Goal: Navigation & Orientation: Find specific page/section

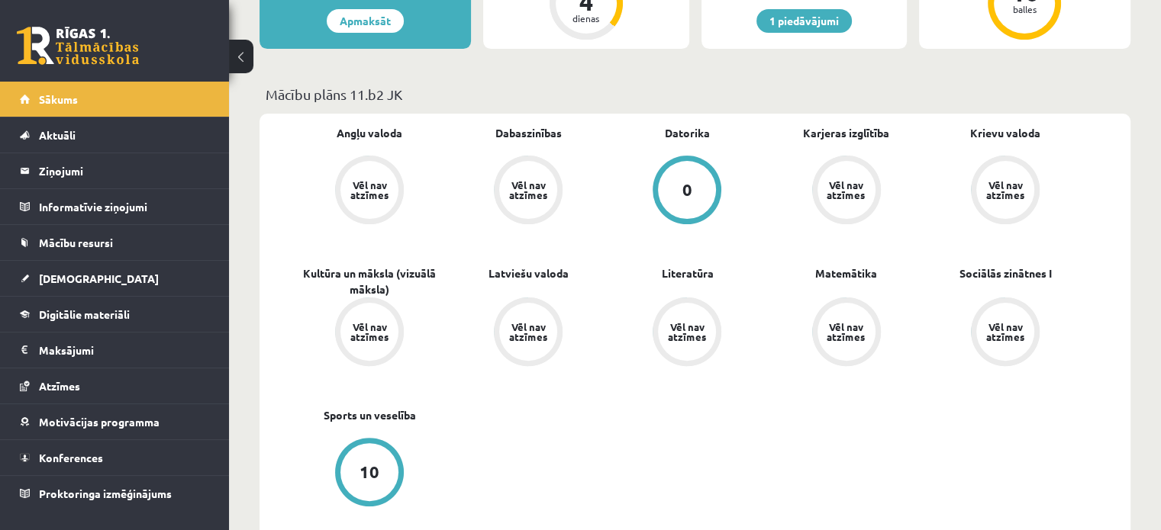
scroll to position [368, 0]
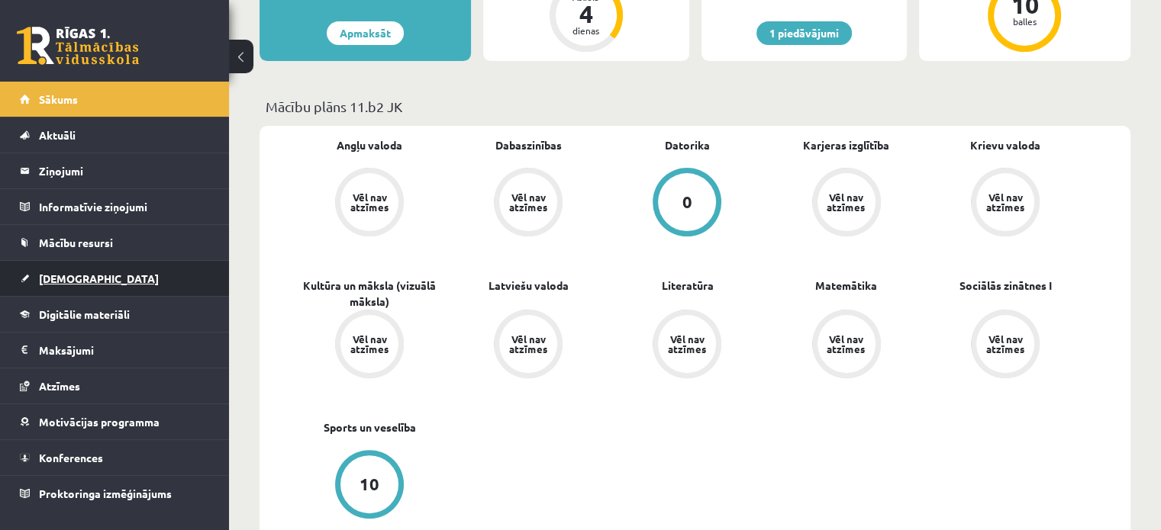
click at [101, 271] on link "[DEMOGRAPHIC_DATA]" at bounding box center [115, 278] width 190 height 35
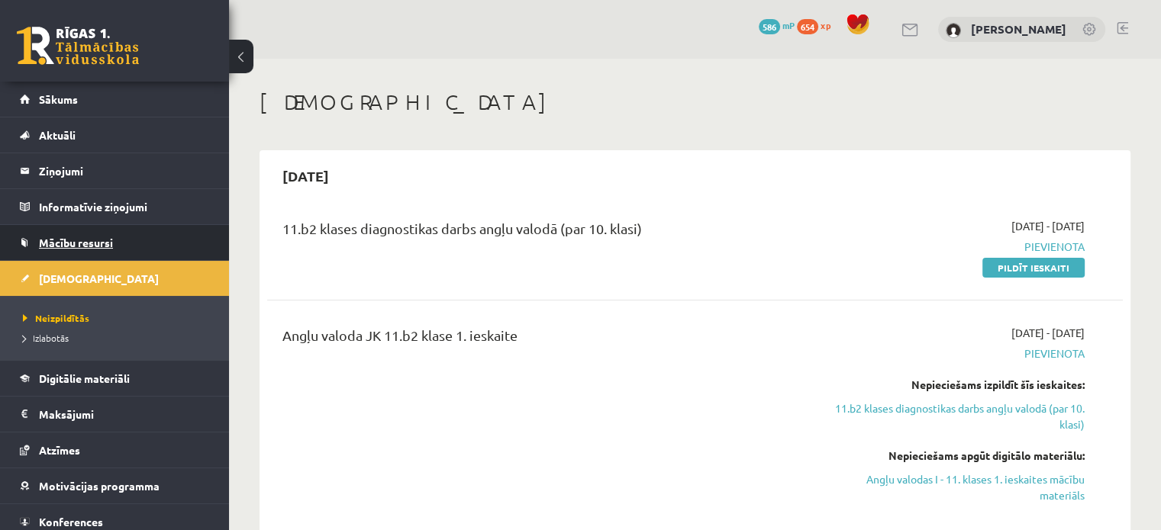
click at [78, 247] on span "Mācību resursi" at bounding box center [76, 243] width 74 height 14
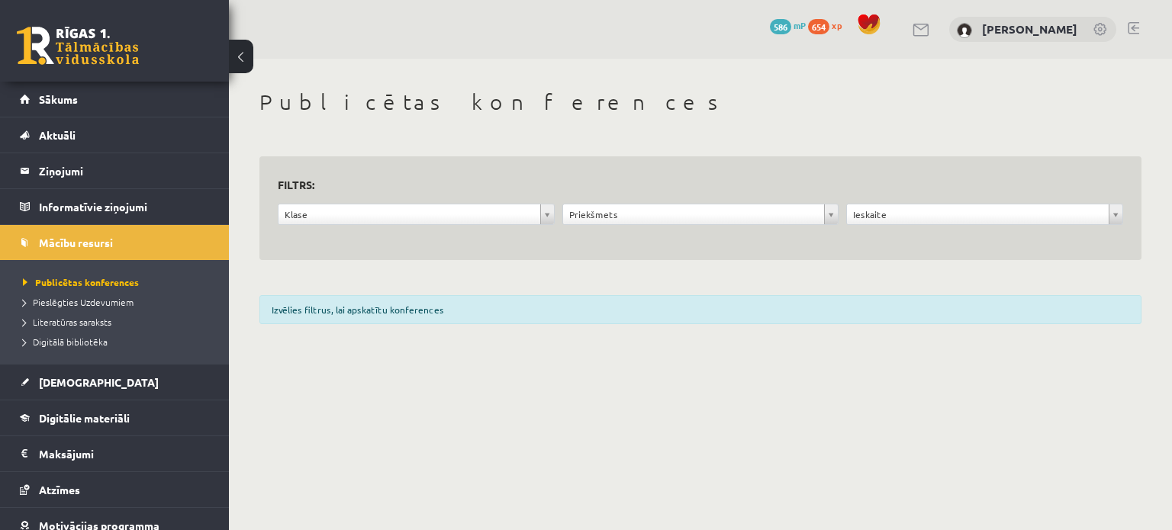
click at [383, 226] on div "Klase ***** ********" at bounding box center [416, 218] width 285 height 29
click at [383, 225] on div "Klase ***** ********" at bounding box center [416, 218] width 285 height 29
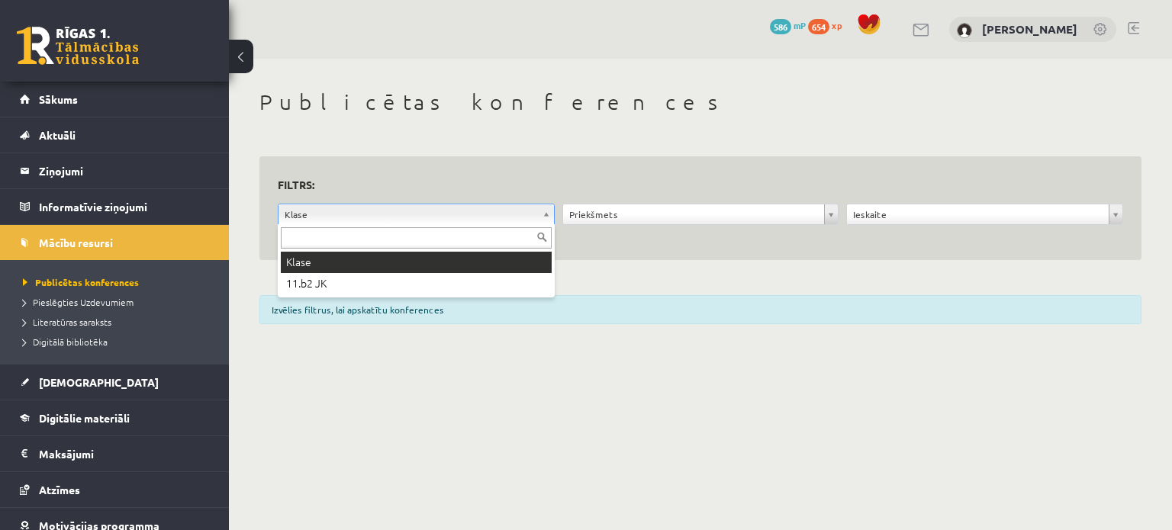
drag, startPoint x: 383, startPoint y: 214, endPoint x: 346, endPoint y: 271, distance: 67.7
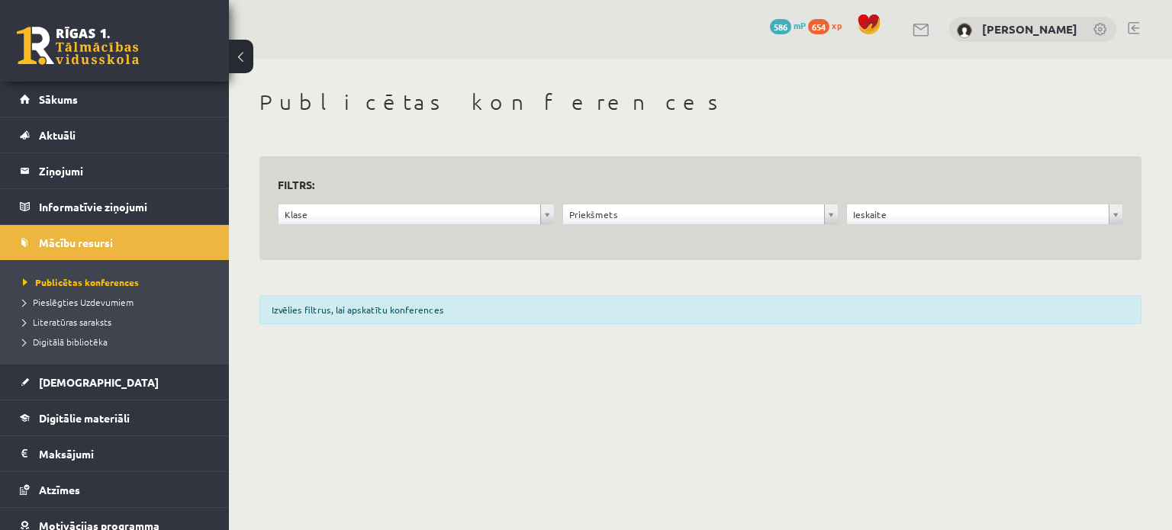
click at [346, 271] on div "**********" at bounding box center [700, 211] width 943 height 305
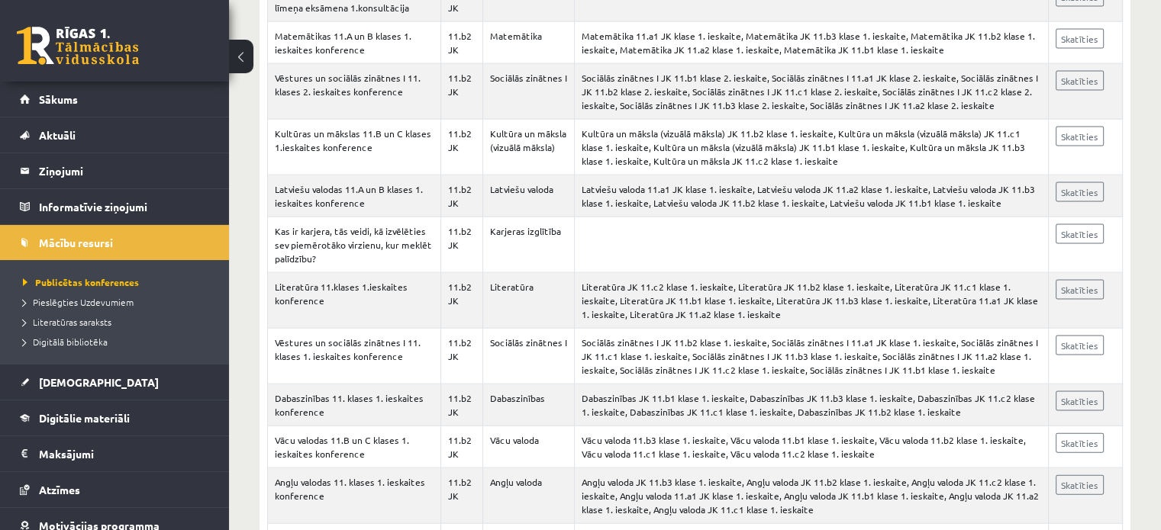
scroll to position [3260, 0]
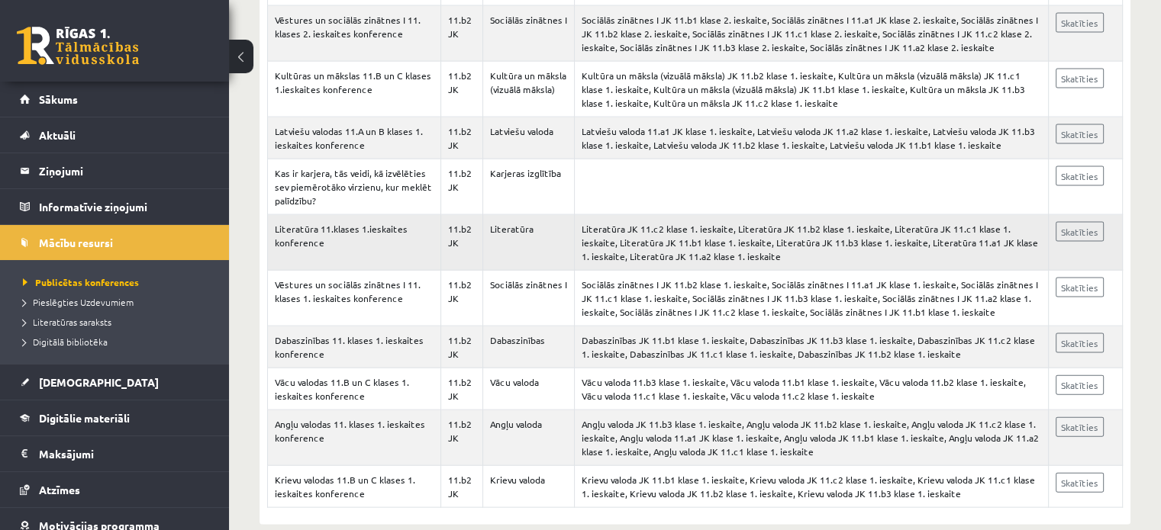
click at [530, 224] on td "Literatūra" at bounding box center [528, 243] width 92 height 56
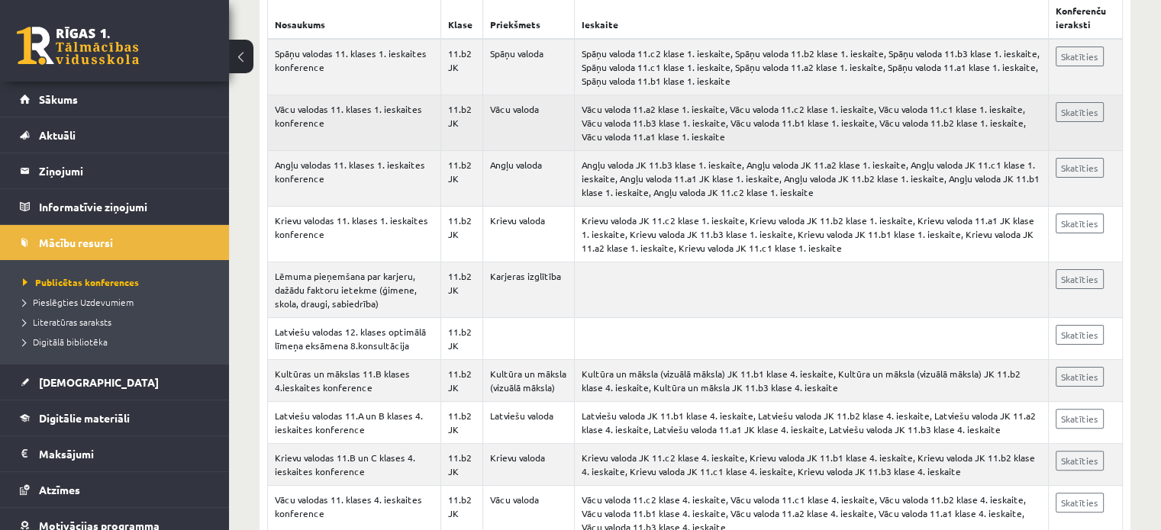
scroll to position [327, 0]
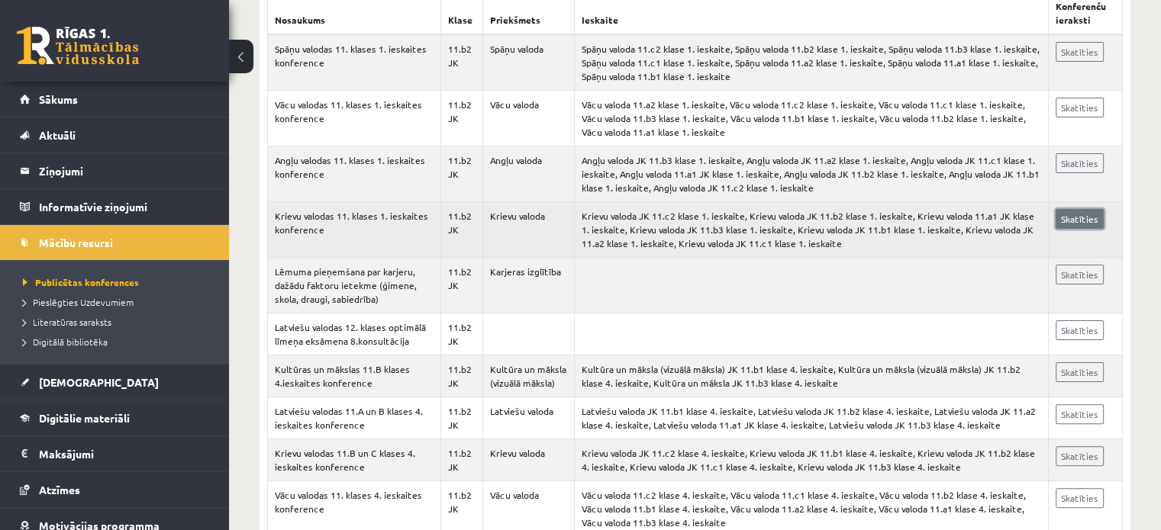
click at [1075, 211] on link "Skatīties" at bounding box center [1079, 219] width 48 height 20
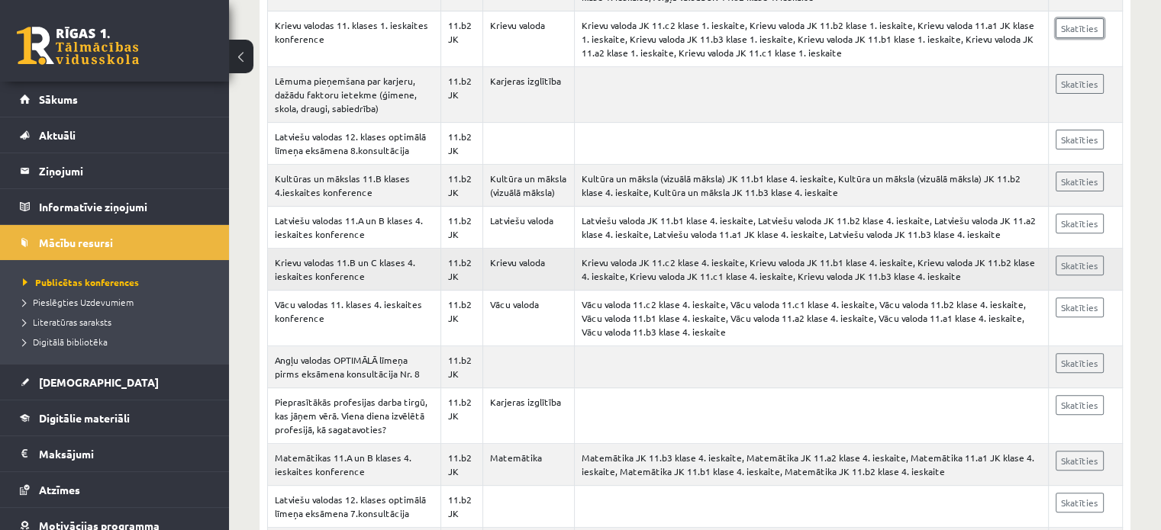
scroll to position [524, 0]
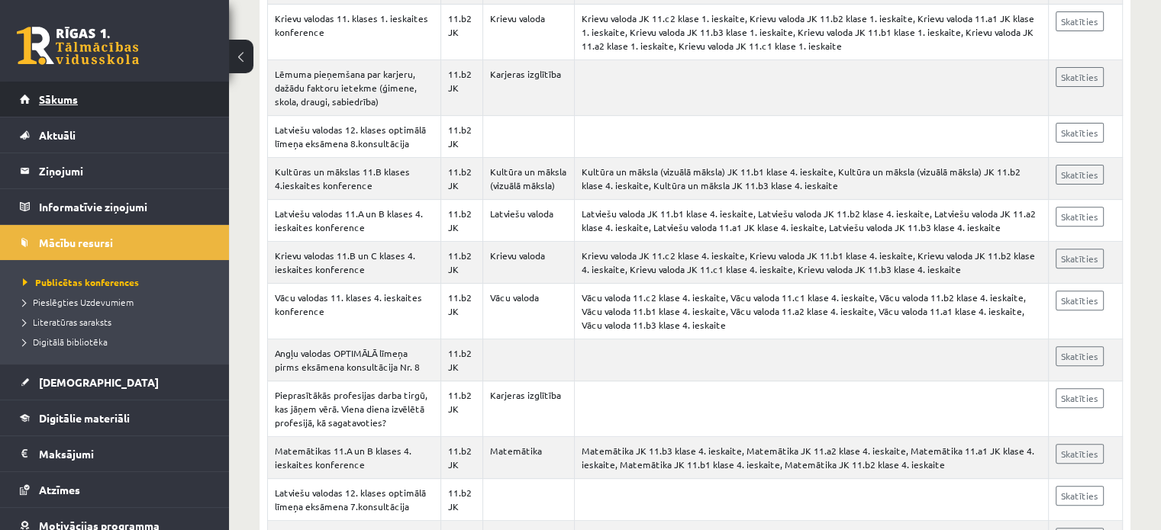
click at [44, 91] on link "Sākums" at bounding box center [115, 99] width 190 height 35
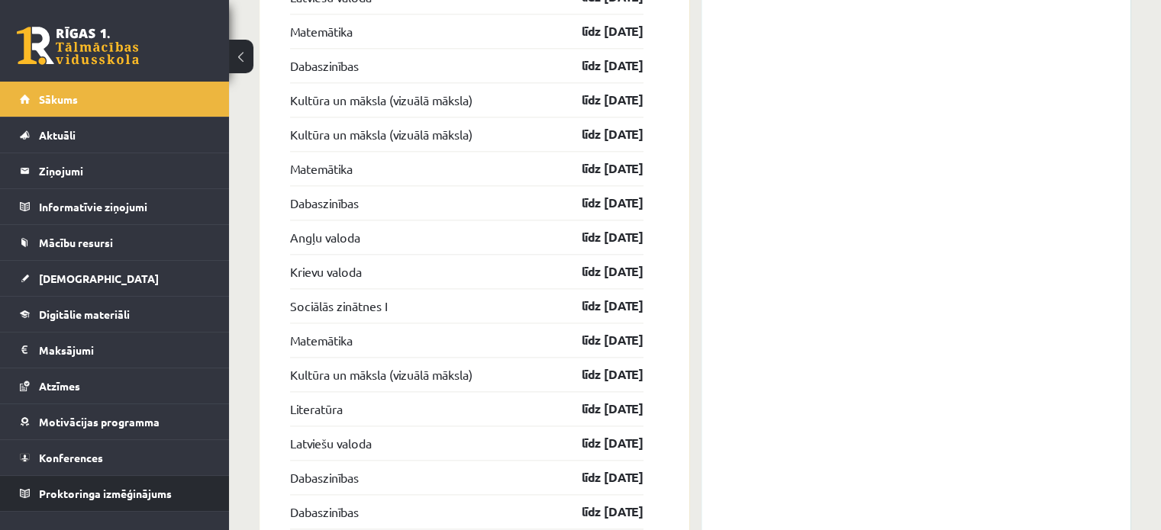
scroll to position [1889, 0]
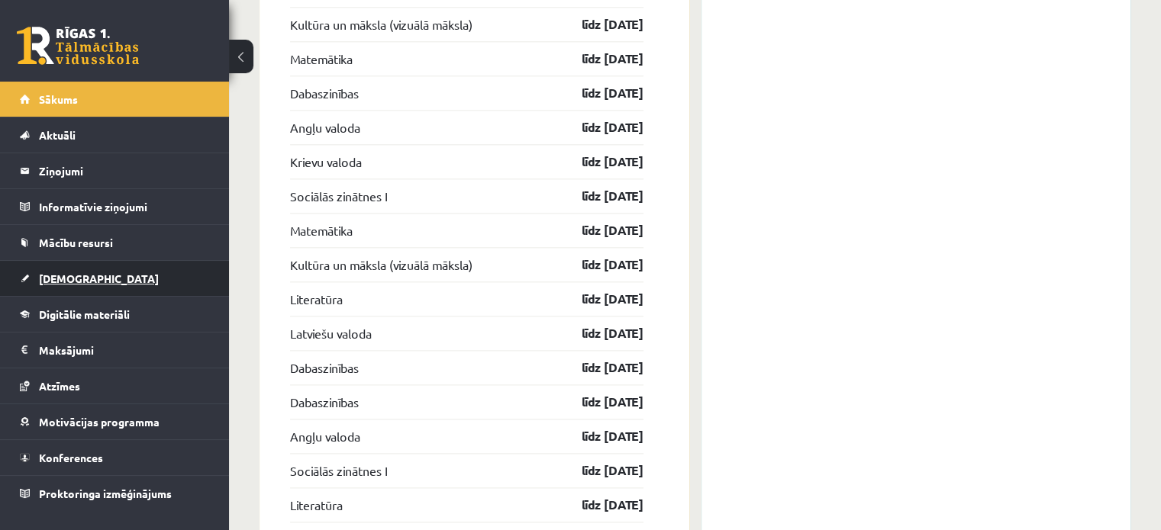
click at [63, 270] on link "[DEMOGRAPHIC_DATA]" at bounding box center [115, 278] width 190 height 35
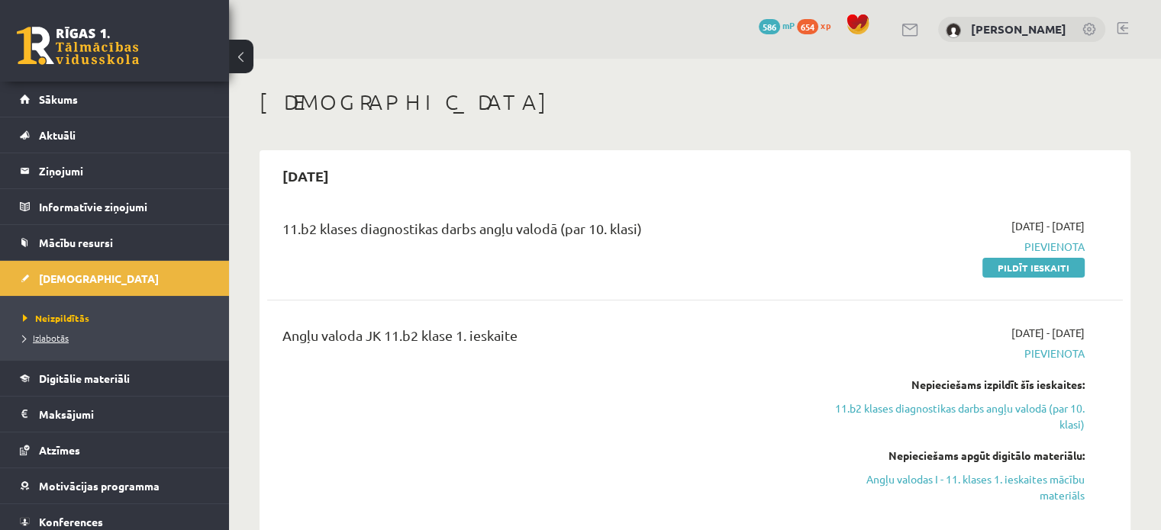
click at [47, 340] on span "Izlabotās" at bounding box center [46, 338] width 46 height 12
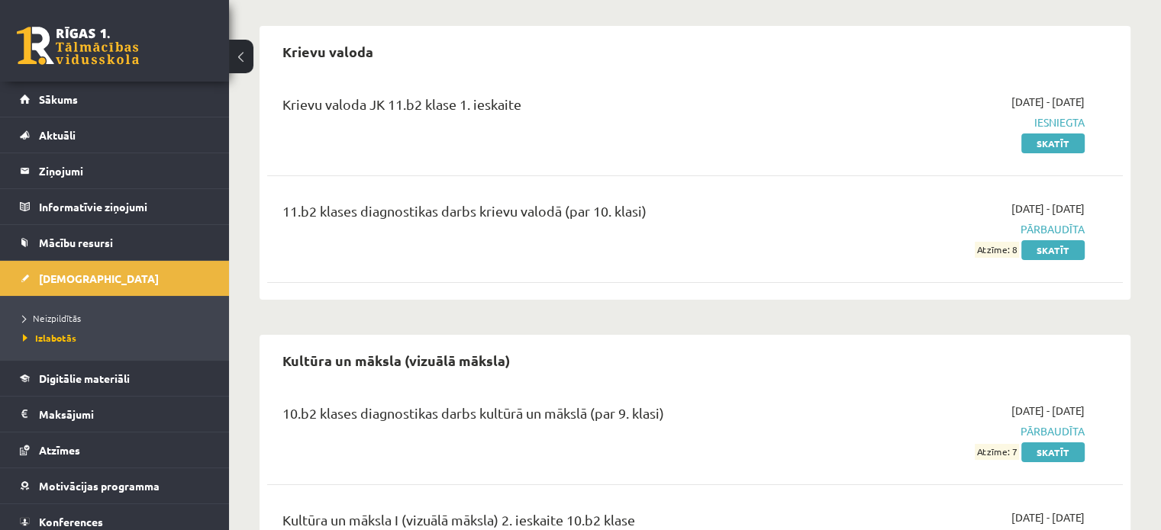
scroll to position [134, 0]
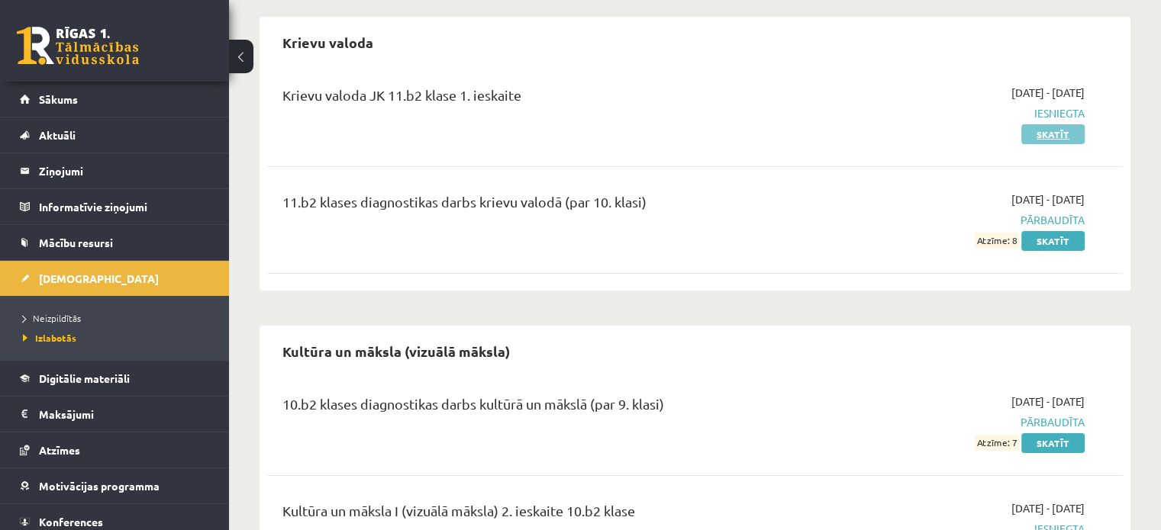
click at [1032, 130] on link "Skatīt" at bounding box center [1052, 134] width 63 height 20
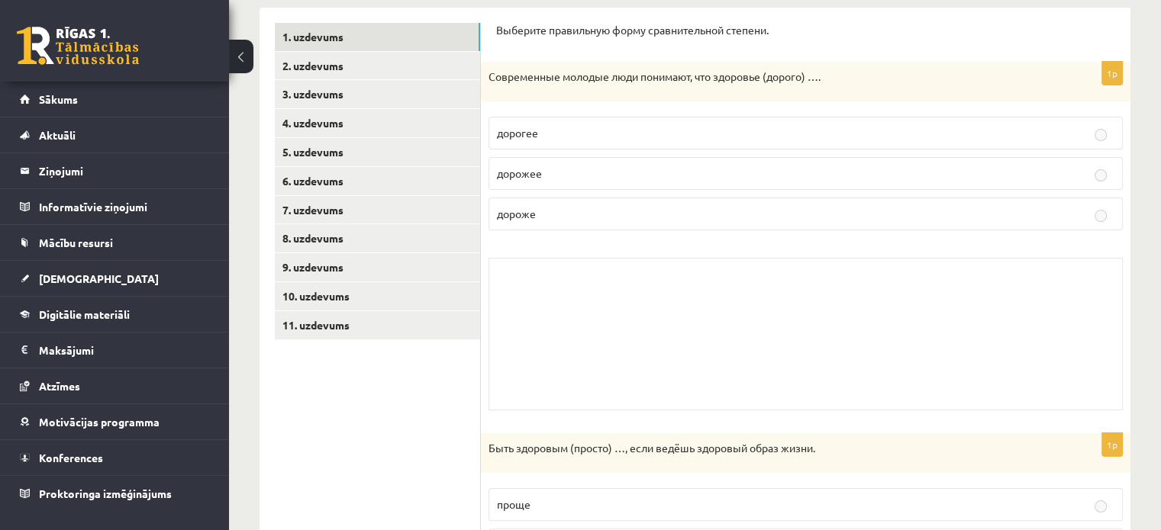
scroll to position [220, 0]
click at [355, 65] on link "2. uzdevums" at bounding box center [377, 65] width 205 height 28
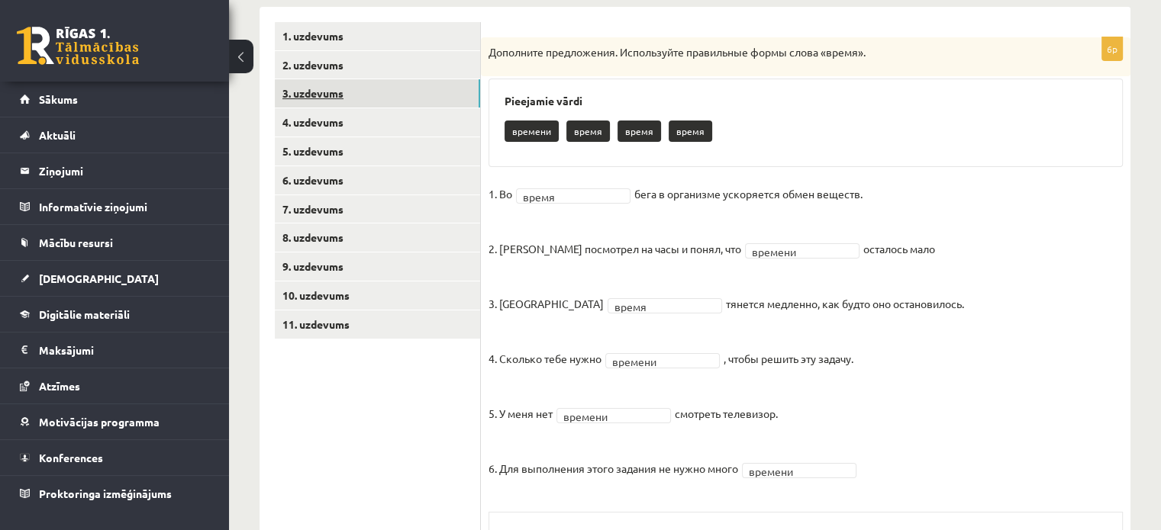
click at [342, 94] on link "3. uzdevums" at bounding box center [377, 93] width 205 height 28
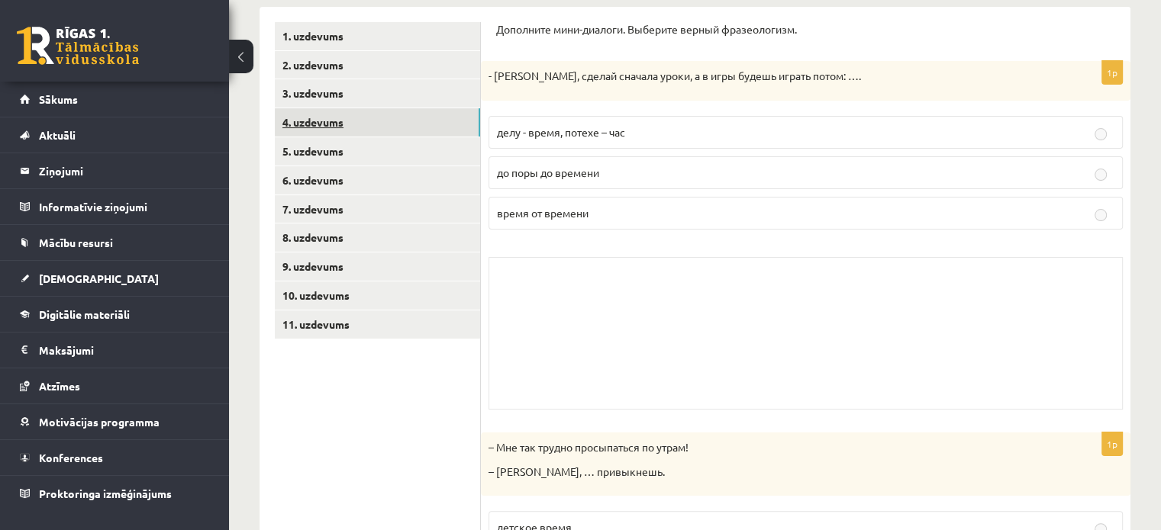
click at [343, 134] on link "4. uzdevums" at bounding box center [377, 122] width 205 height 28
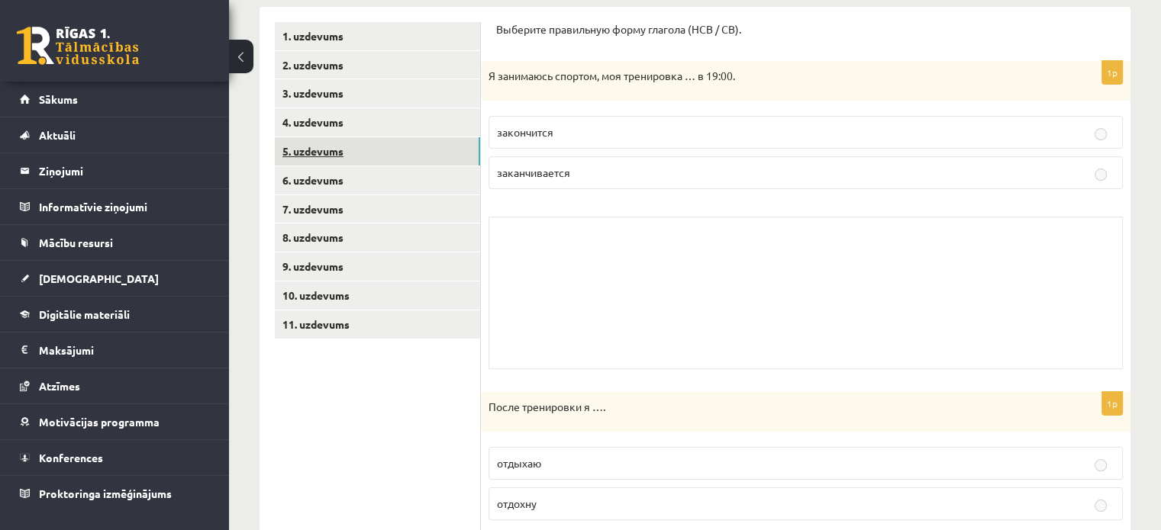
click at [343, 158] on link "5. uzdevums" at bounding box center [377, 151] width 205 height 28
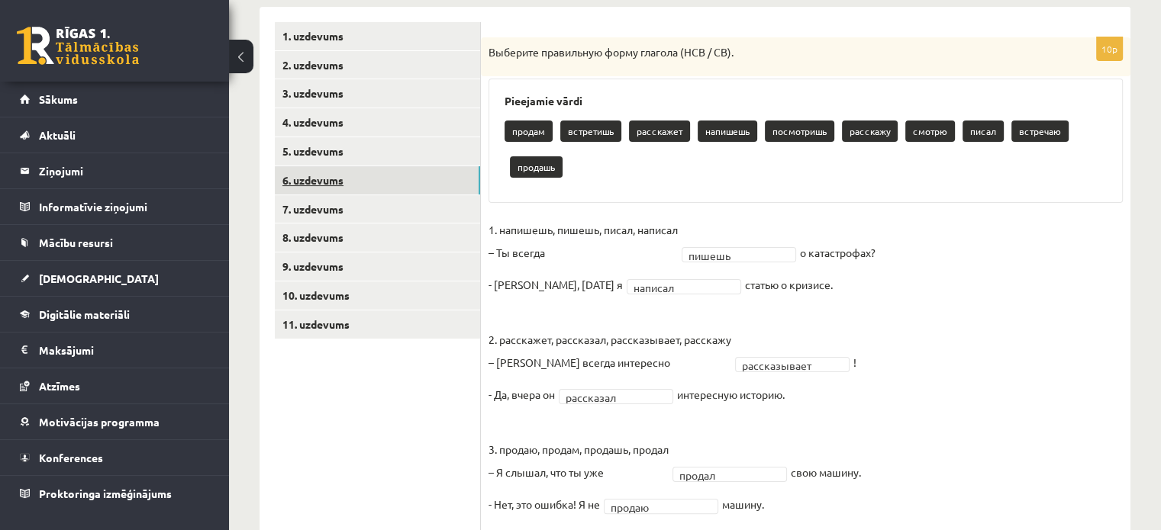
click at [342, 182] on link "6. uzdevums" at bounding box center [377, 180] width 205 height 28
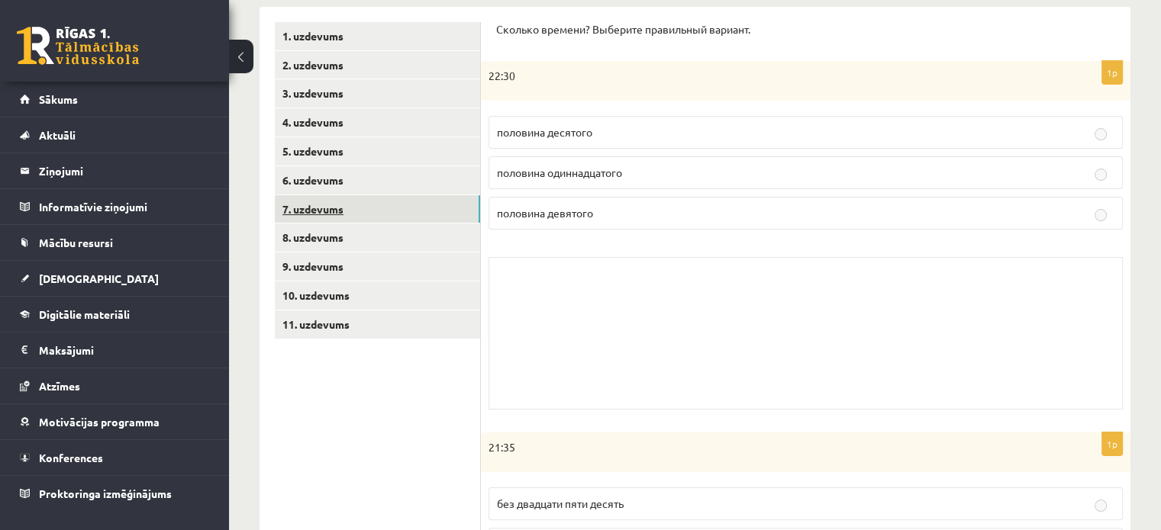
click at [343, 214] on link "7. uzdevums" at bounding box center [377, 209] width 205 height 28
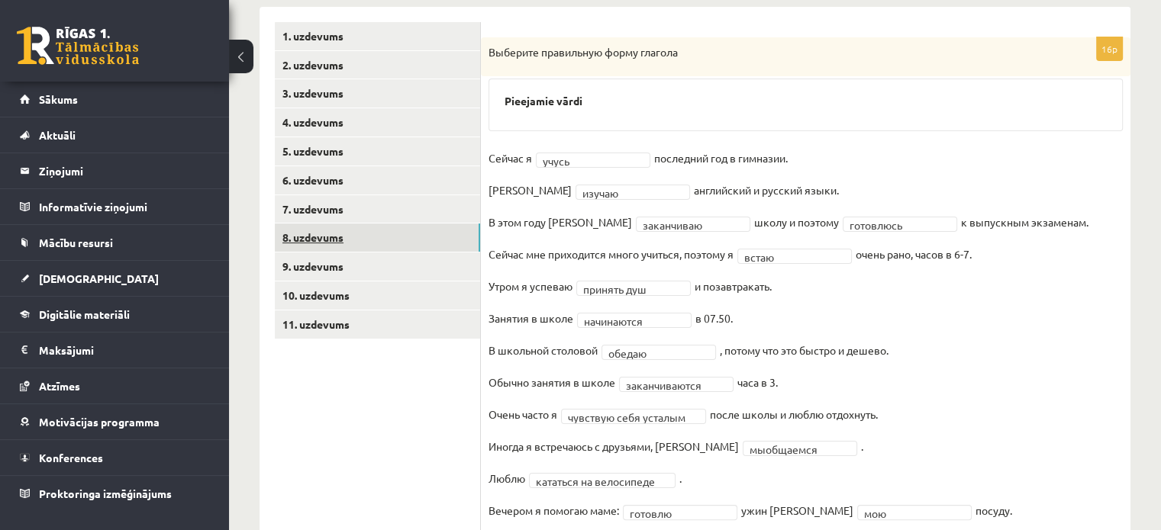
click at [346, 243] on link "8. uzdevums" at bounding box center [377, 238] width 205 height 28
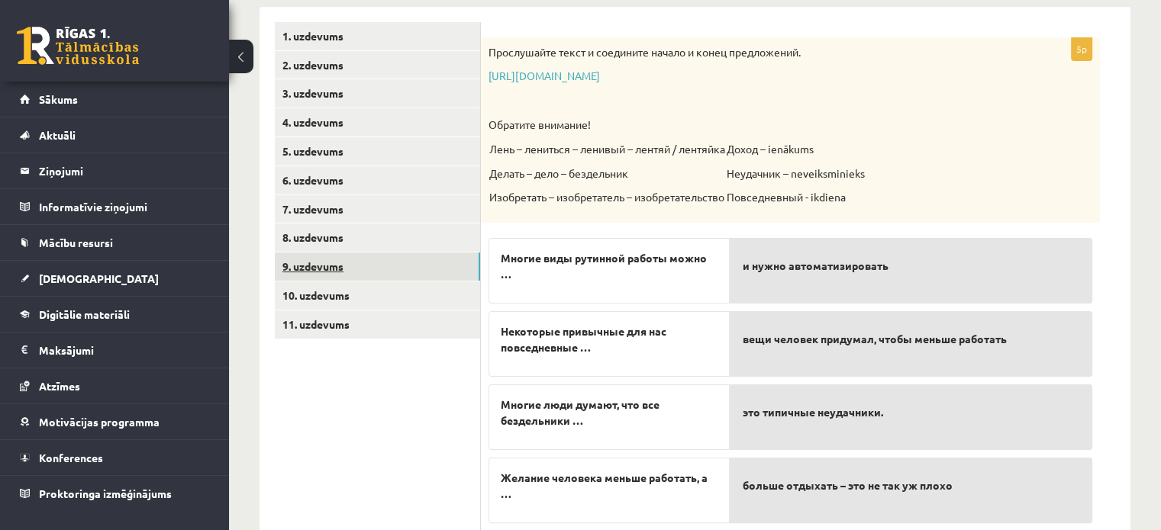
click at [349, 272] on link "9. uzdevums" at bounding box center [377, 267] width 205 height 28
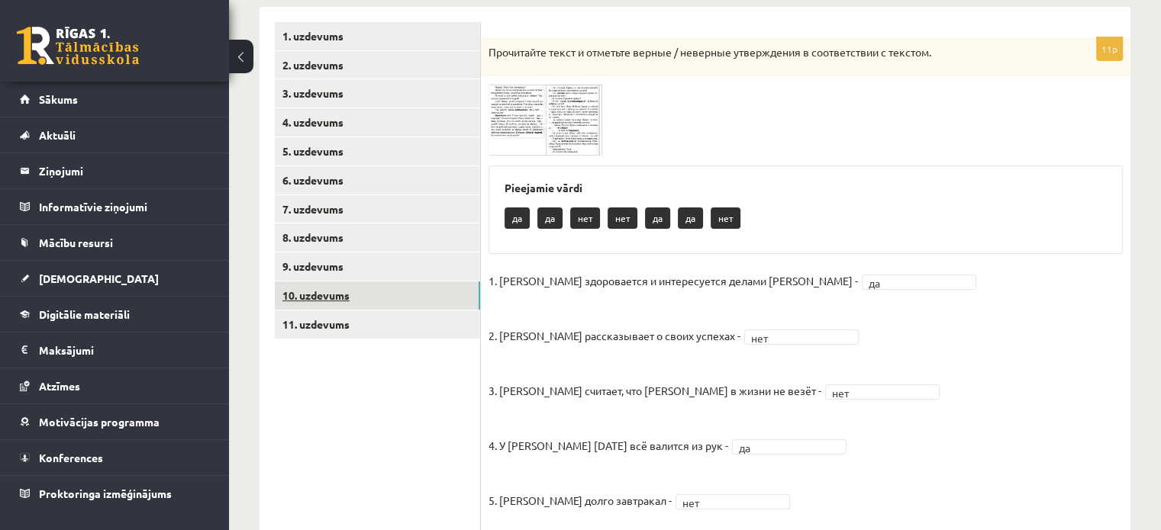
click at [353, 293] on link "10. uzdevums" at bounding box center [377, 296] width 205 height 28
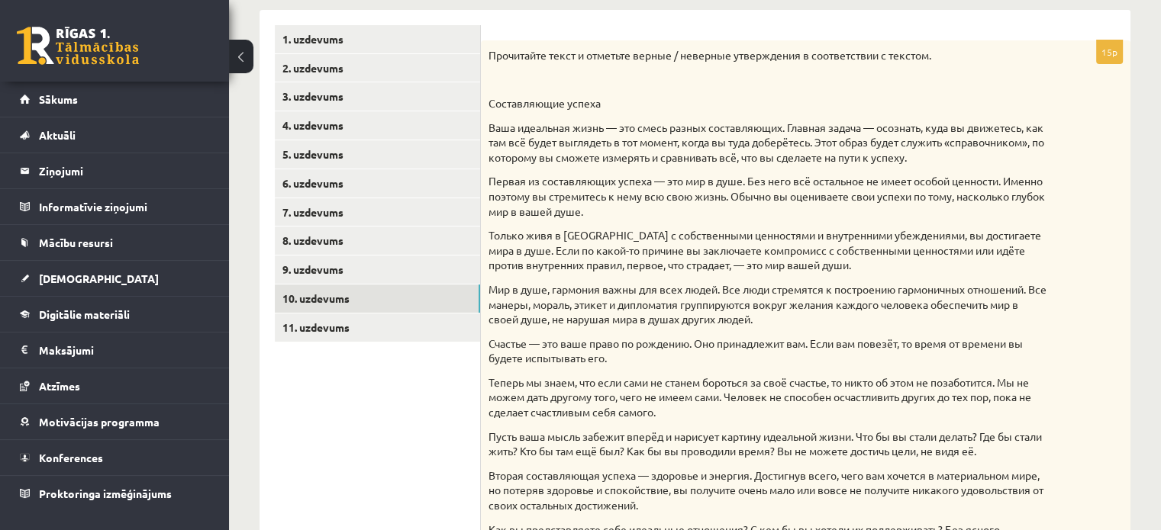
scroll to position [208, 0]
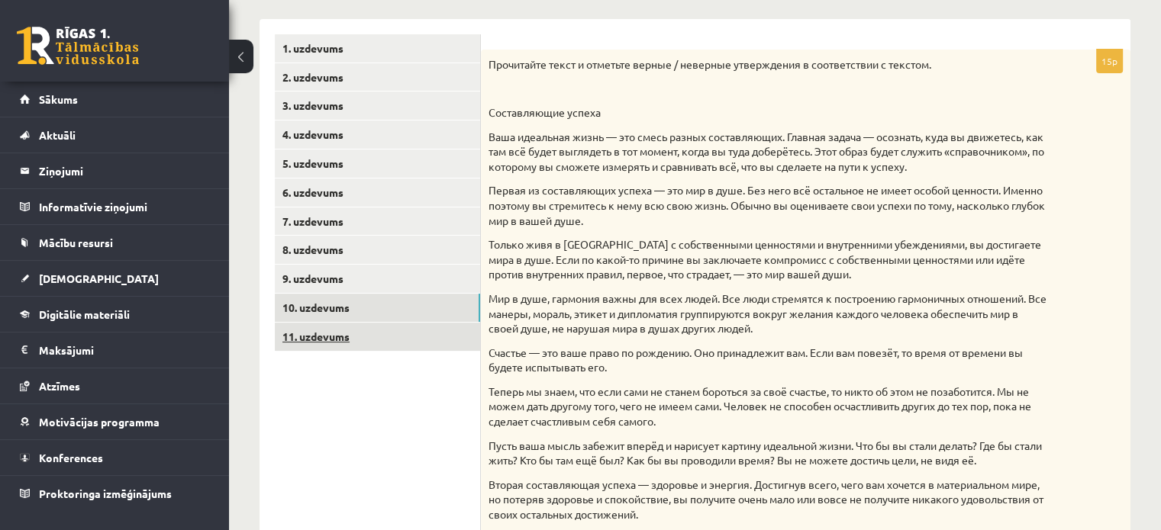
click at [394, 340] on link "11. uzdevums" at bounding box center [377, 337] width 205 height 28
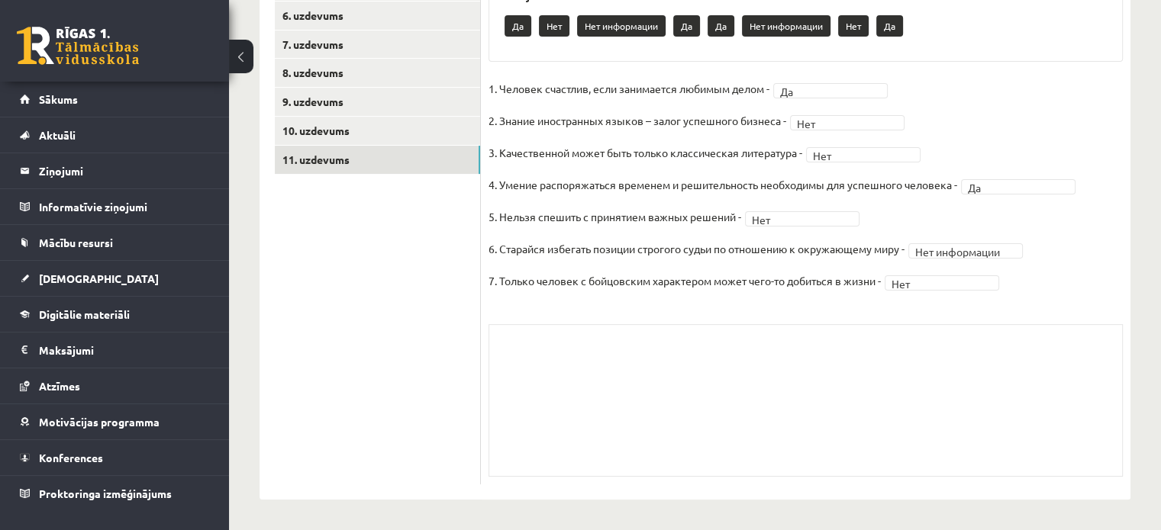
scroll to position [0, 0]
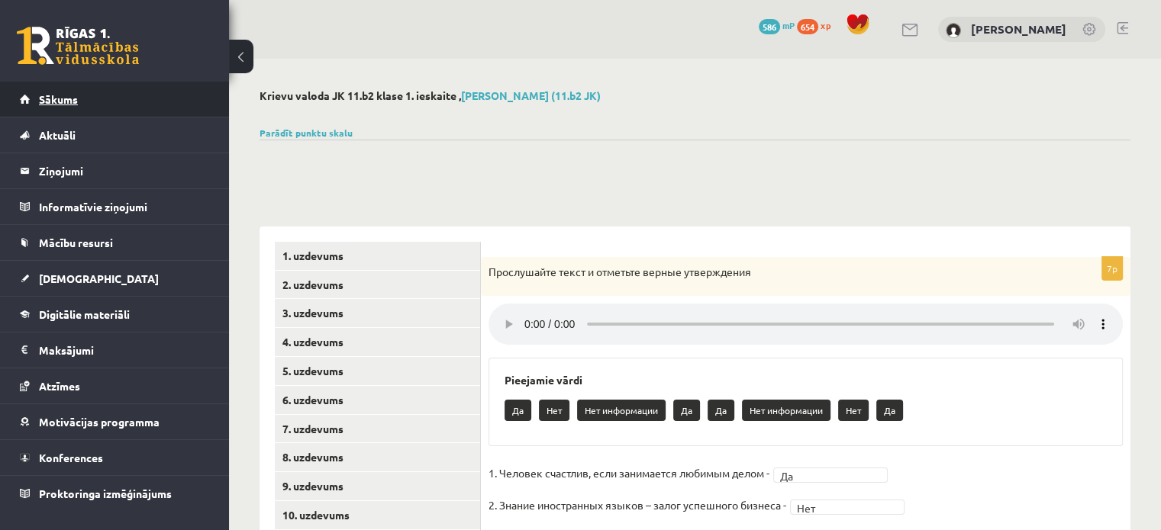
click at [101, 94] on link "Sākums" at bounding box center [115, 99] width 190 height 35
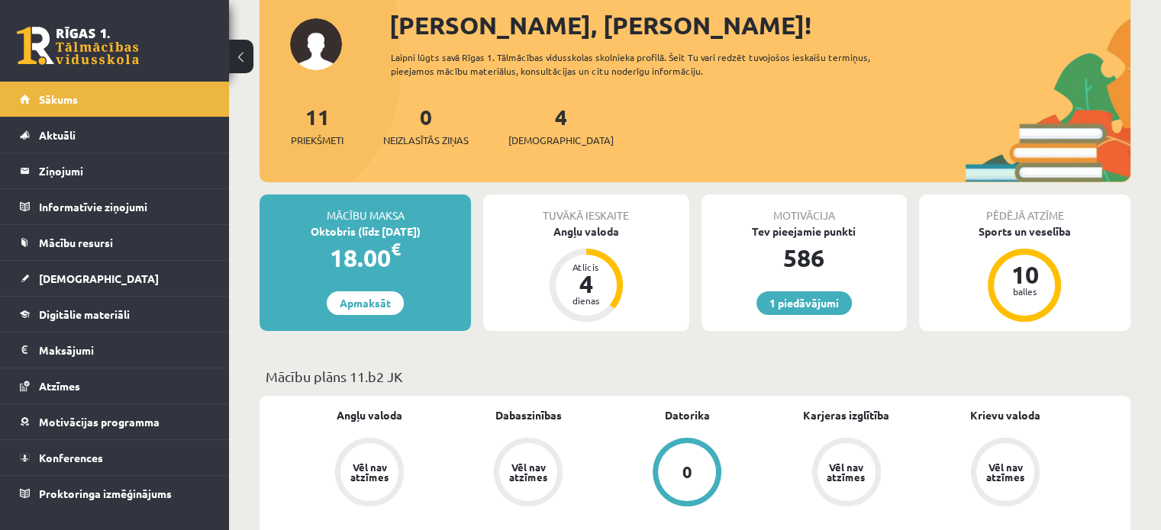
scroll to position [100, 0]
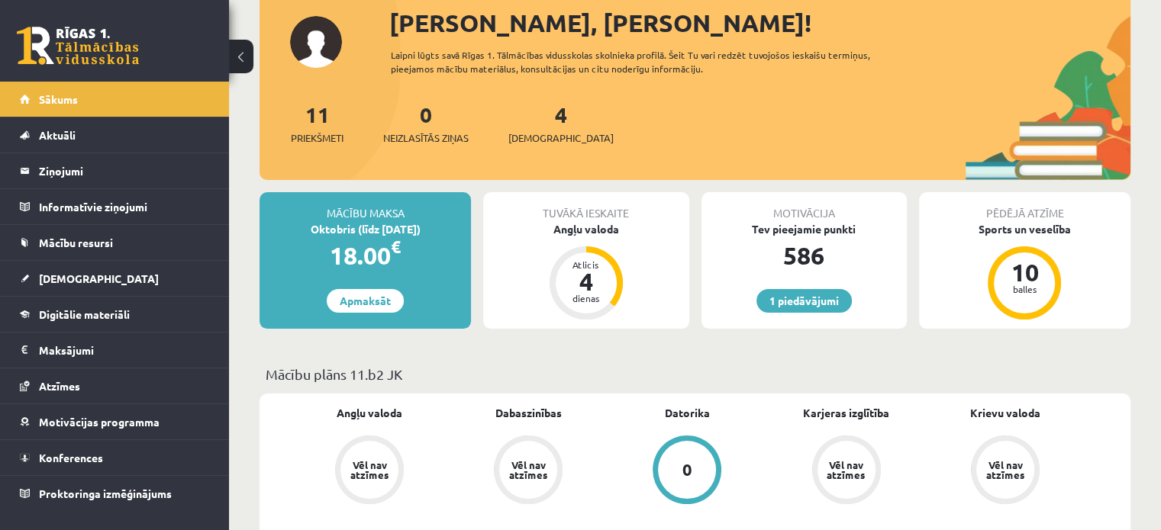
click at [538, 127] on div "4 Ieskaites" at bounding box center [560, 121] width 105 height 47
click at [534, 135] on span "[DEMOGRAPHIC_DATA]" at bounding box center [560, 137] width 105 height 15
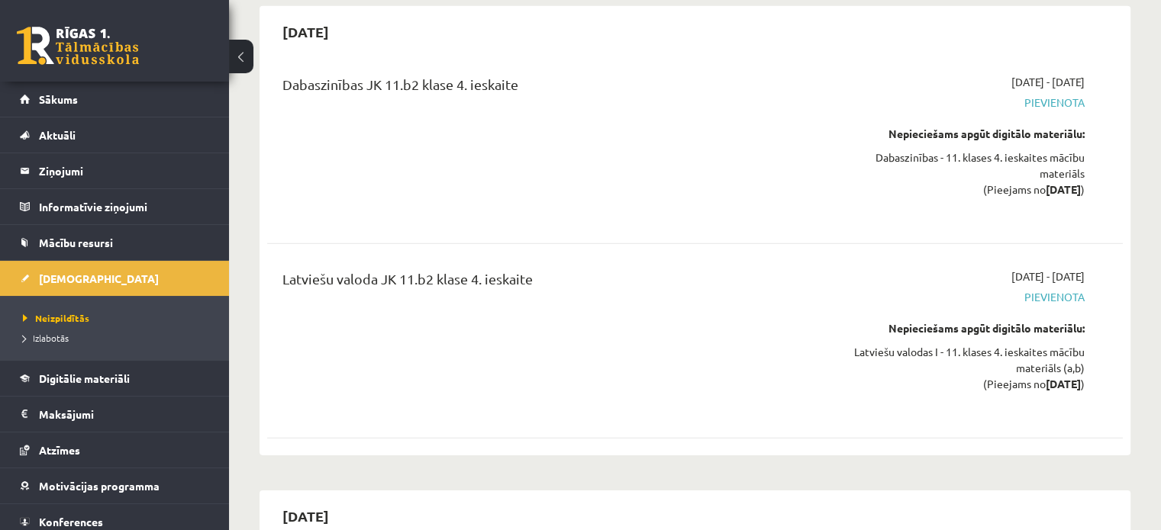
scroll to position [10670, 0]
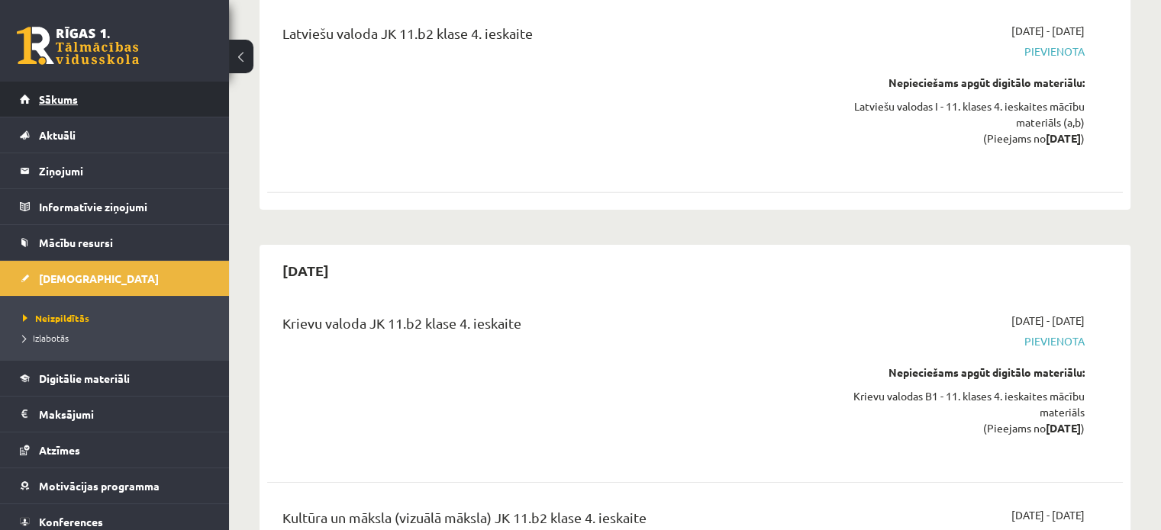
click at [72, 82] on link "Sākums" at bounding box center [115, 99] width 190 height 35
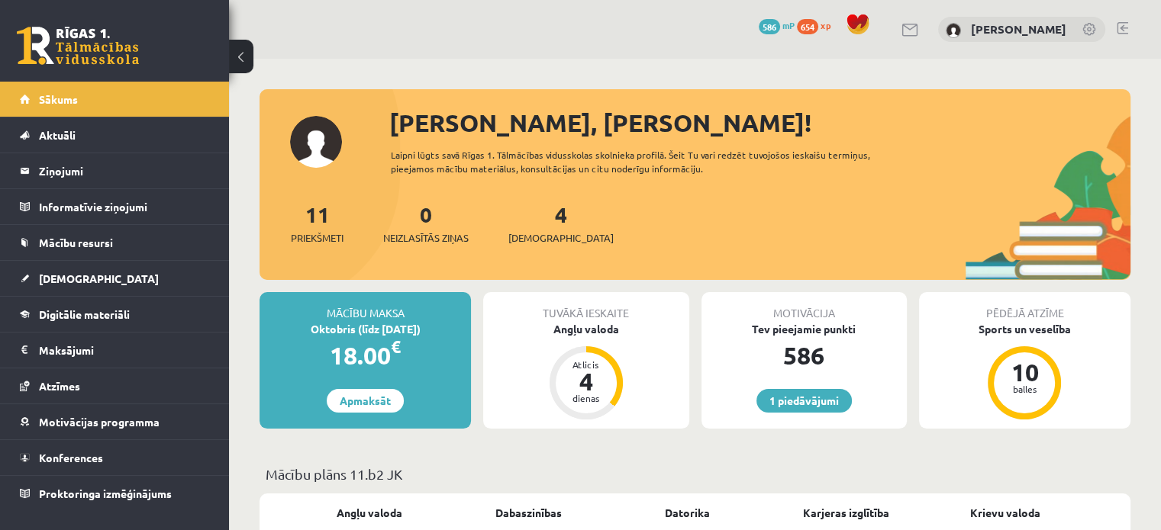
click at [823, 27] on link "654 xp" at bounding box center [817, 25] width 41 height 12
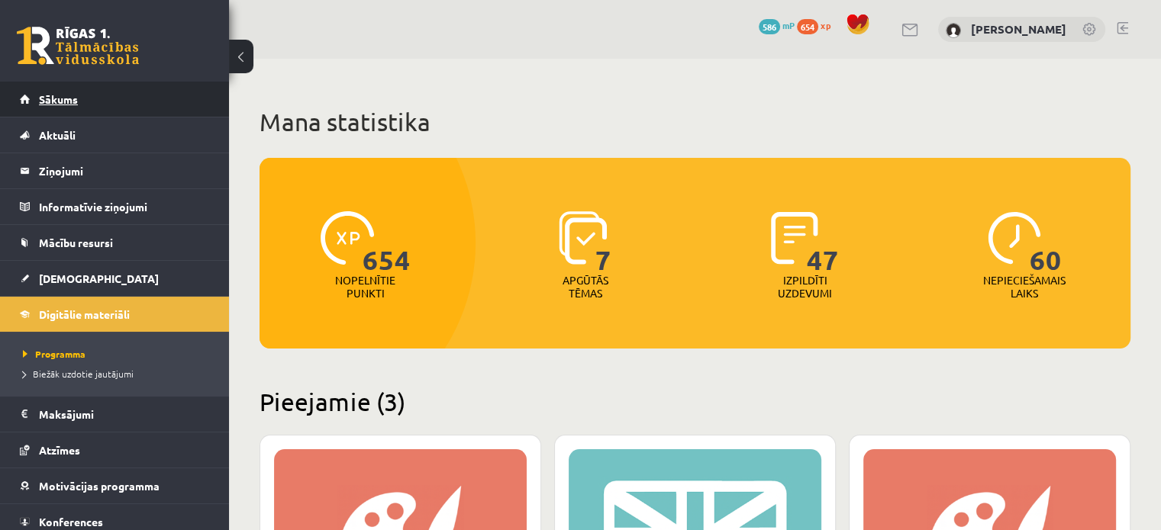
click at [138, 102] on link "Sākums" at bounding box center [115, 99] width 190 height 35
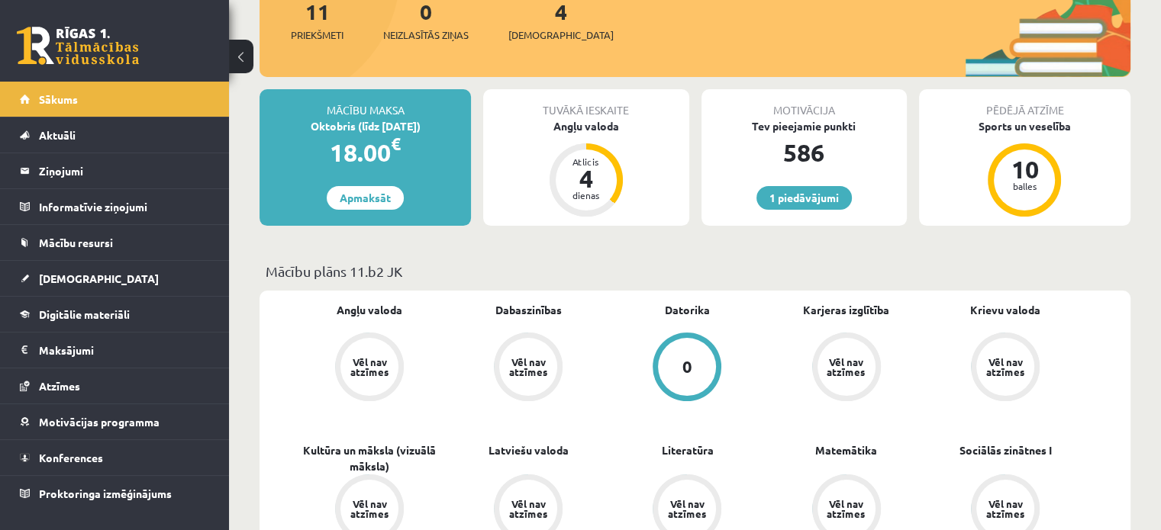
scroll to position [200, 0]
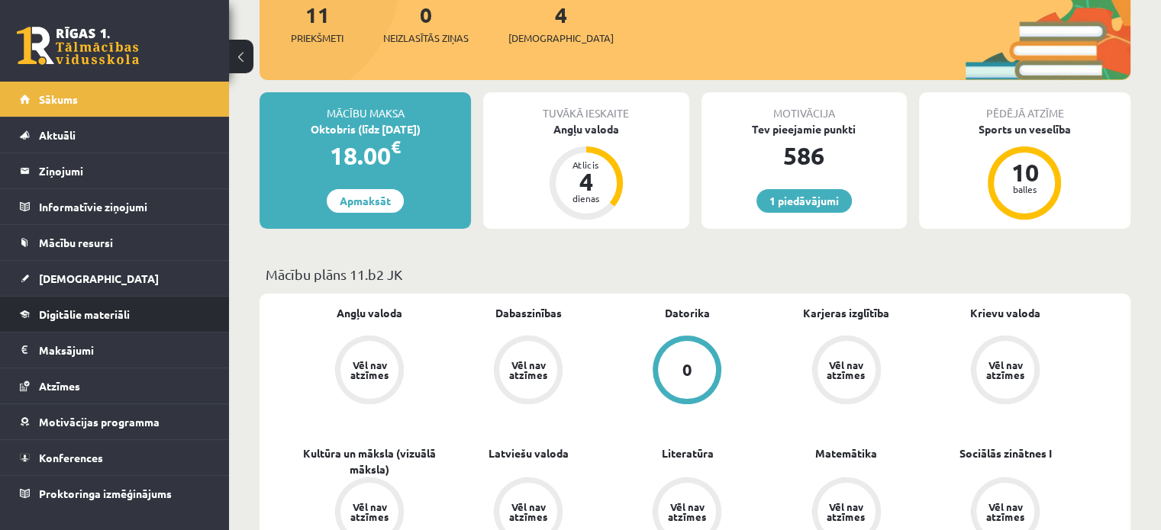
click at [2, 306] on li "Digitālie materiāli Programma Biežāk uzdotie jautājumi" at bounding box center [114, 314] width 229 height 37
click at [21, 311] on link "Digitālie materiāli" at bounding box center [115, 314] width 190 height 35
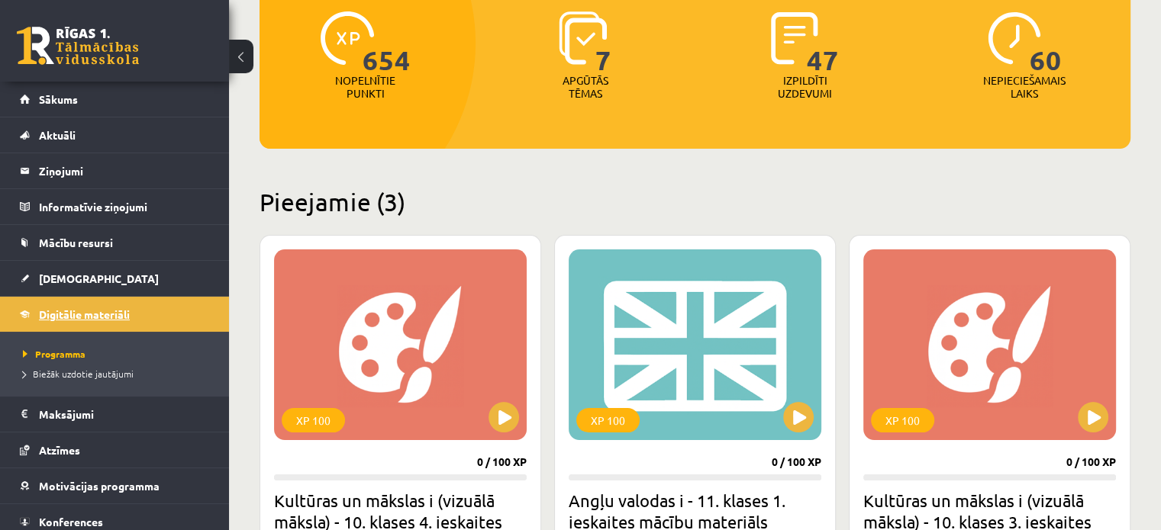
click at [81, 312] on span "Digitālie materiāli" at bounding box center [84, 314] width 91 height 14
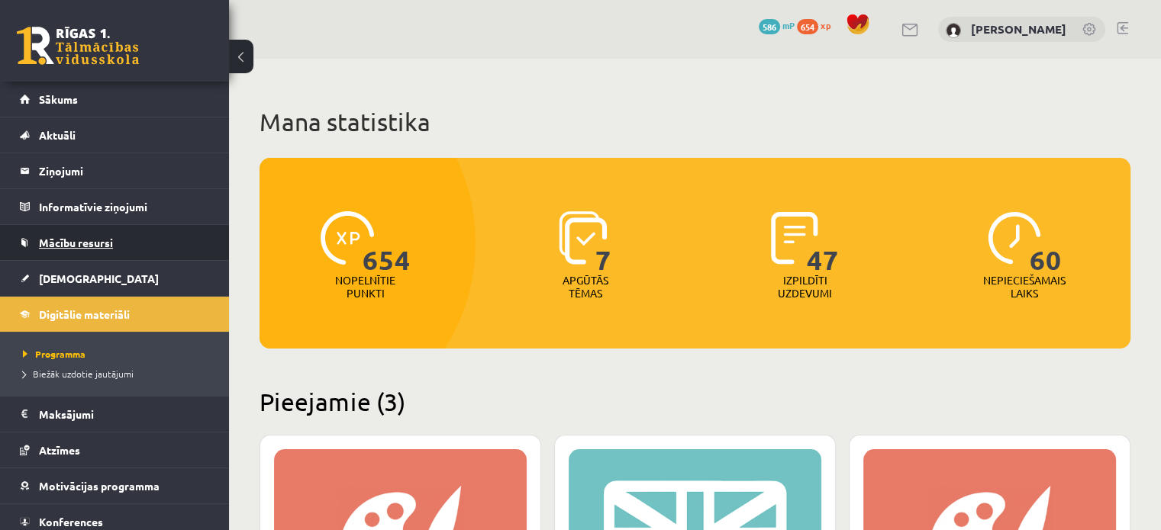
click at [83, 237] on span "Mācību resursi" at bounding box center [76, 243] width 74 height 14
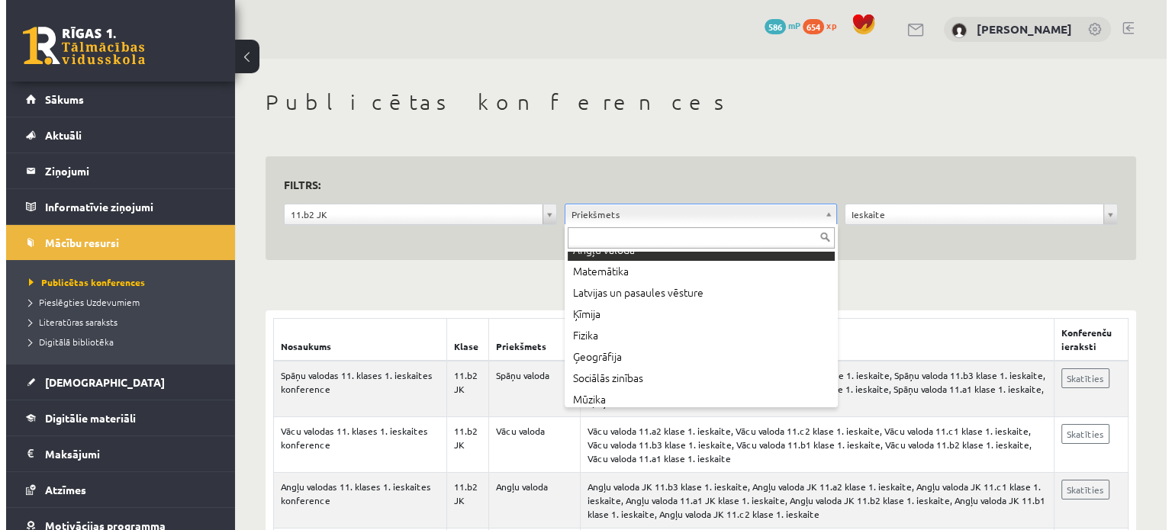
scroll to position [107, 0]
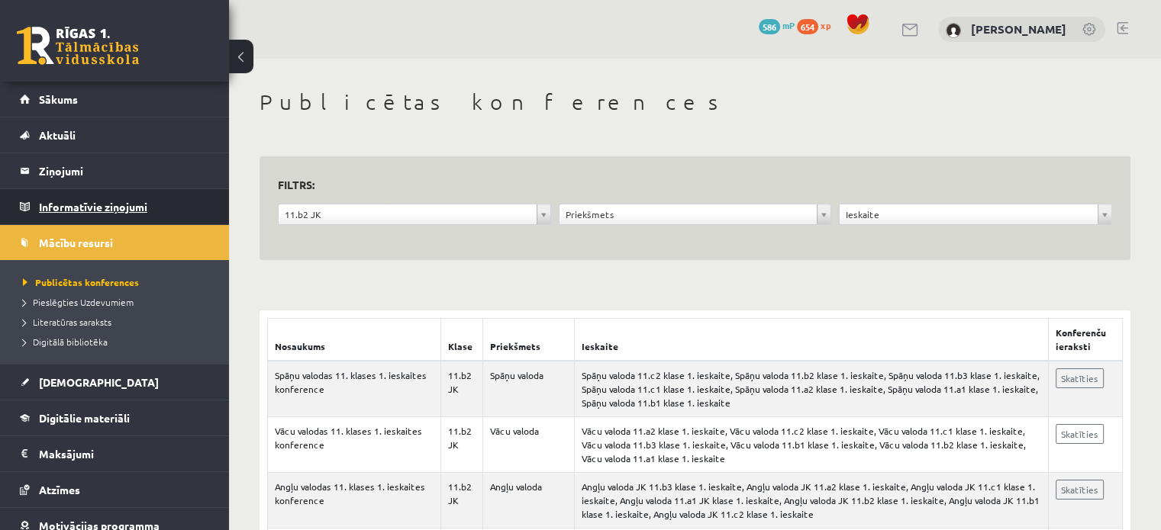
click at [79, 202] on legend "Informatīvie ziņojumi 0" at bounding box center [124, 206] width 171 height 35
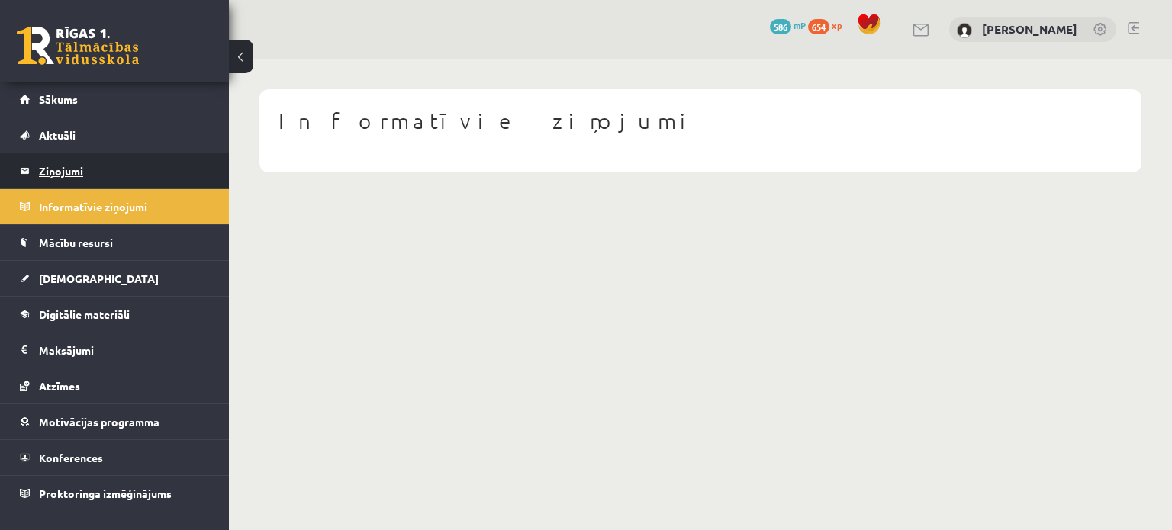
click at [135, 170] on legend "Ziņojumi 0" at bounding box center [124, 170] width 171 height 35
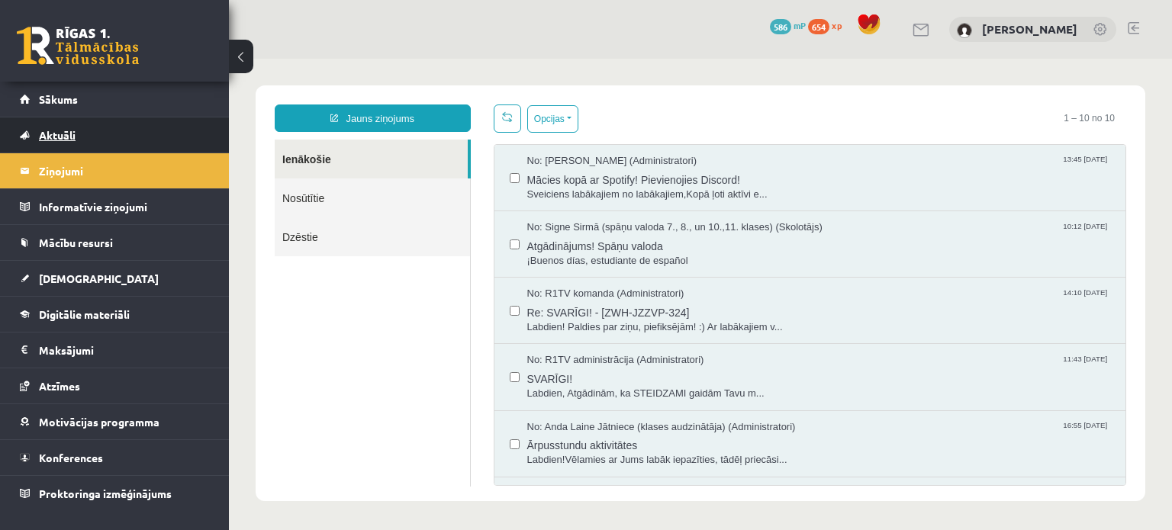
click at [102, 142] on link "Aktuāli" at bounding box center [115, 135] width 190 height 35
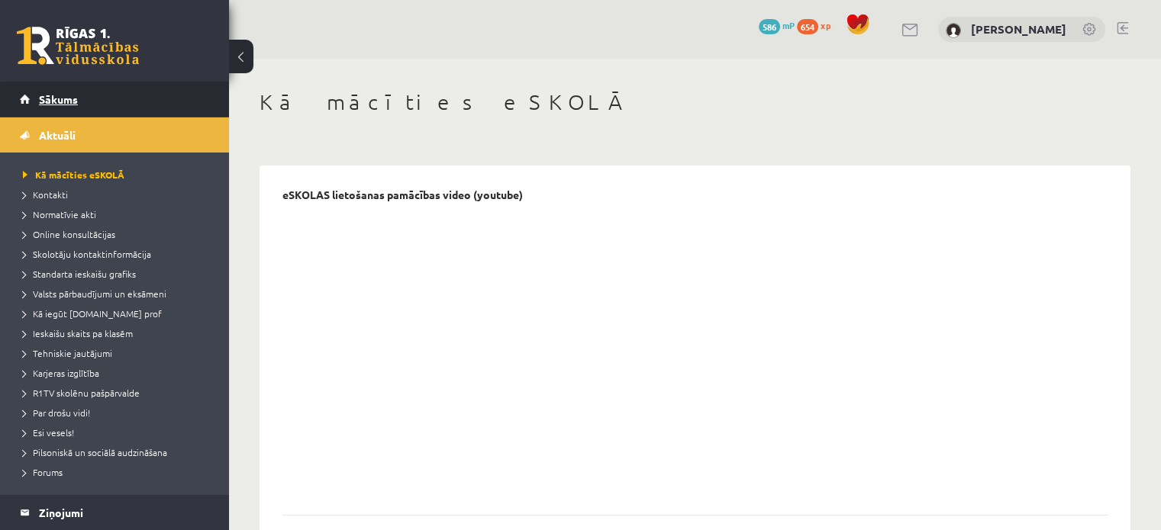
click at [97, 106] on link "Sākums" at bounding box center [115, 99] width 190 height 35
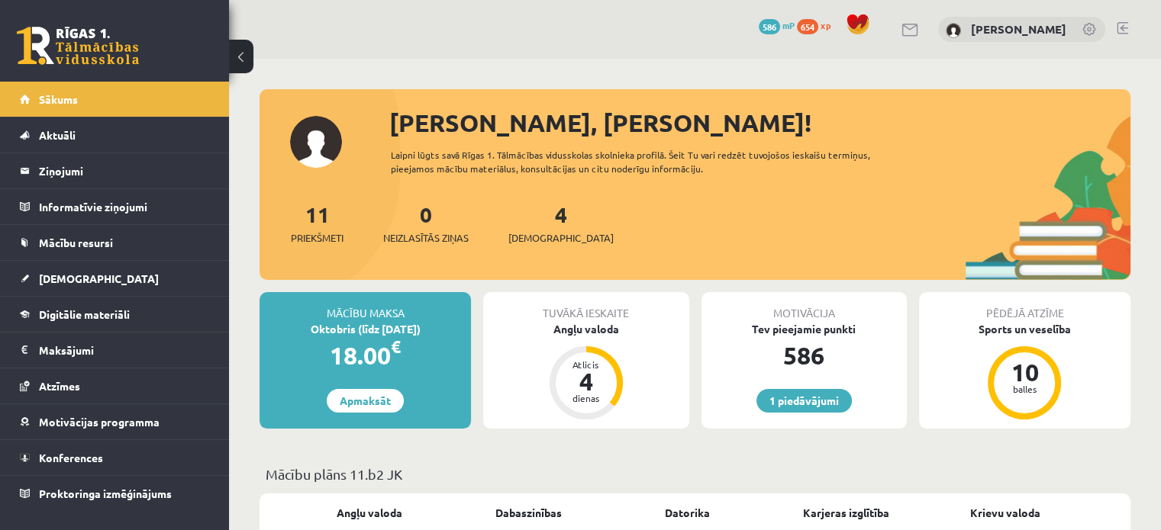
click at [84, 143] on link "Aktuāli" at bounding box center [115, 135] width 190 height 35
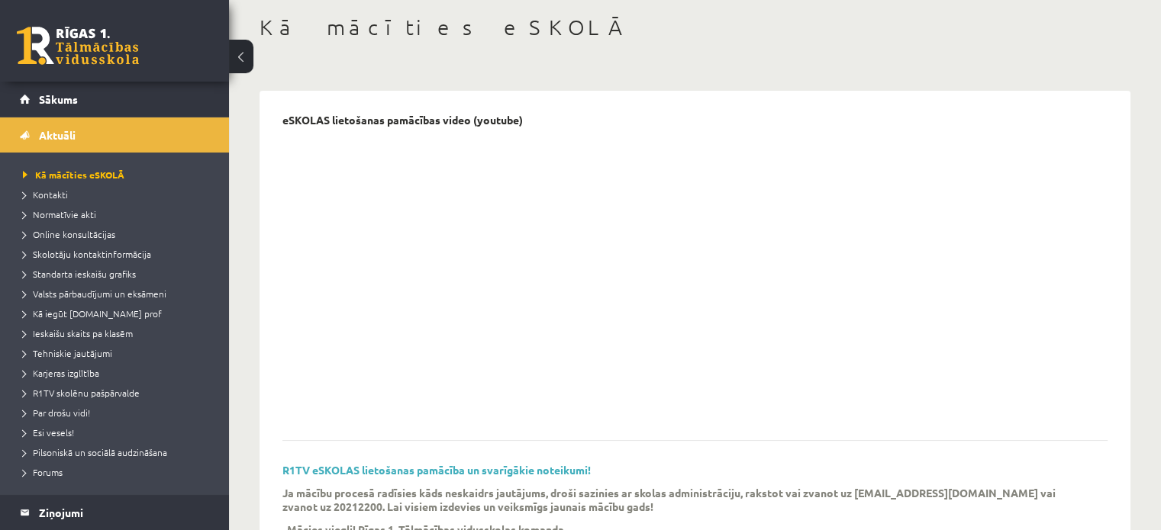
scroll to position [76, 0]
click at [860, 433] on div "eSKOLAS lietošanas pamācības video (youtube)" at bounding box center [694, 277] width 825 height 328
click at [73, 313] on span "Kā iegūt [DOMAIN_NAME] prof" at bounding box center [92, 313] width 139 height 12
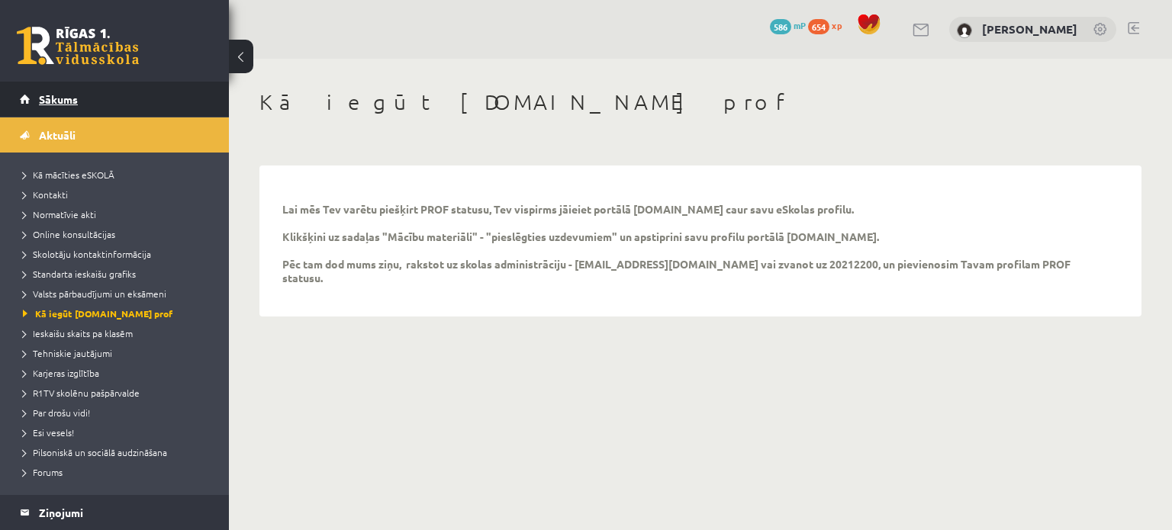
click at [58, 101] on span "Sākums" at bounding box center [58, 99] width 39 height 14
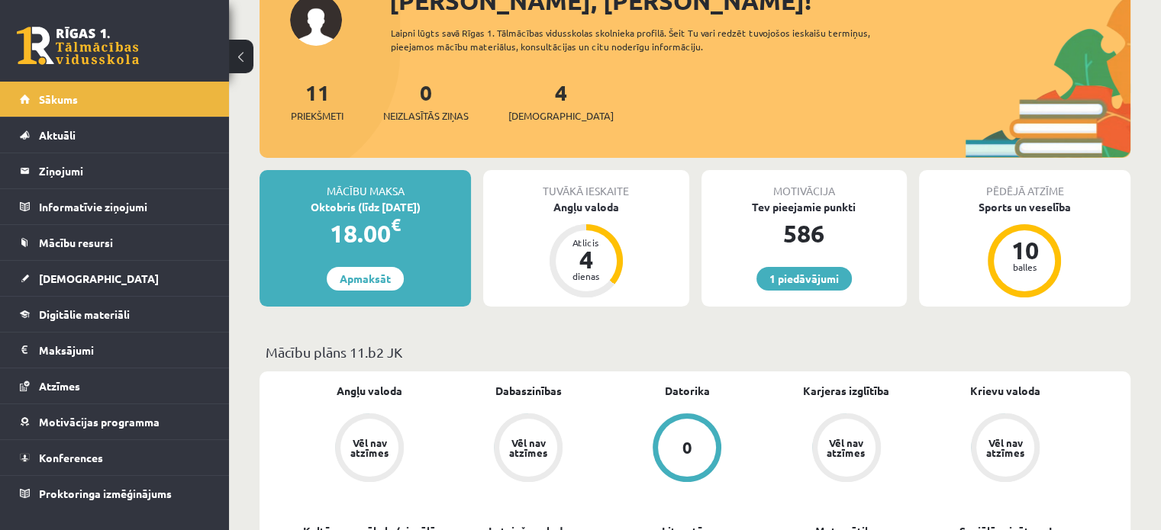
scroll to position [124, 0]
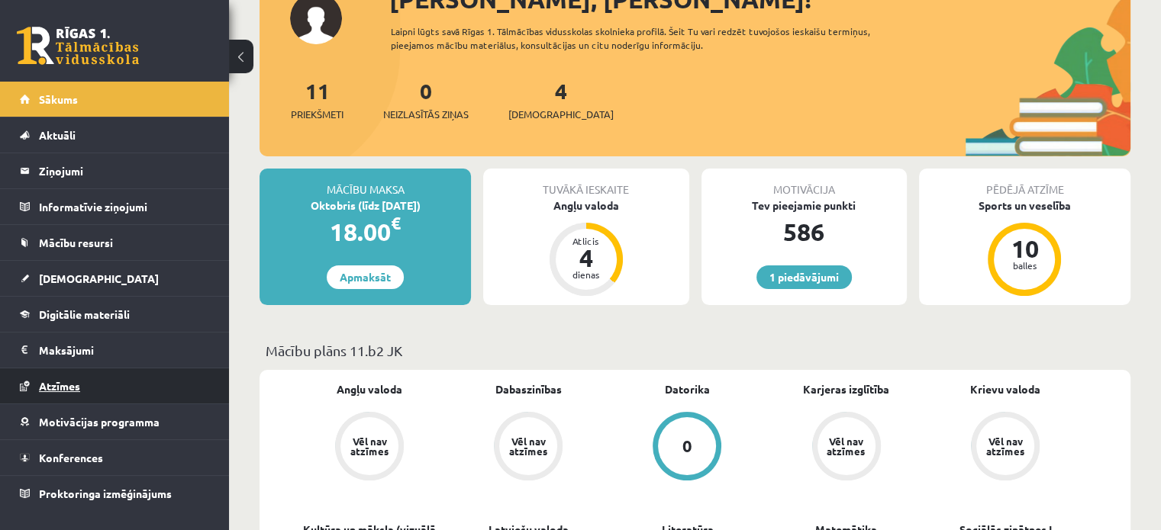
click at [100, 389] on link "Atzīmes" at bounding box center [115, 386] width 190 height 35
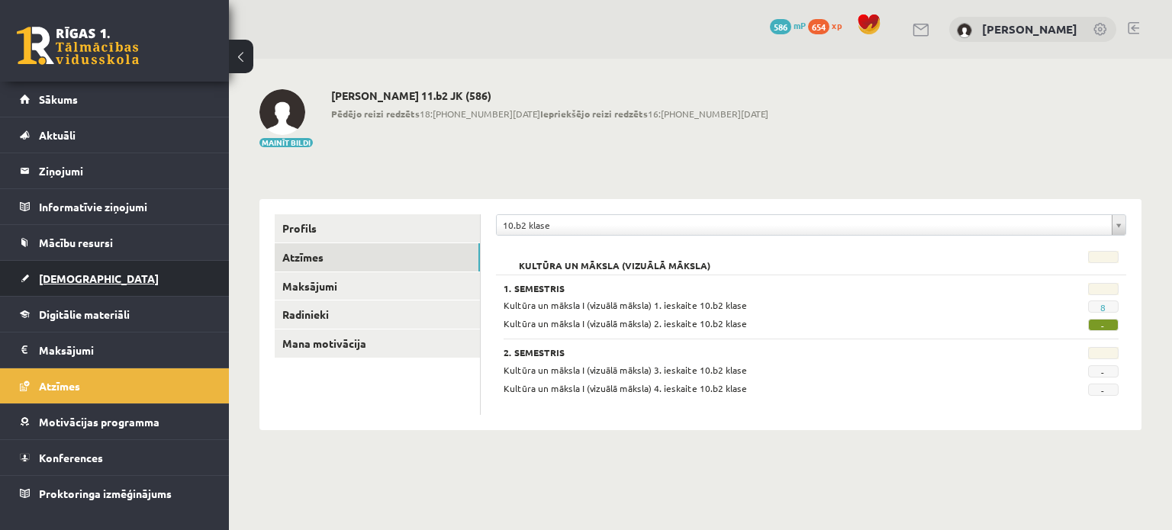
click at [101, 277] on link "[DEMOGRAPHIC_DATA]" at bounding box center [115, 278] width 190 height 35
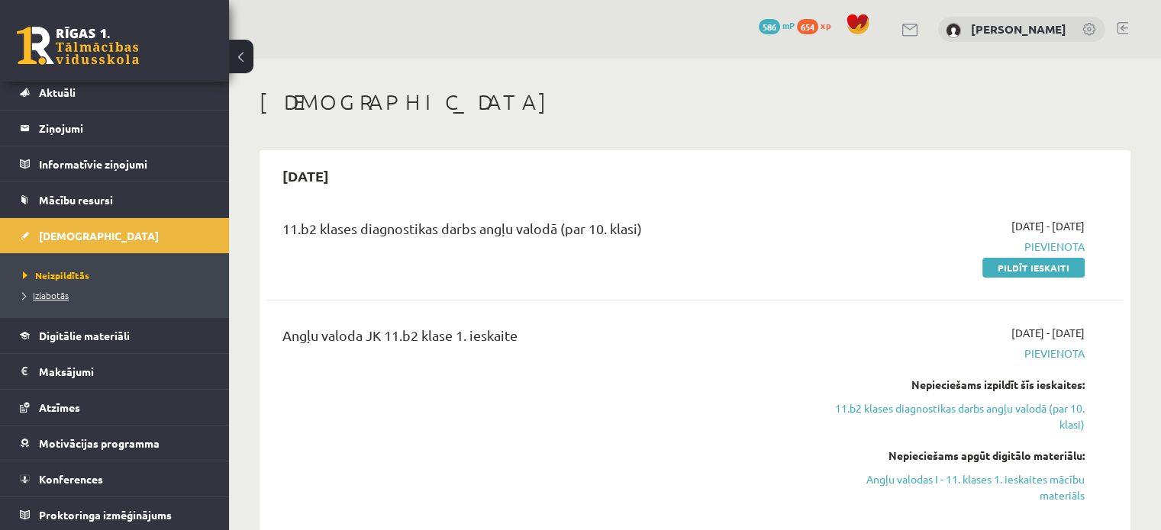
click at [31, 292] on span "Izlabotās" at bounding box center [46, 295] width 46 height 12
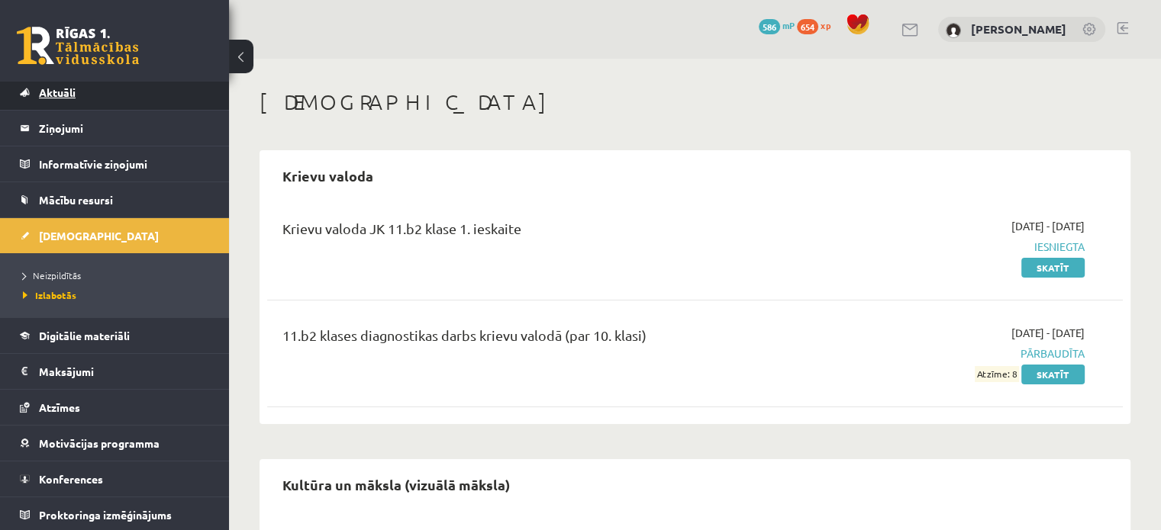
click at [79, 96] on link "Aktuāli" at bounding box center [115, 92] width 190 height 35
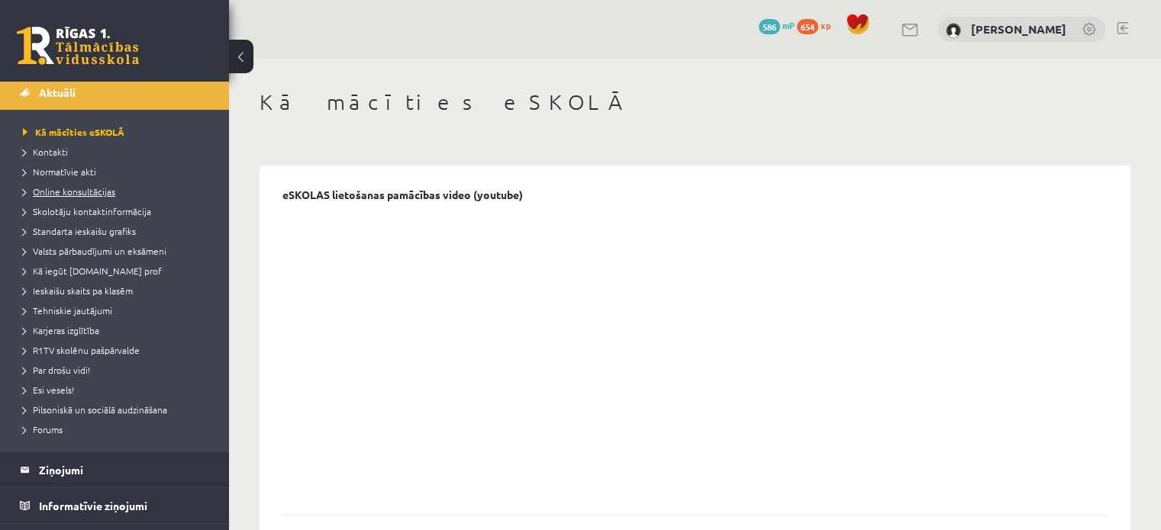
click at [79, 195] on span "Online konsultācijas" at bounding box center [69, 191] width 92 height 12
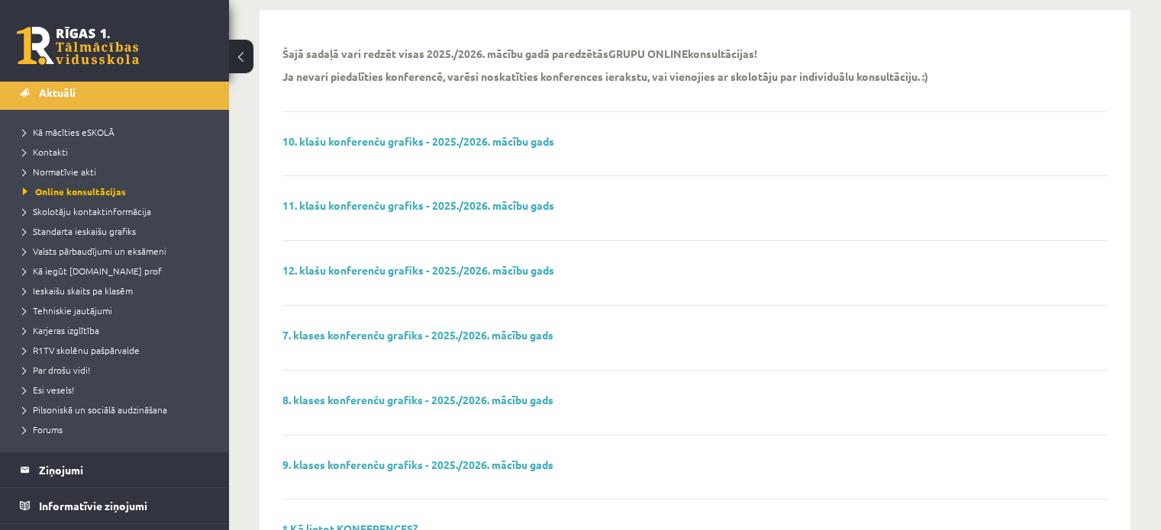
scroll to position [156, 0]
click at [514, 140] on link "10. klašu konferenču grafiks - 2025./2026. mācību gads" at bounding box center [418, 141] width 272 height 14
click at [95, 290] on span "Ieskaišu skaits pa klasēm" at bounding box center [78, 291] width 110 height 12
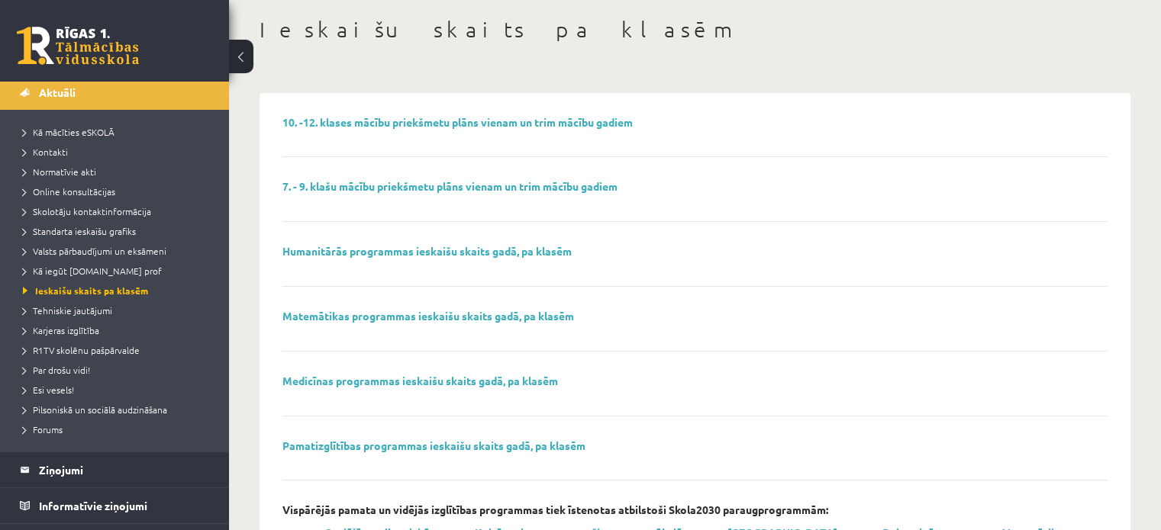
scroll to position [67, 0]
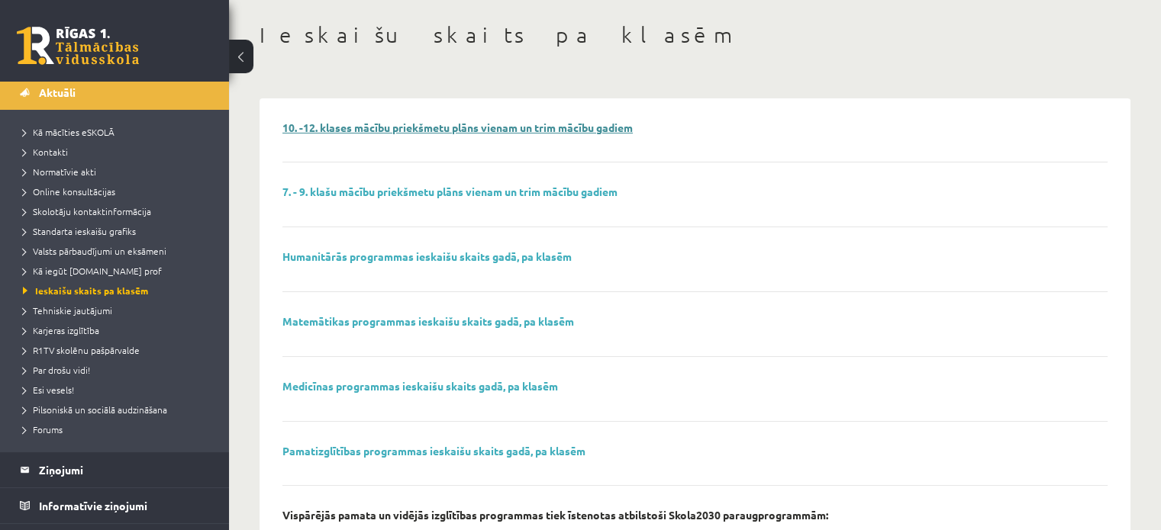
click at [399, 130] on link "10. -12. klases mācību priekšmetu plāns vienam un trim mācību gadiem" at bounding box center [457, 128] width 350 height 14
click at [351, 254] on link "Humanitārās programmas ieskaišu skaits gadā, pa klasēm" at bounding box center [426, 257] width 289 height 14
click at [74, 100] on link "Aktuāli" at bounding box center [115, 92] width 190 height 35
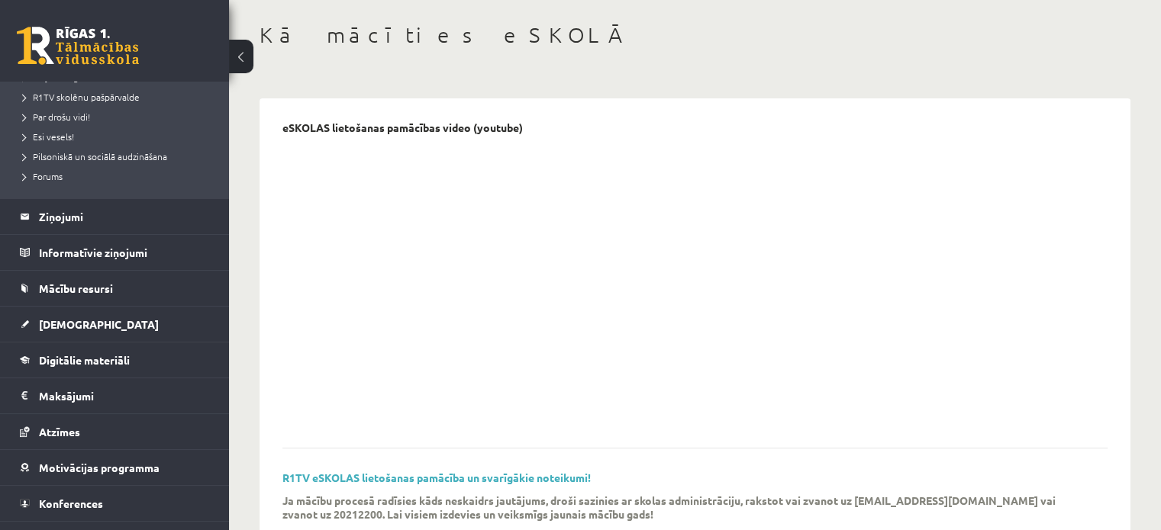
scroll to position [320, 0]
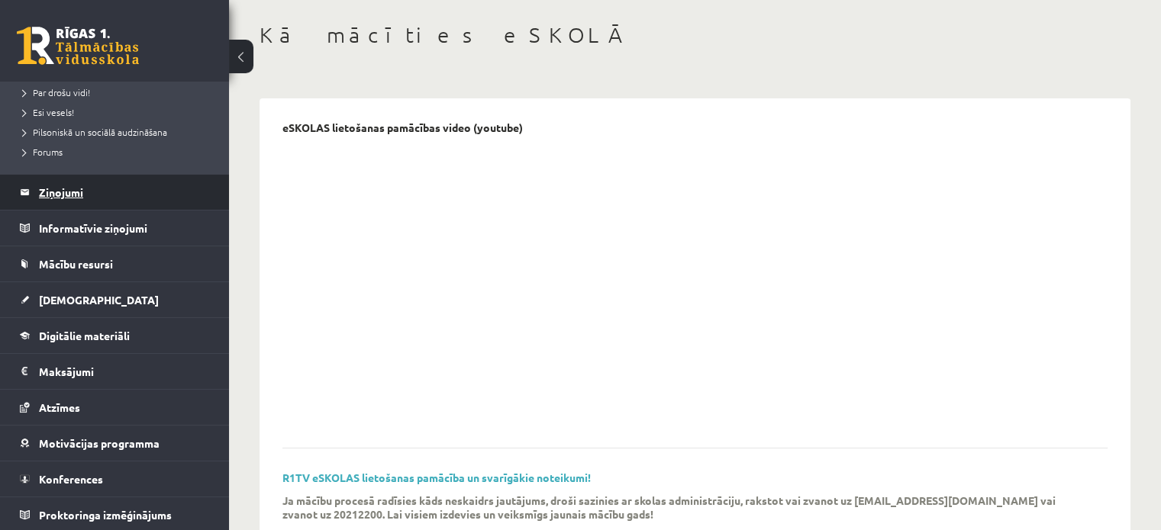
click at [58, 201] on legend "Ziņojumi 0" at bounding box center [124, 192] width 171 height 35
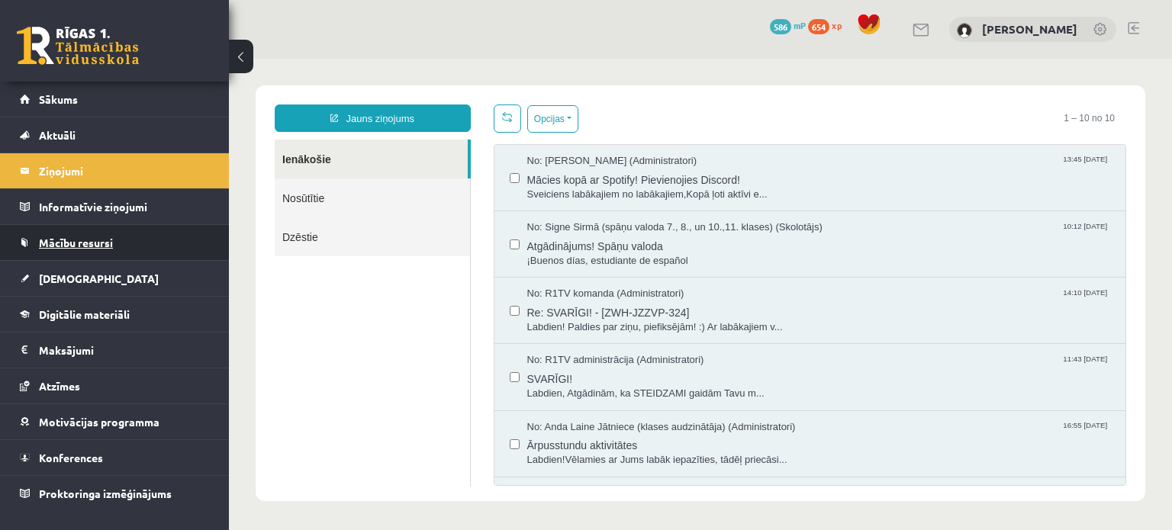
click at [76, 239] on span "Mācību resursi" at bounding box center [76, 243] width 74 height 14
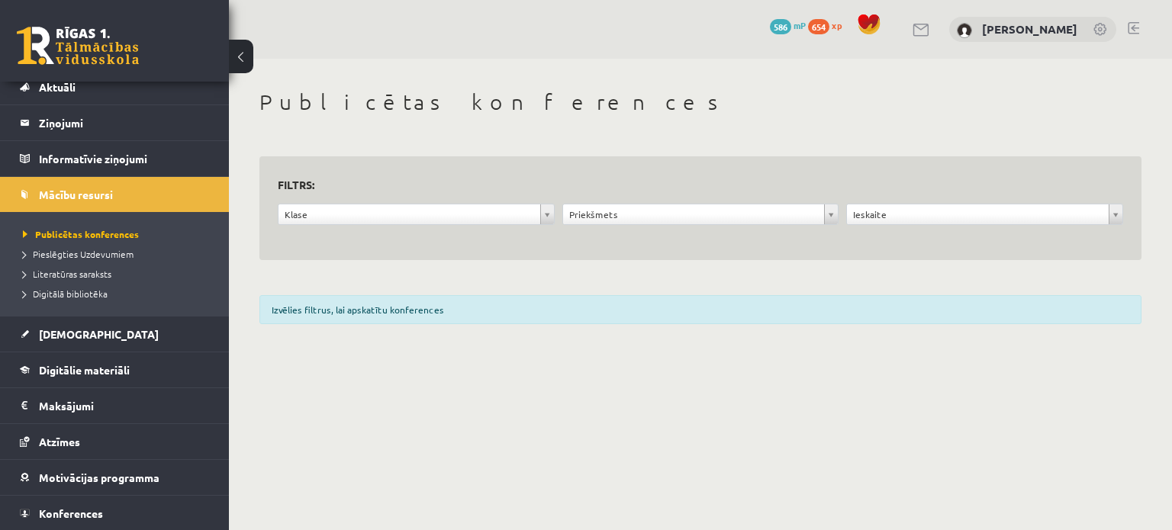
scroll to position [64, 0]
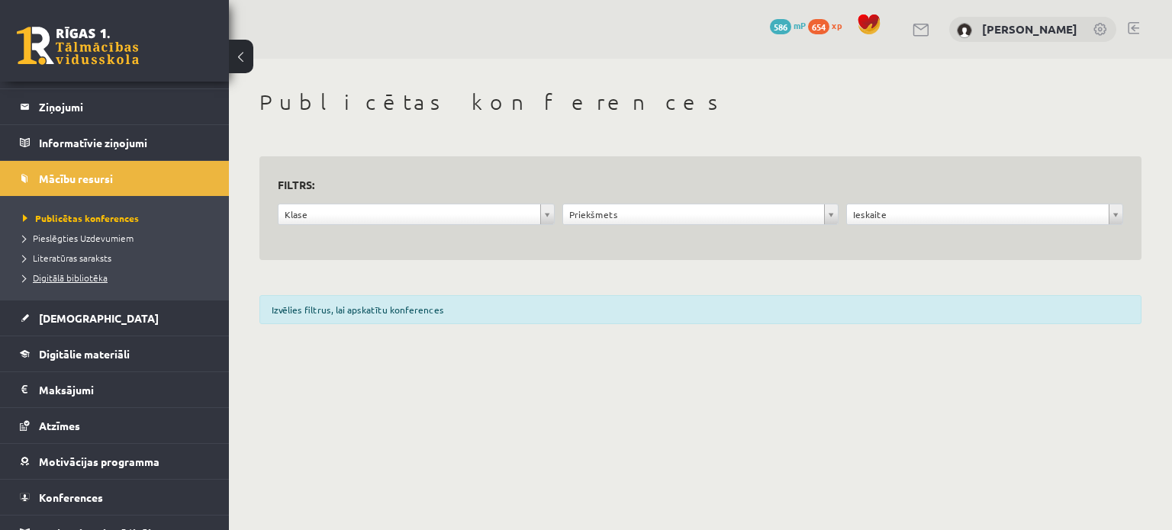
click at [82, 277] on span "Digitālā bibliotēka" at bounding box center [65, 278] width 85 height 12
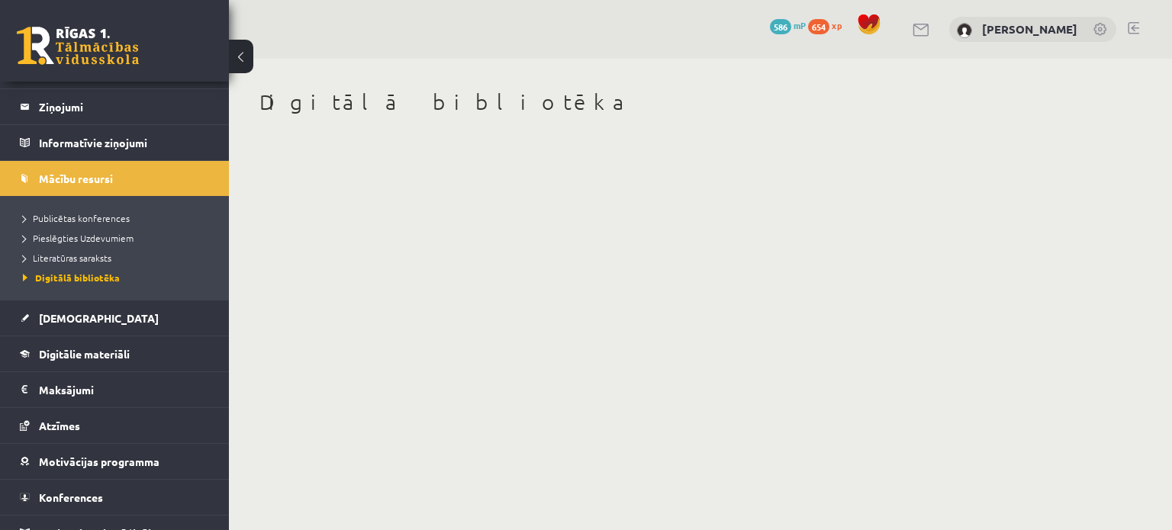
click at [72, 269] on li "Digitālā bibliotēka" at bounding box center [118, 278] width 191 height 20
click at [70, 256] on span "Literatūras saraksts" at bounding box center [67, 258] width 89 height 12
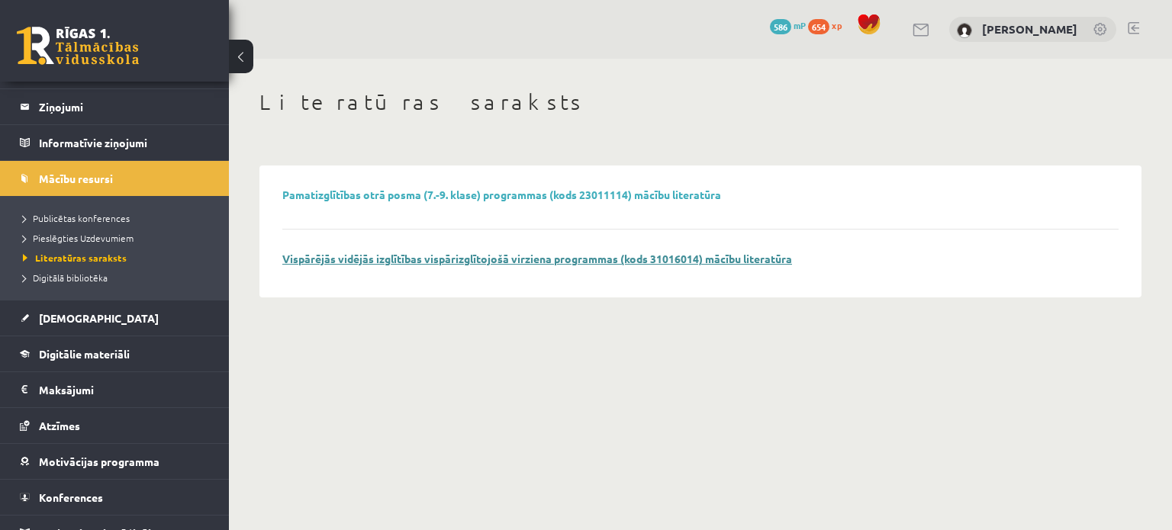
click at [328, 253] on link "Vispārējās vidējās izglītības vispārizglītojošā virziena programmas (kods 31016…" at bounding box center [537, 259] width 510 height 14
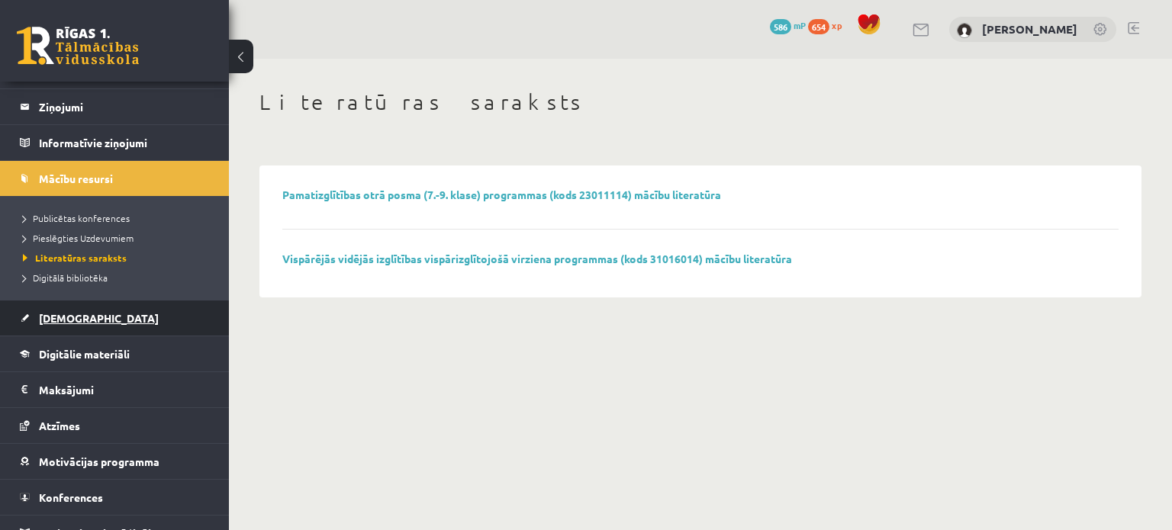
scroll to position [82, 0]
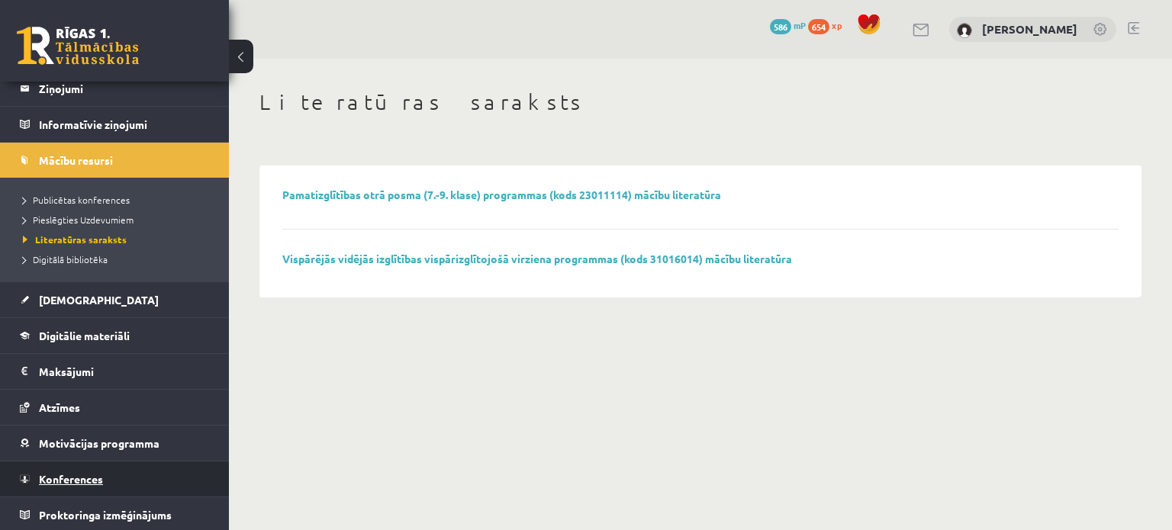
click at [95, 475] on span "Konferences" at bounding box center [71, 479] width 64 height 14
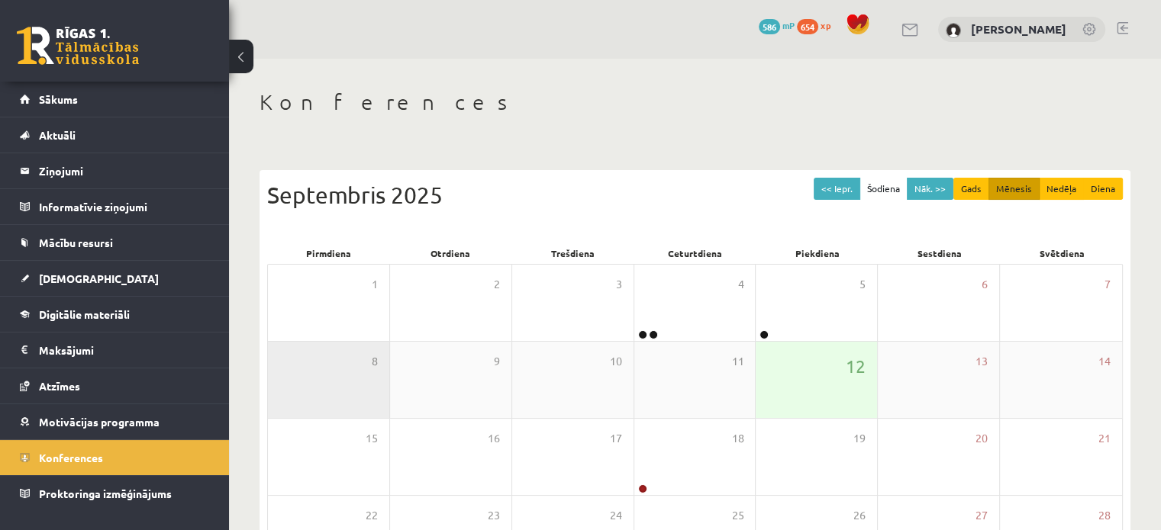
scroll to position [191, 0]
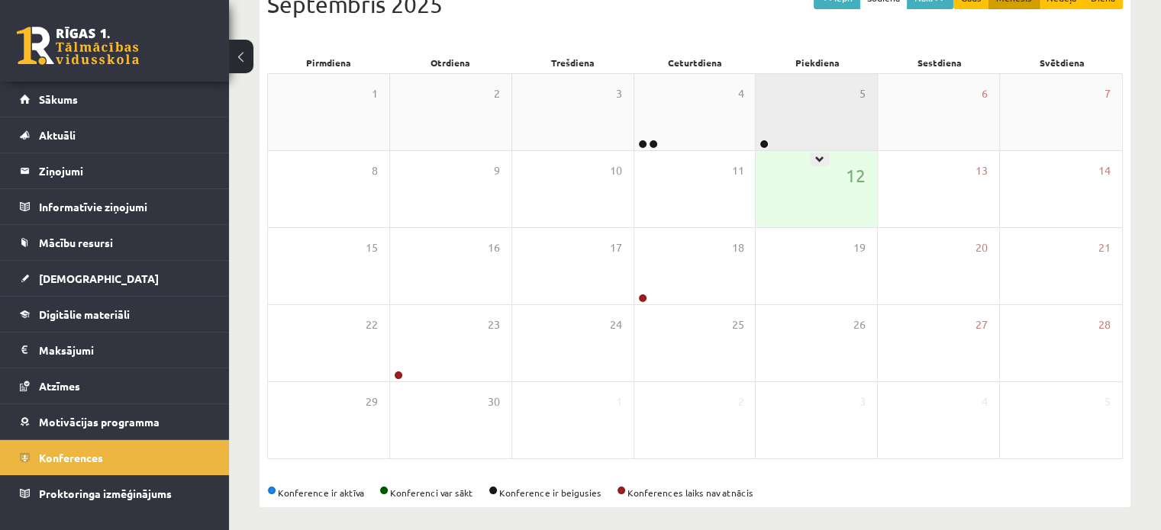
click at [784, 124] on div "5" at bounding box center [815, 112] width 121 height 76
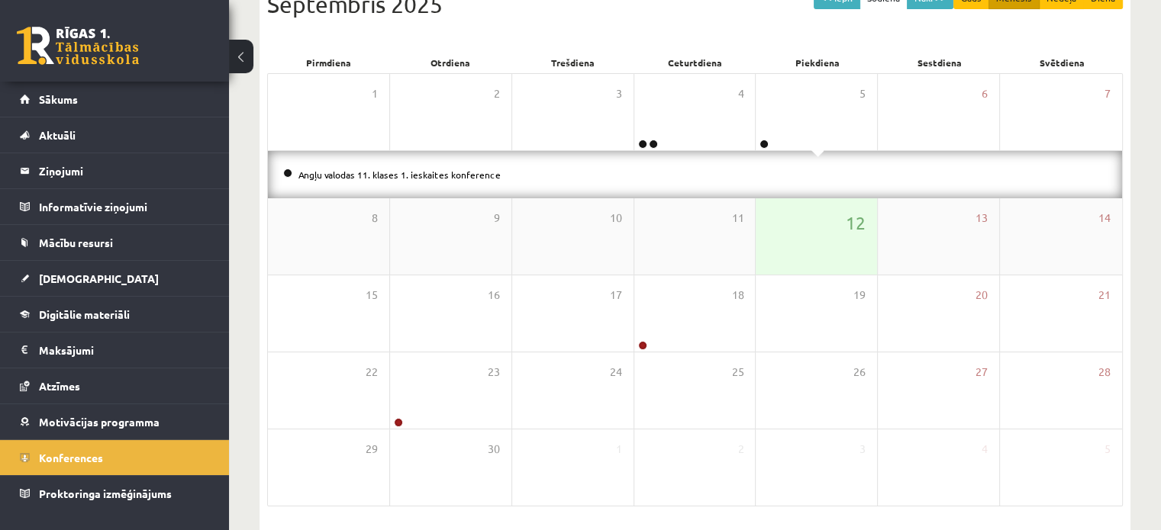
click at [784, 243] on div "12" at bounding box center [815, 236] width 121 height 76
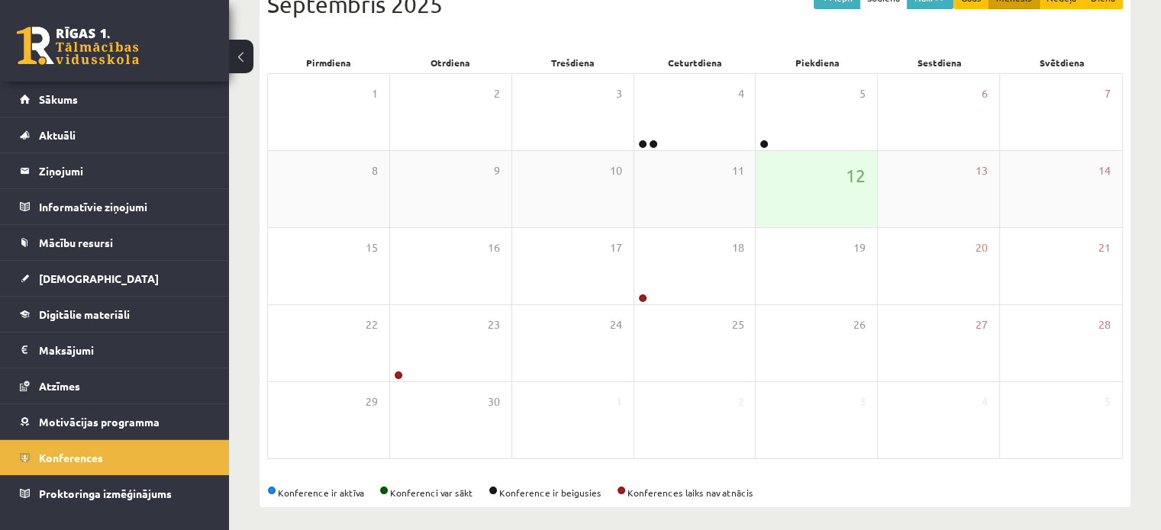
click at [806, 163] on div "12" at bounding box center [815, 189] width 121 height 76
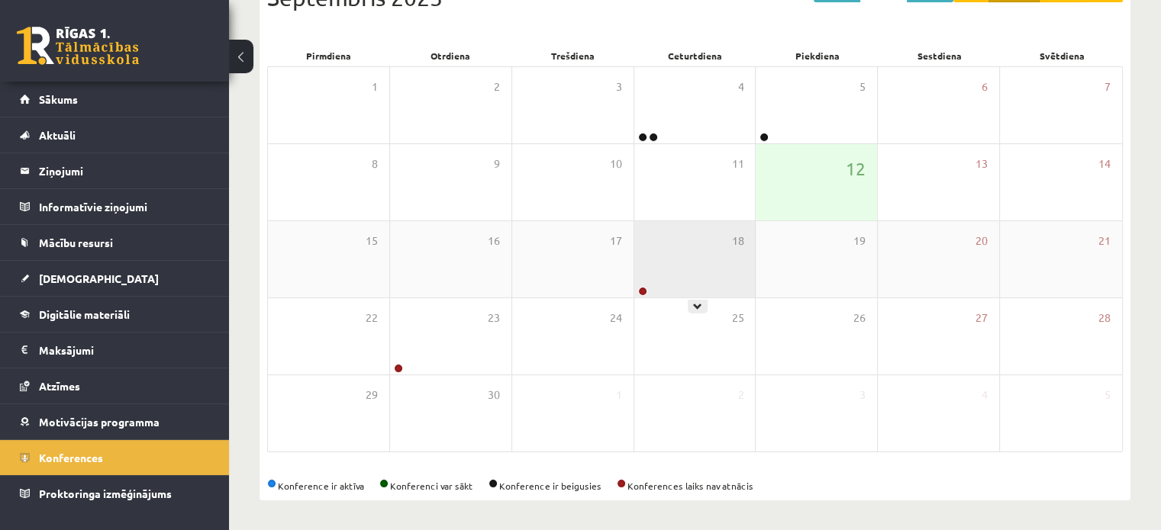
click at [699, 262] on div "18" at bounding box center [694, 259] width 121 height 76
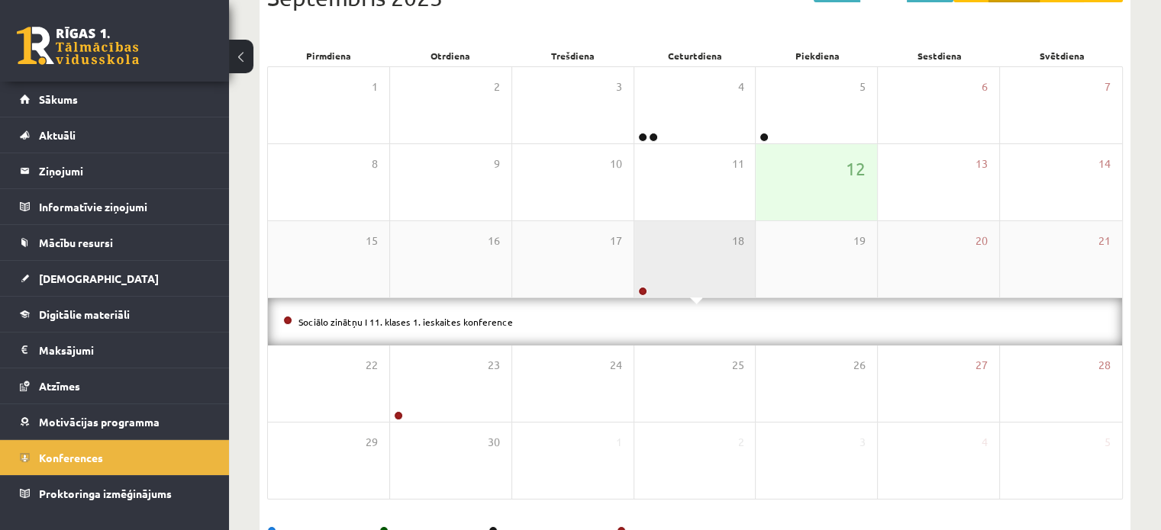
scroll to position [245, 0]
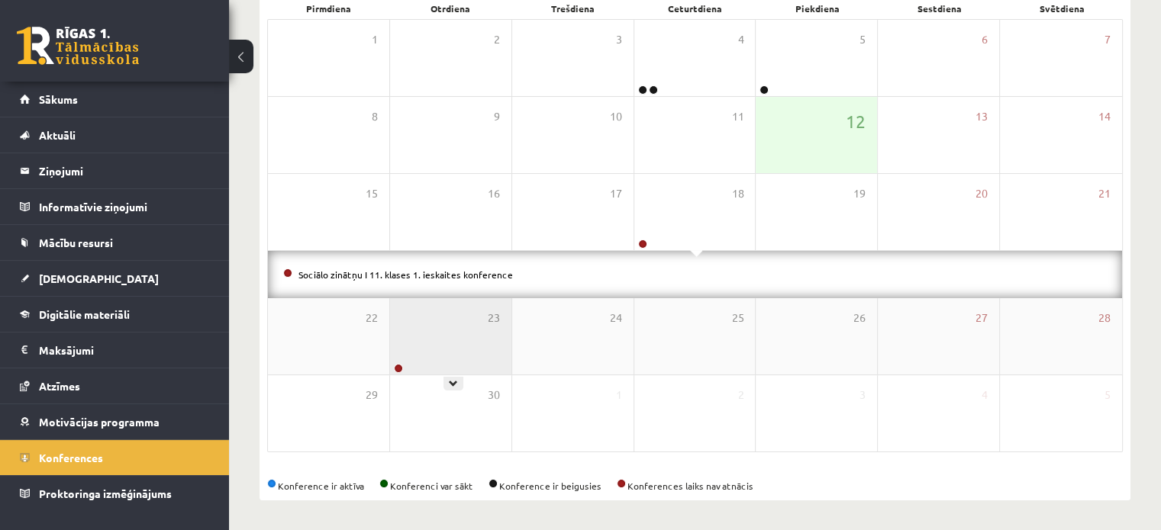
click at [473, 333] on div "23" at bounding box center [450, 336] width 121 height 76
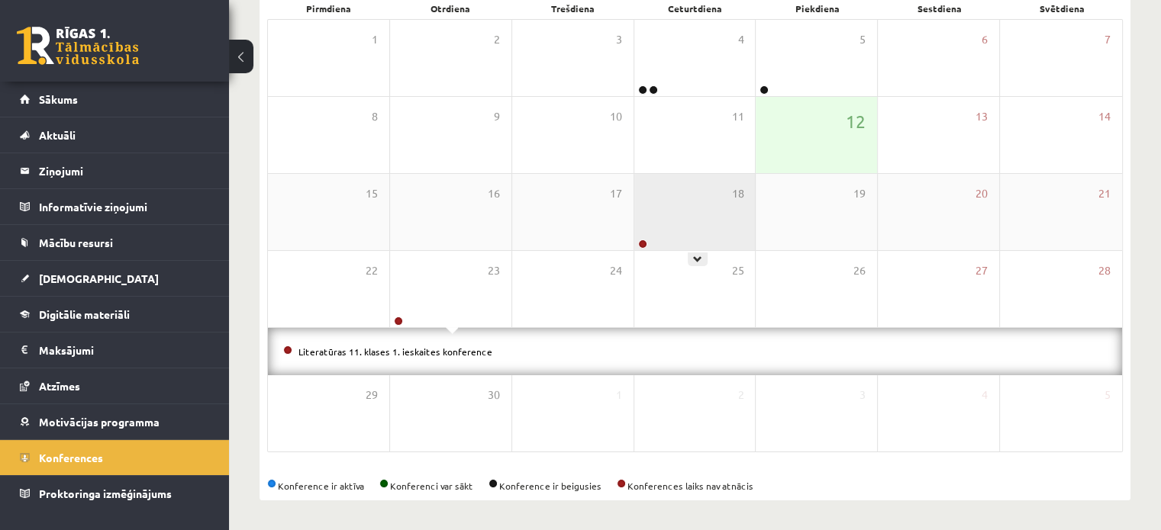
click at [705, 221] on div "18" at bounding box center [694, 212] width 121 height 76
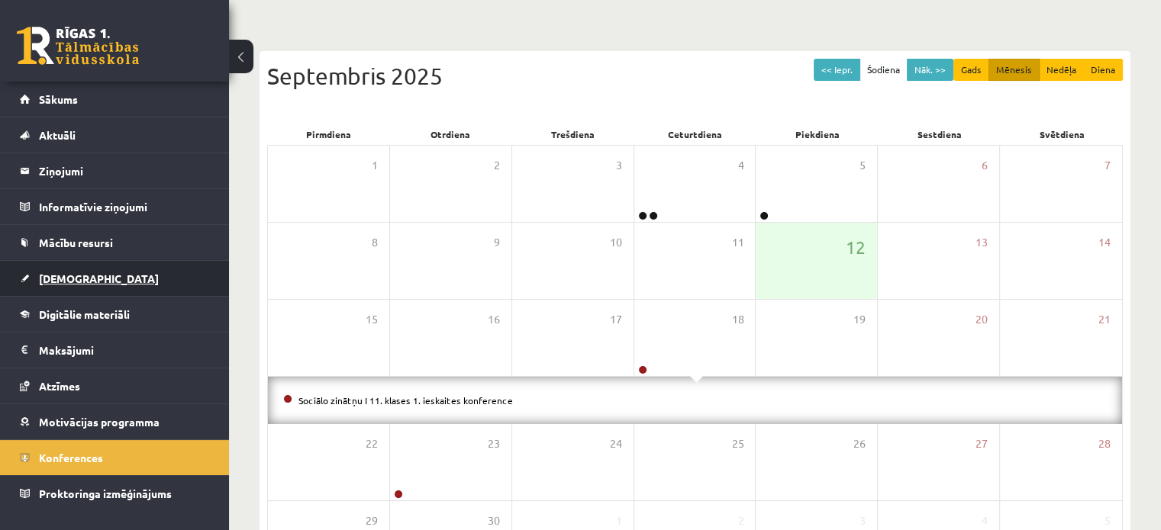
scroll to position [139, 0]
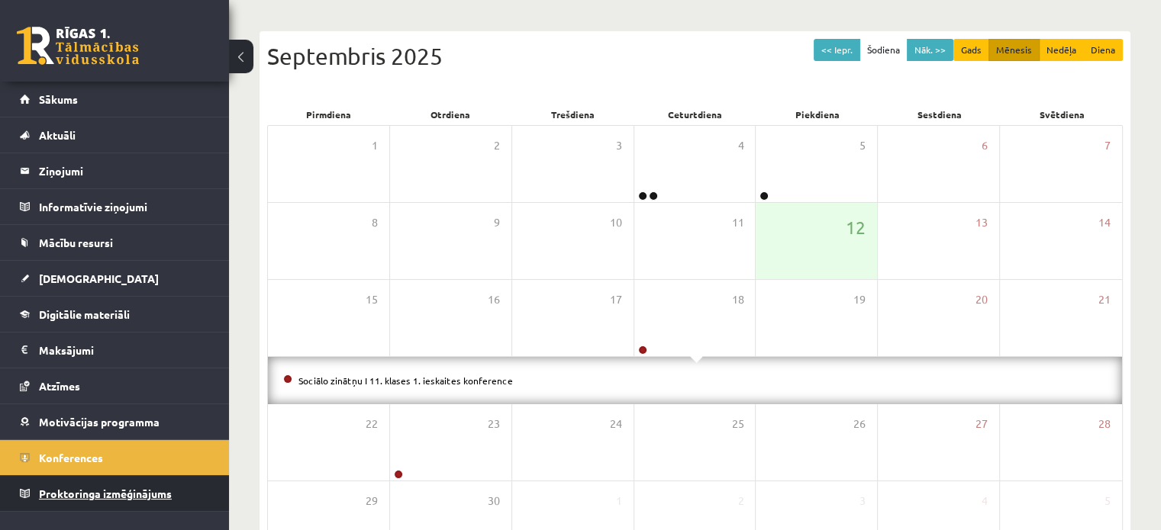
click at [66, 496] on span "Proktoringa izmēģinājums" at bounding box center [105, 494] width 133 height 14
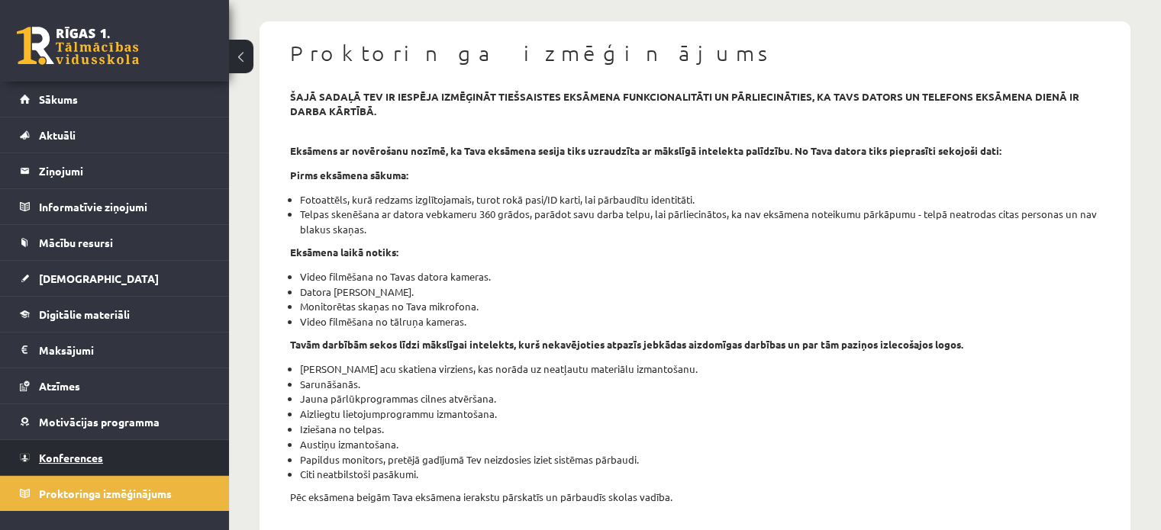
scroll to position [128, 0]
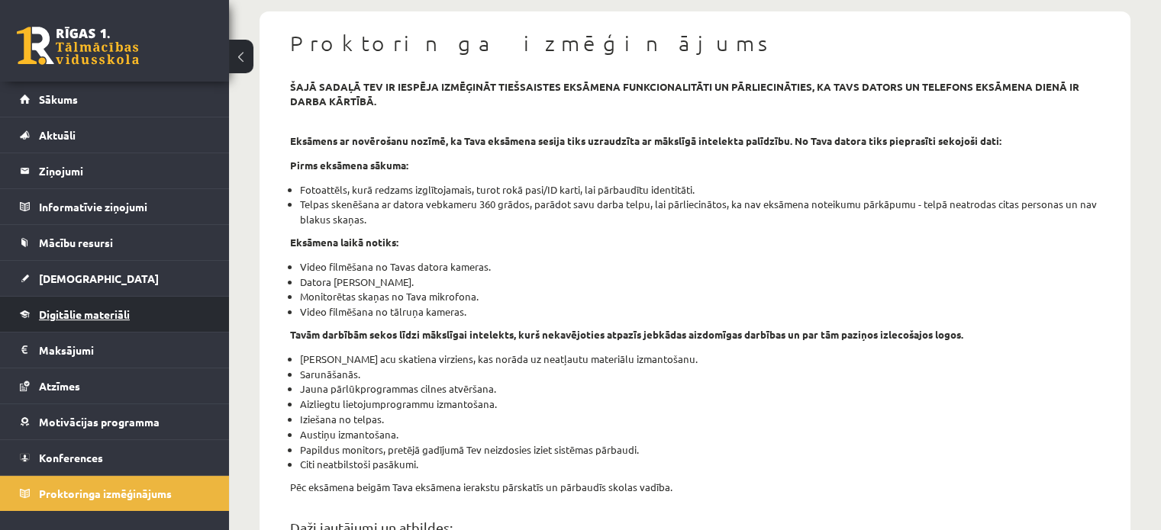
click at [85, 308] on span "Digitālie materiāli" at bounding box center [84, 314] width 91 height 14
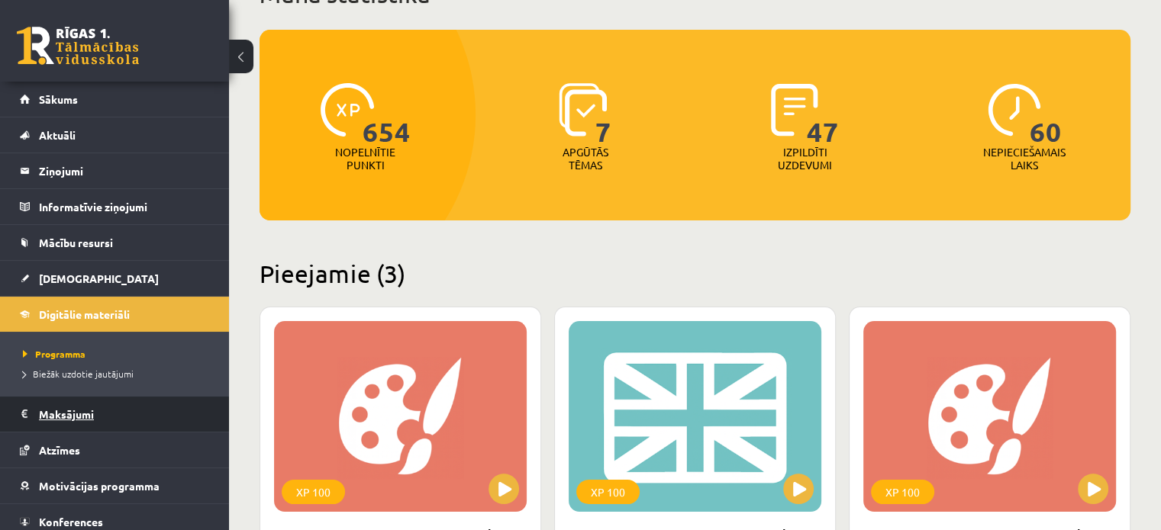
click at [56, 398] on legend "Maksājumi 0" at bounding box center [124, 414] width 171 height 35
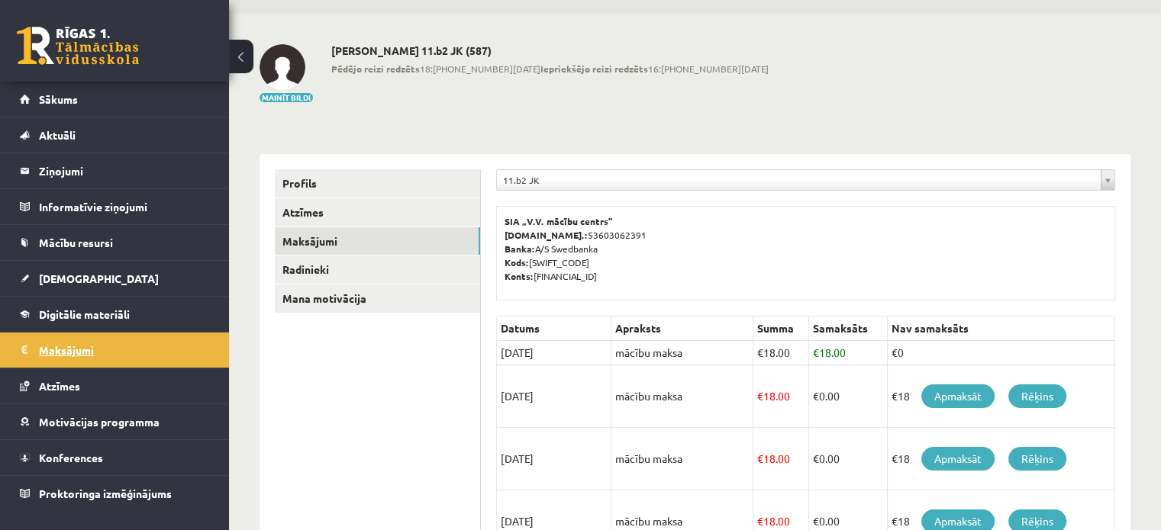
scroll to position [46, 0]
click at [70, 415] on span "Motivācijas programma" at bounding box center [99, 422] width 121 height 14
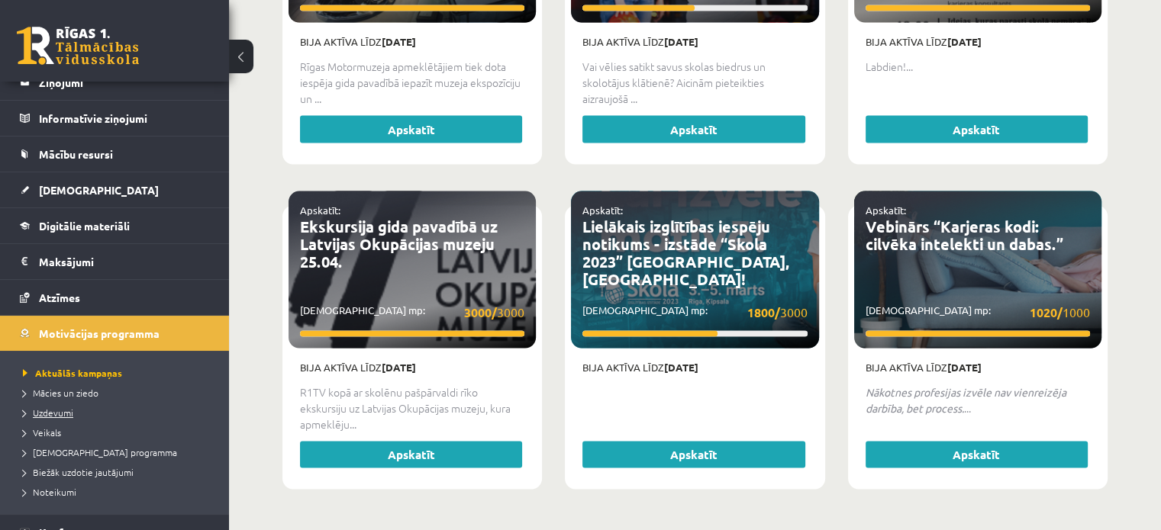
scroll to position [92, 0]
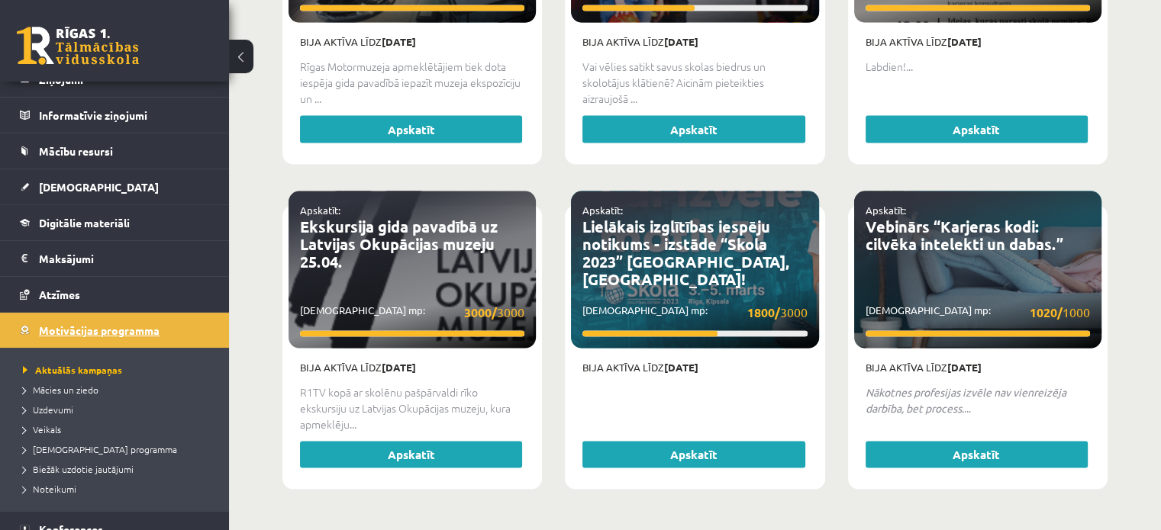
click at [107, 334] on span "Motivācijas programma" at bounding box center [99, 331] width 121 height 14
click at [83, 304] on link "Atzīmes" at bounding box center [115, 294] width 190 height 35
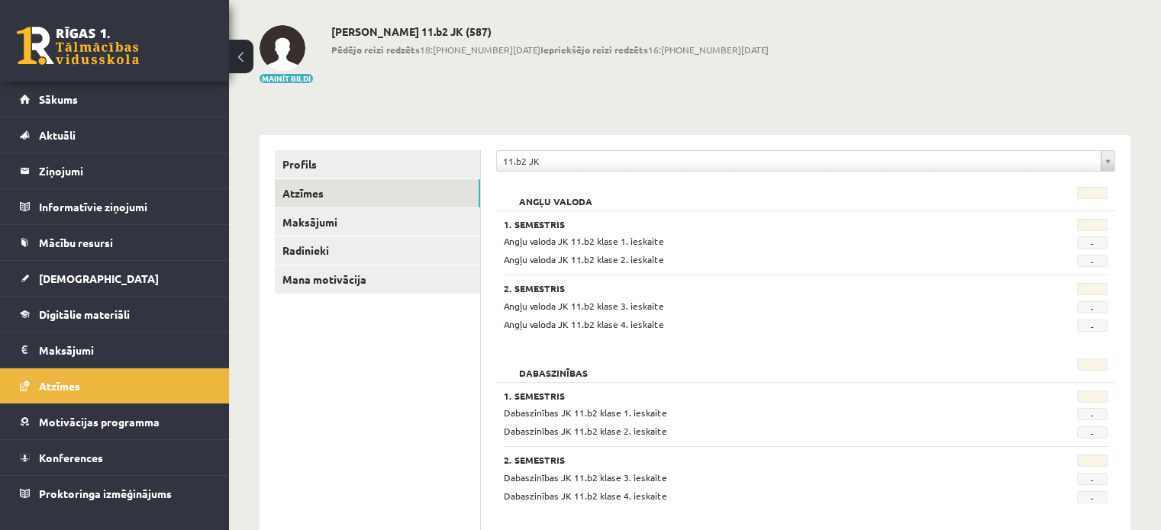
scroll to position [52, 0]
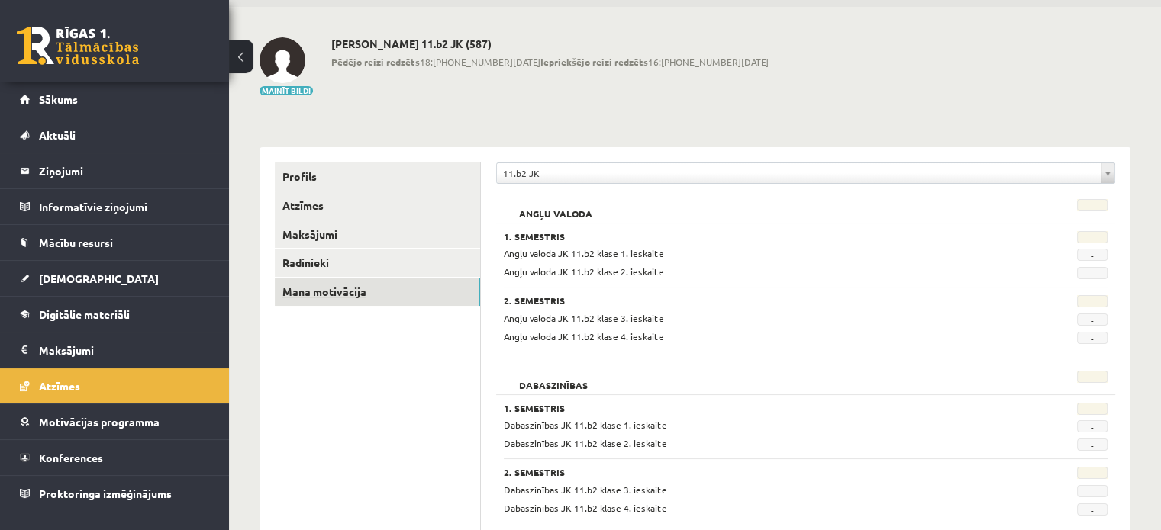
click at [343, 292] on link "Mana motivācija" at bounding box center [377, 292] width 205 height 28
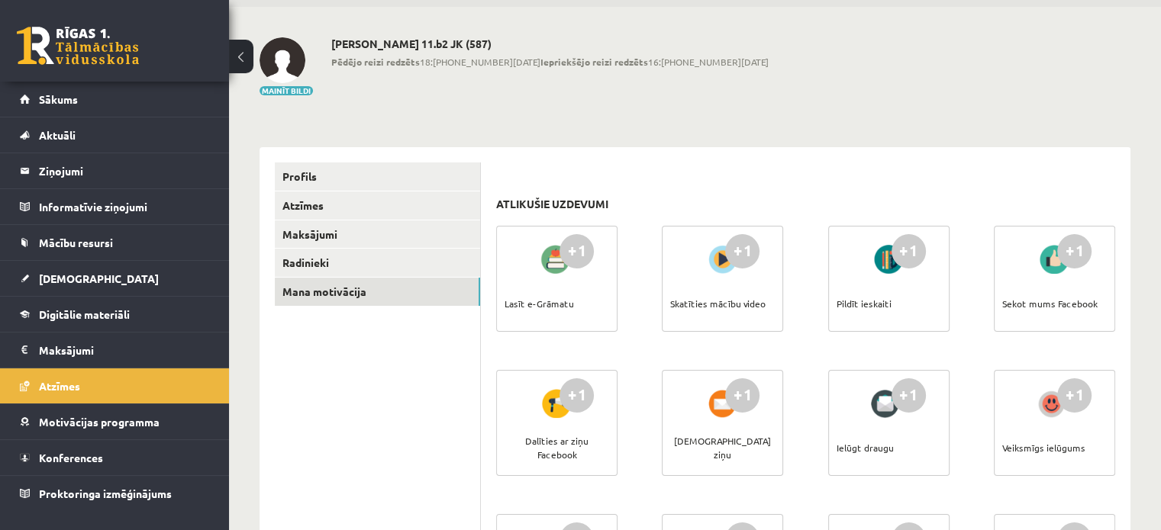
click at [561, 253] on div "+1" at bounding box center [576, 251] width 34 height 34
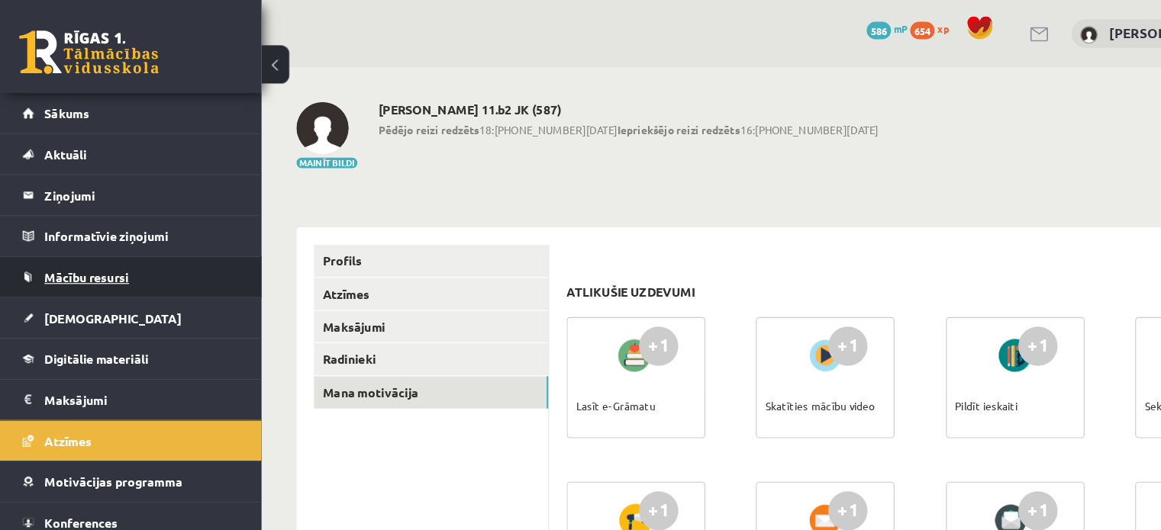
click at [108, 250] on link "Mācību resursi" at bounding box center [115, 242] width 190 height 35
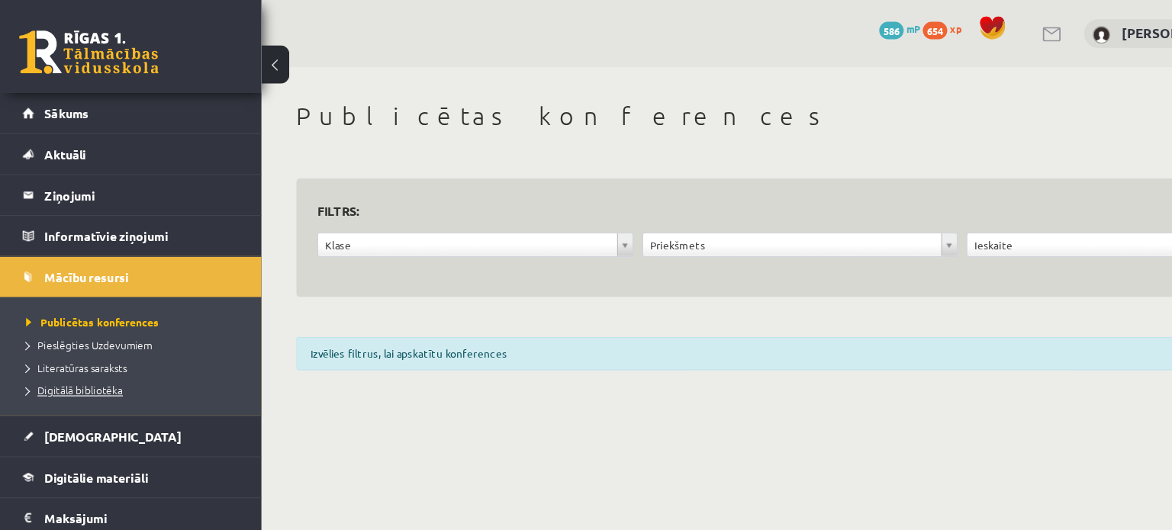
click at [69, 340] on span "Digitālā bibliotēka" at bounding box center [65, 342] width 85 height 12
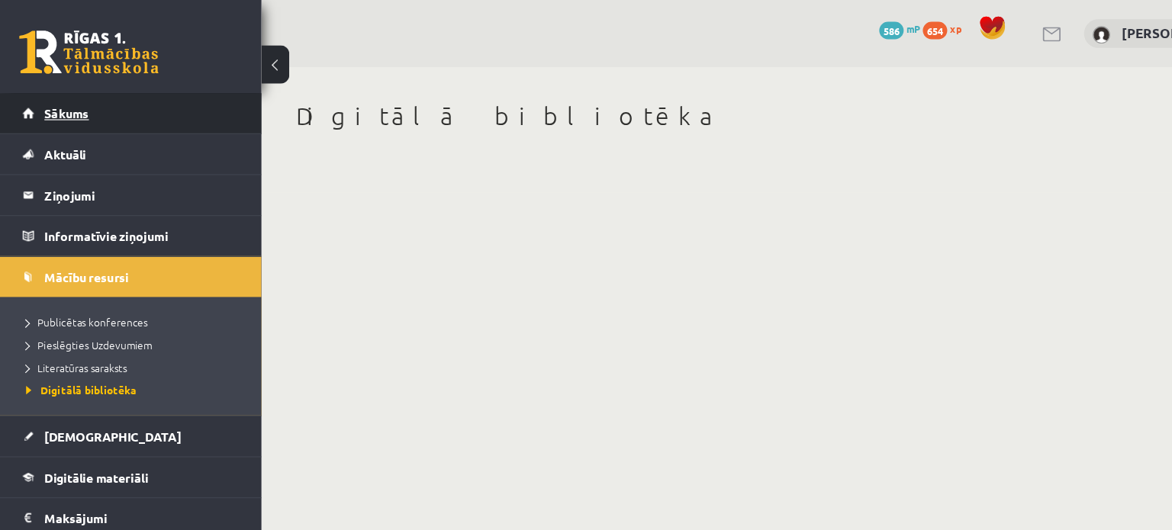
click at [95, 106] on link "Sākums" at bounding box center [115, 99] width 190 height 35
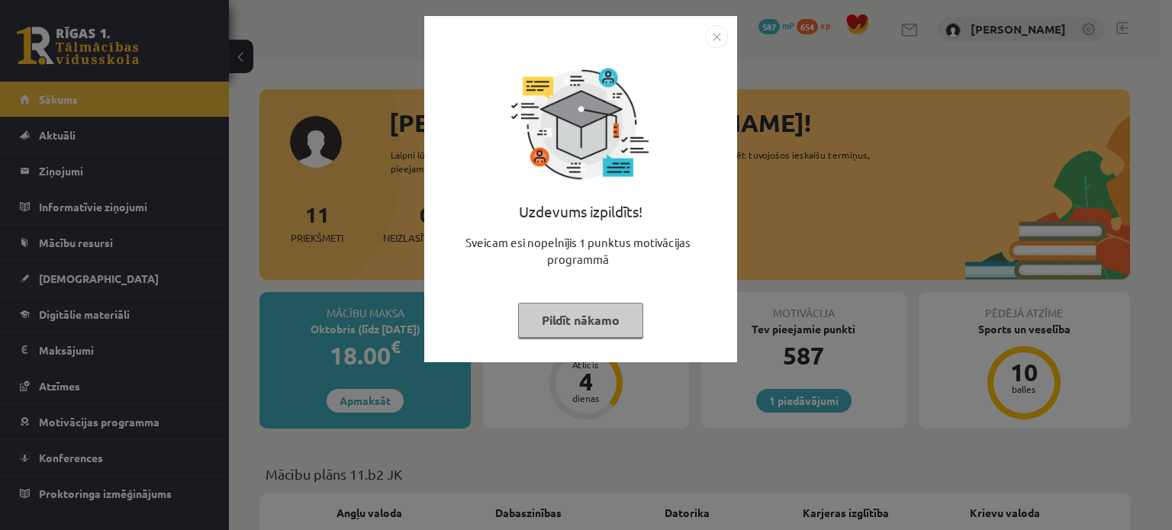
click at [565, 317] on button "Pildīt nākamo" at bounding box center [580, 320] width 125 height 35
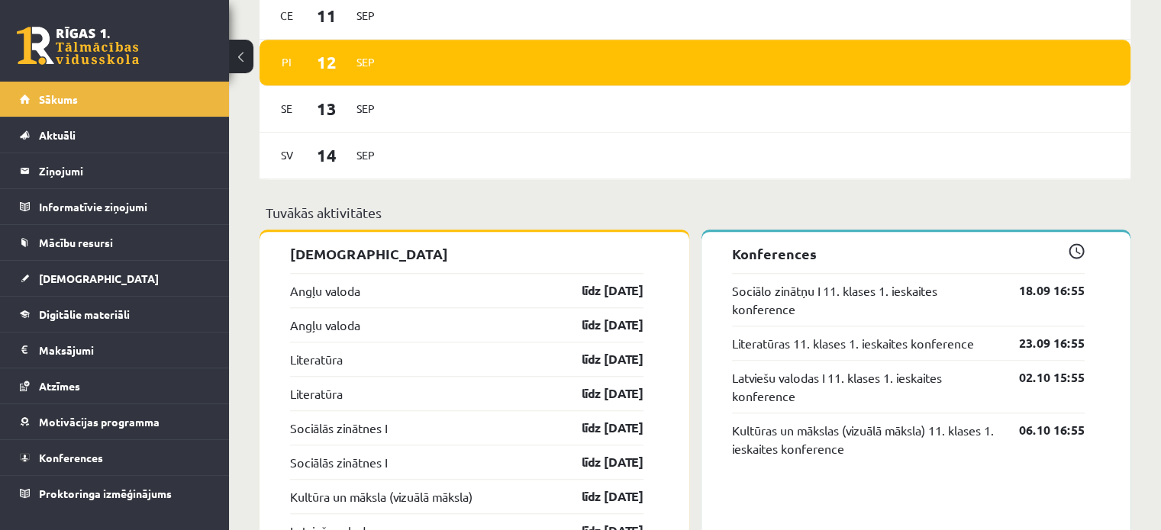
scroll to position [1170, 0]
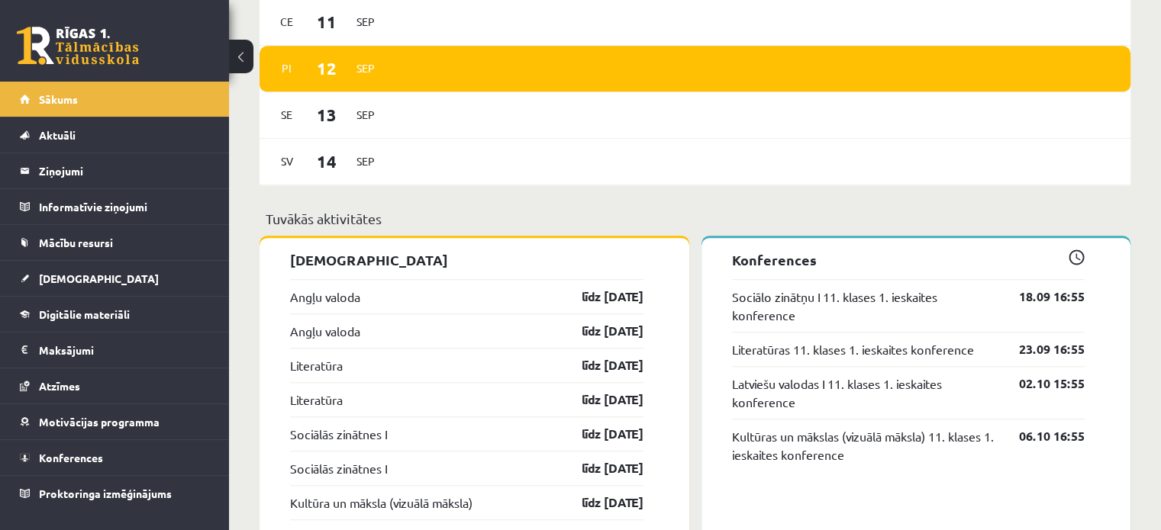
click at [365, 291] on div "Angļu valoda līdz [DATE]" at bounding box center [466, 296] width 353 height 34
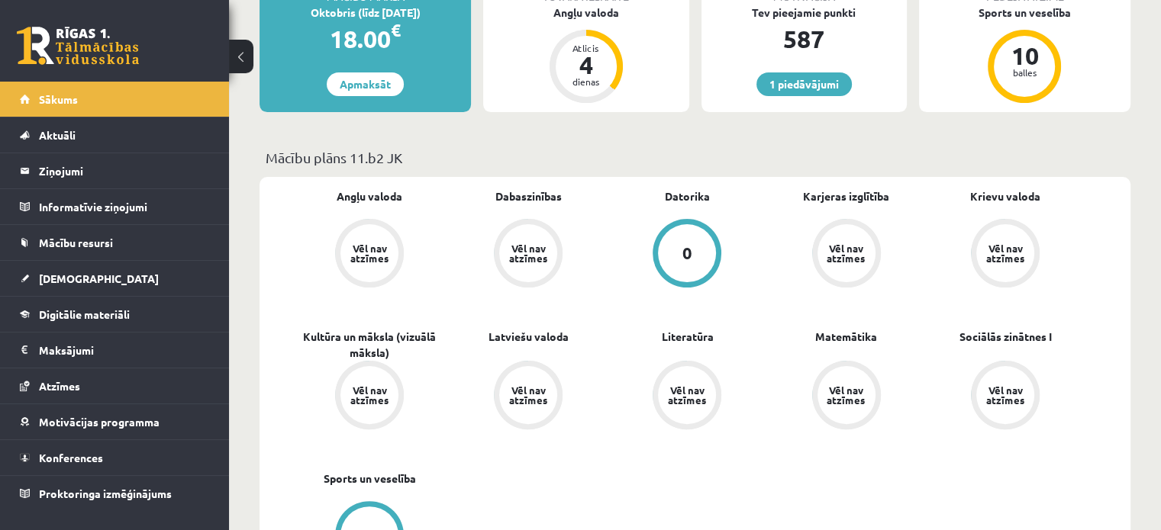
scroll to position [0, 0]
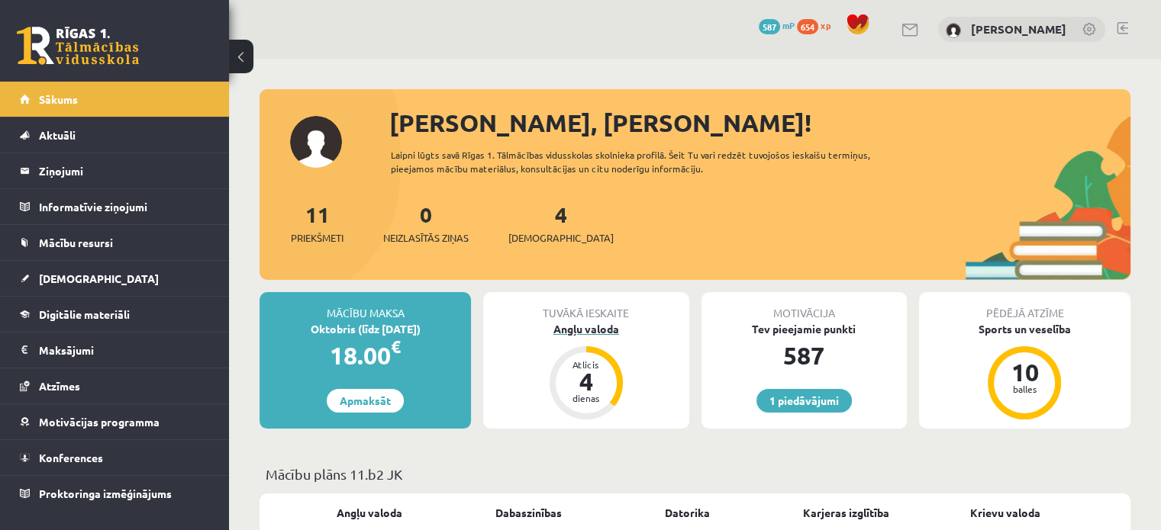
click at [584, 329] on div "Angļu valoda" at bounding box center [585, 329] width 205 height 16
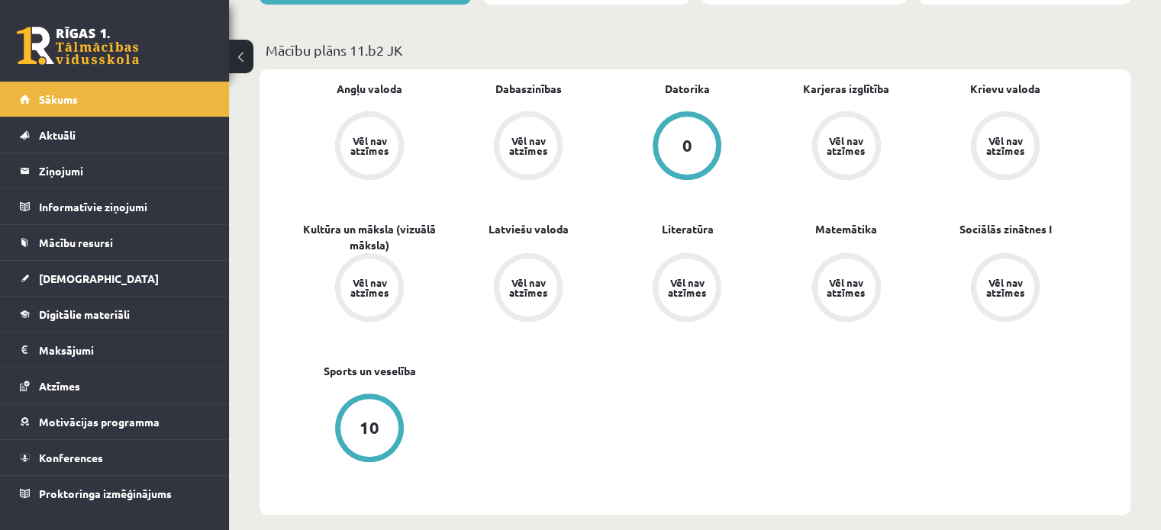
scroll to position [427, 0]
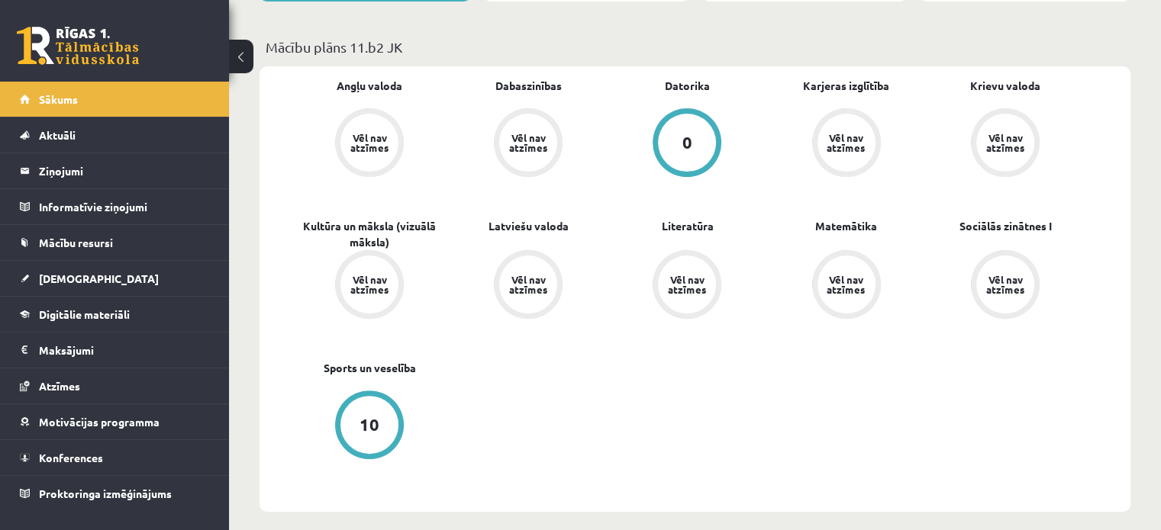
click at [850, 146] on div "Vēl nav atzīmes" at bounding box center [846, 143] width 43 height 20
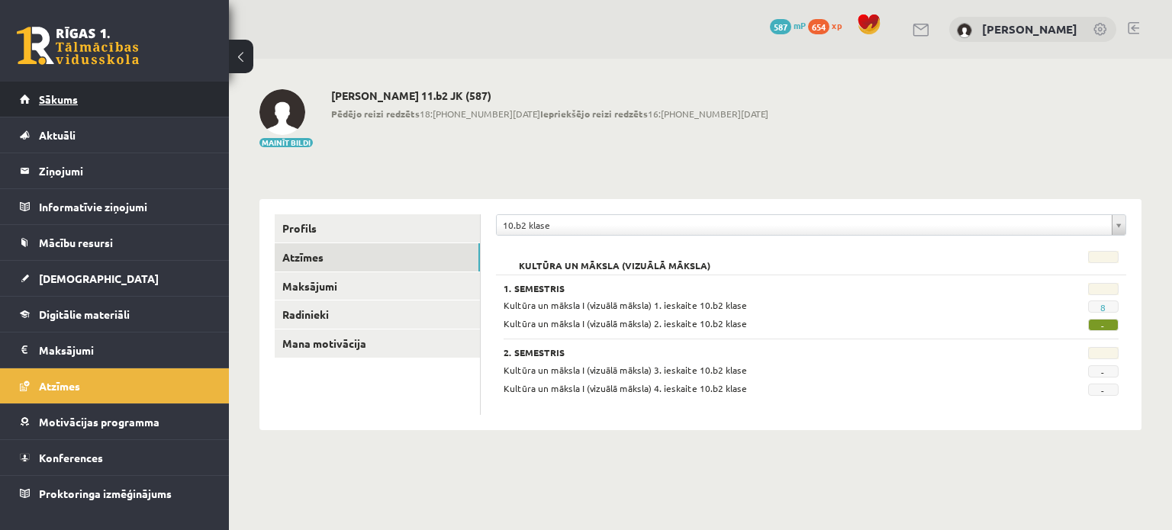
click at [79, 85] on link "Sākums" at bounding box center [115, 99] width 190 height 35
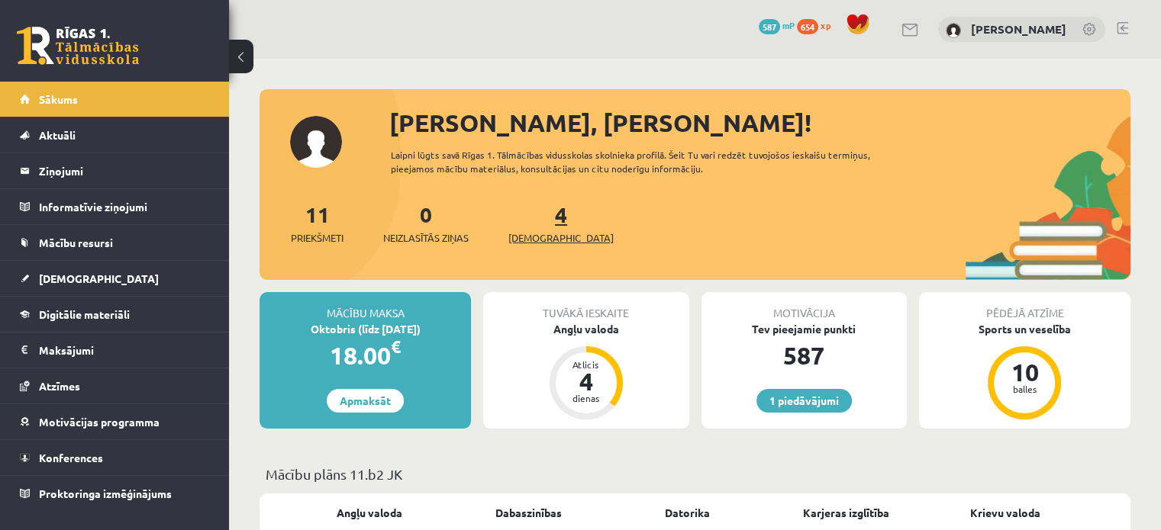
click at [543, 243] on span "[DEMOGRAPHIC_DATA]" at bounding box center [560, 237] width 105 height 15
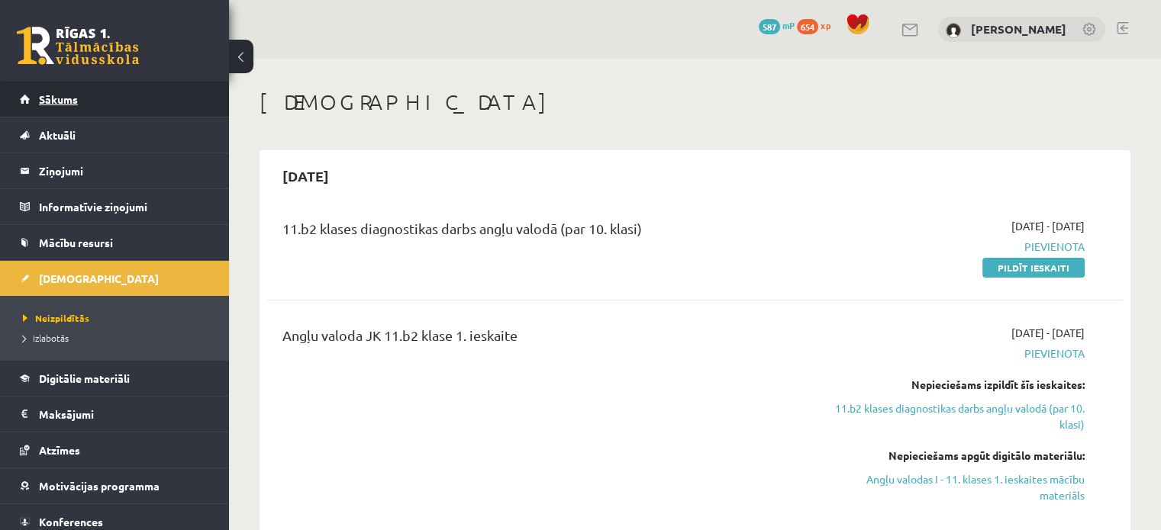
click at [52, 89] on link "Sākums" at bounding box center [115, 99] width 190 height 35
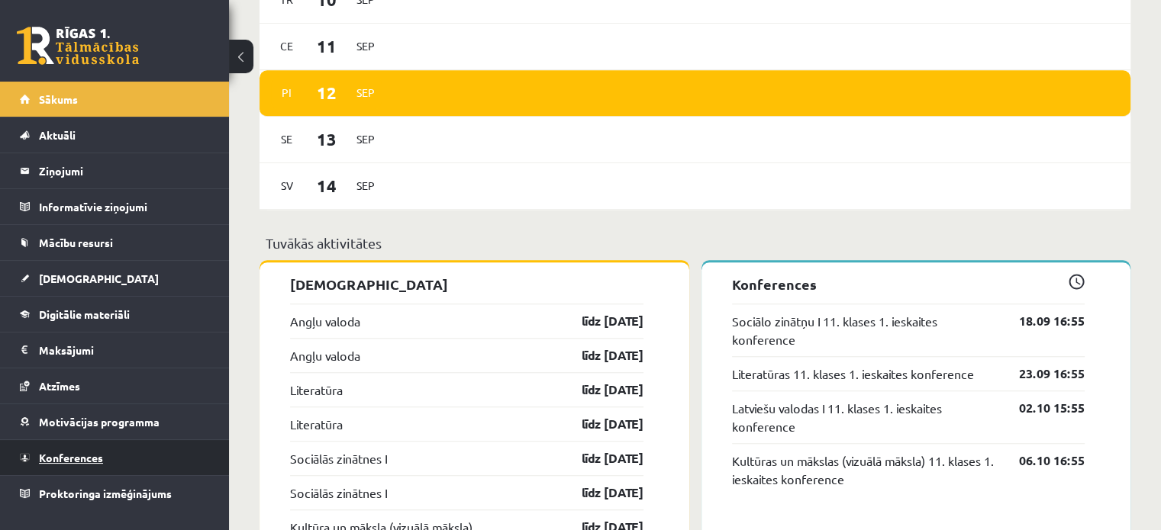
scroll to position [1150, 0]
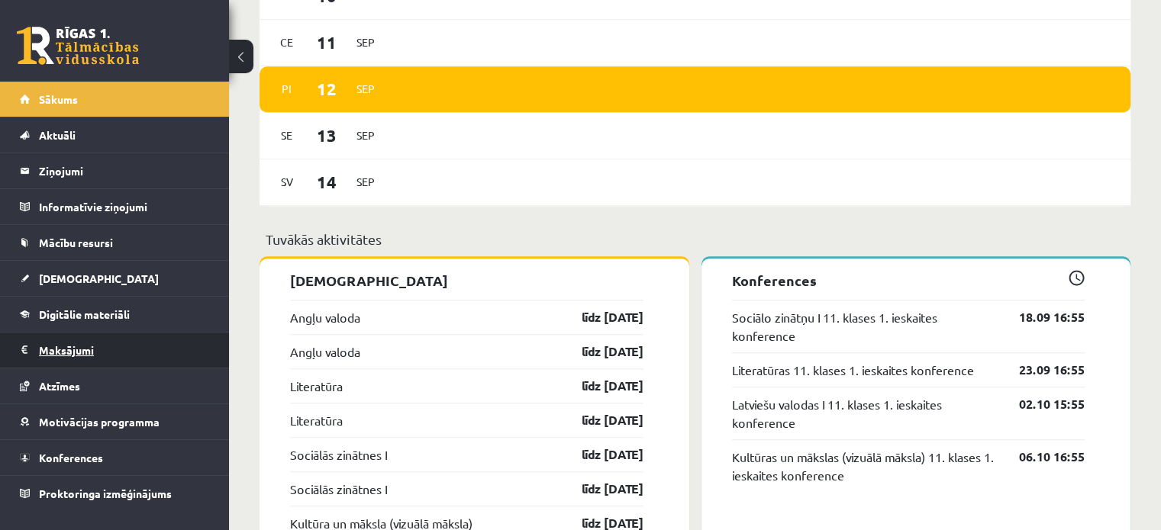
click at [71, 347] on legend "Maksājumi 0" at bounding box center [124, 350] width 171 height 35
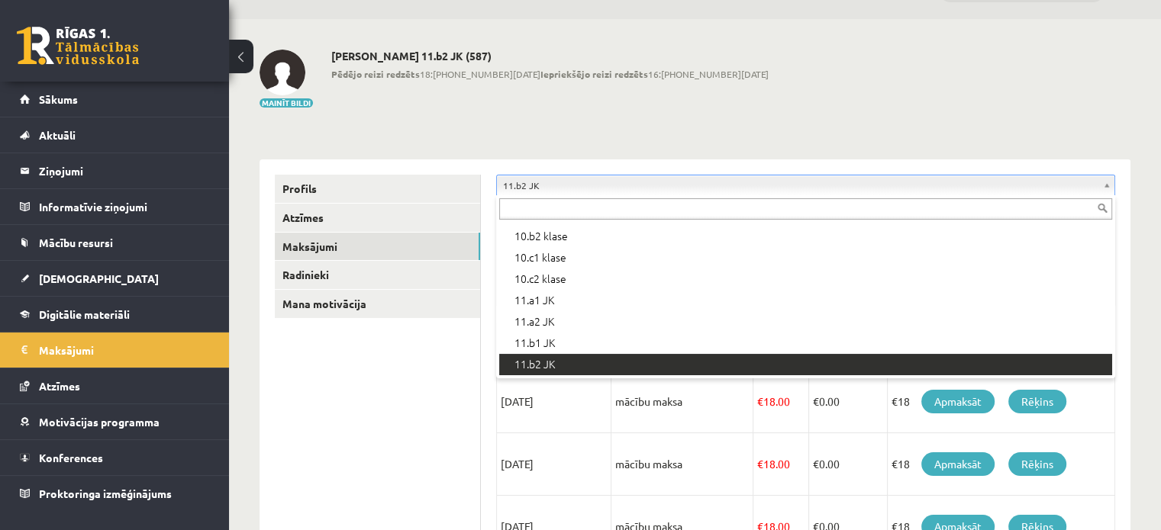
scroll to position [278, 0]
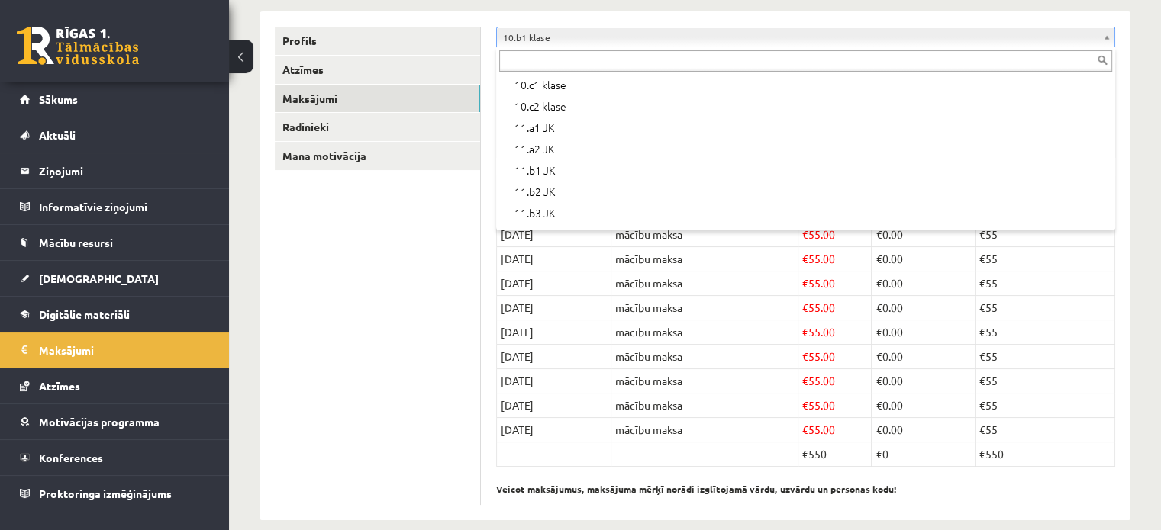
scroll to position [348, 0]
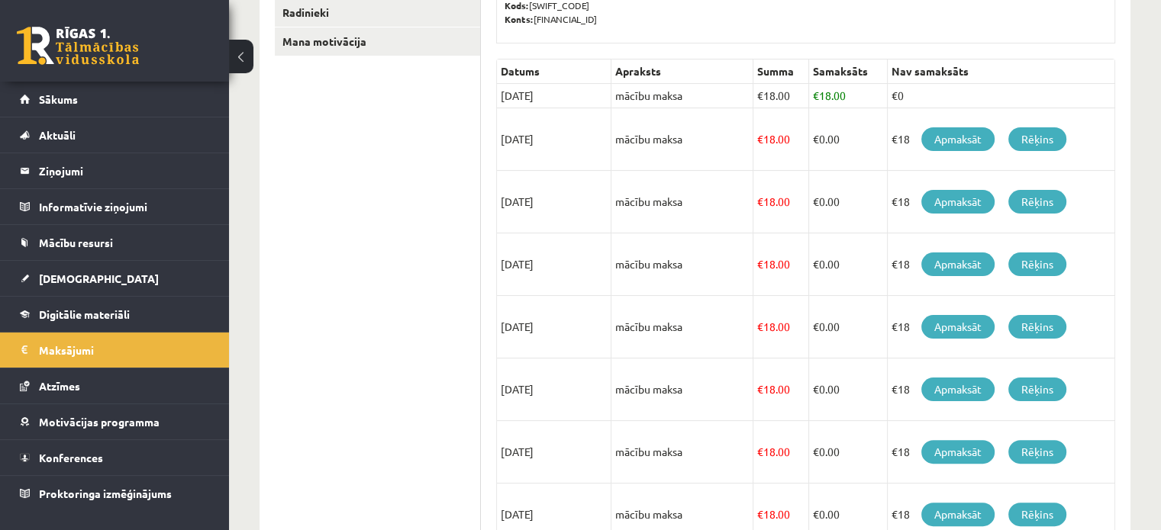
scroll to position [317, 0]
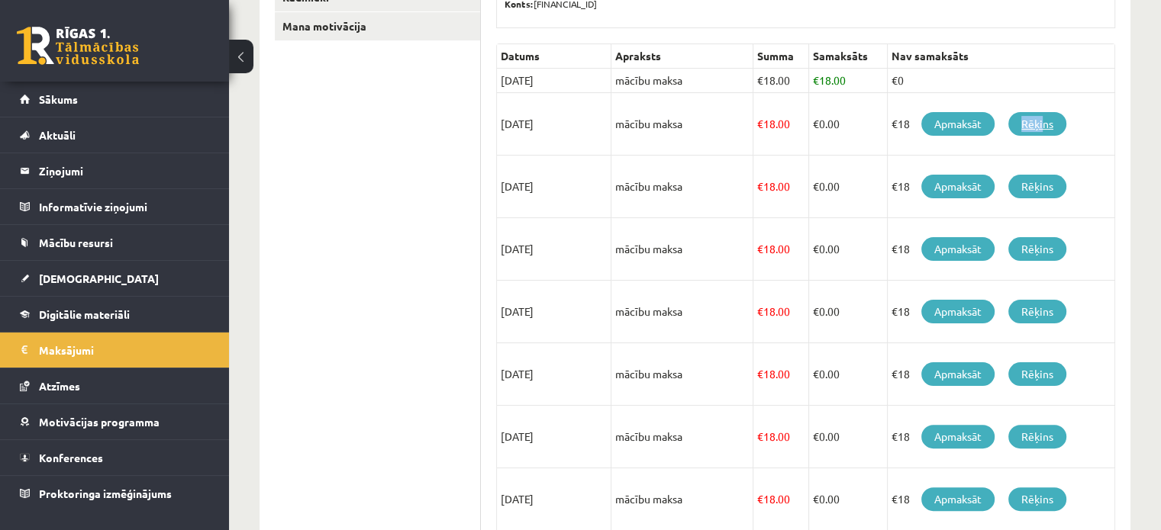
drag, startPoint x: 1048, startPoint y: 108, endPoint x: 1045, endPoint y: 120, distance: 12.1
click at [1045, 120] on td "€18 Apmaksāt Rēķins" at bounding box center [1000, 124] width 227 height 63
click at [1045, 120] on link "Rēķins" at bounding box center [1037, 124] width 58 height 24
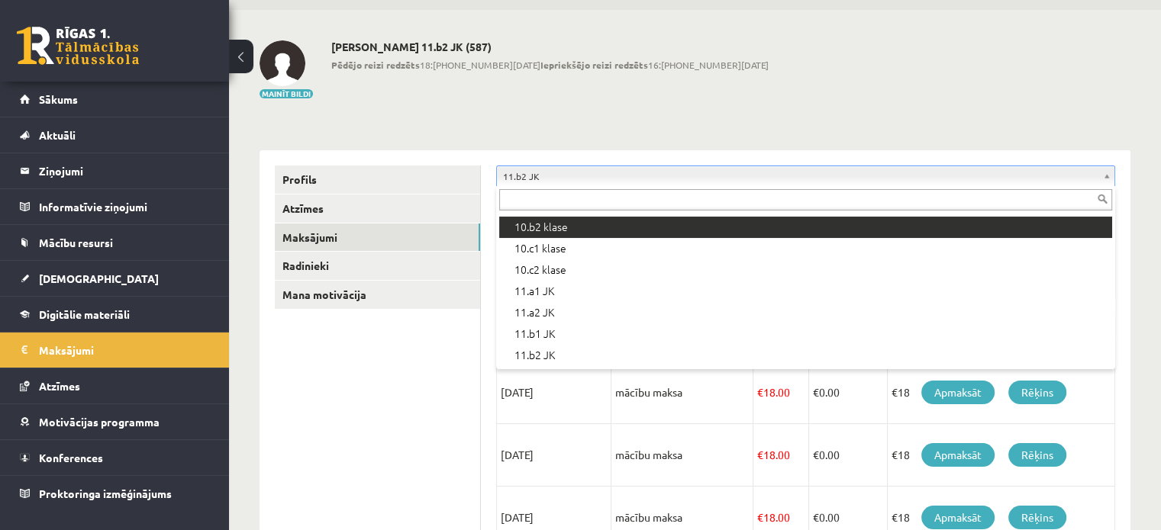
scroll to position [278, 0]
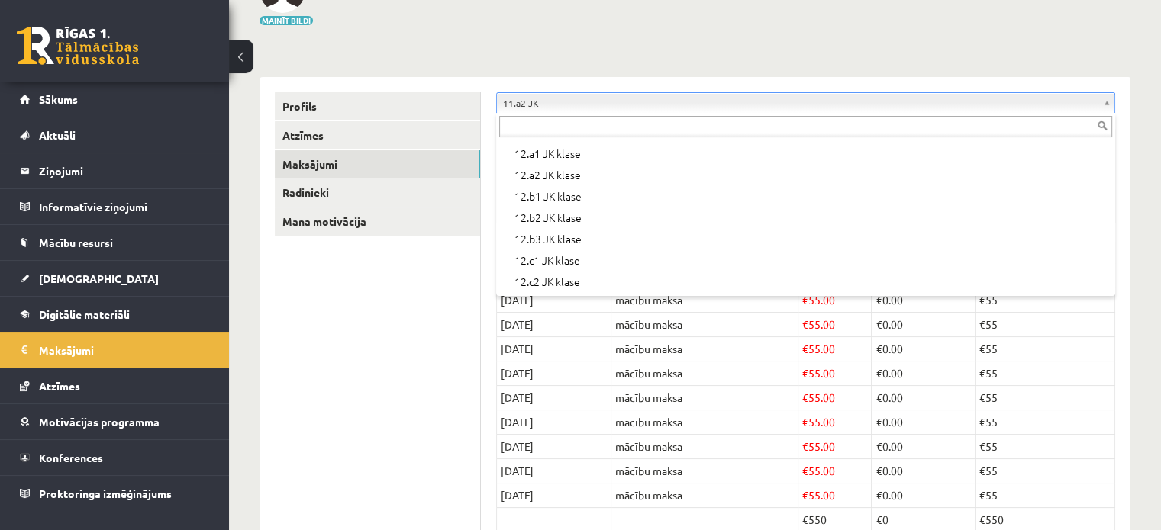
scroll to position [205, 0]
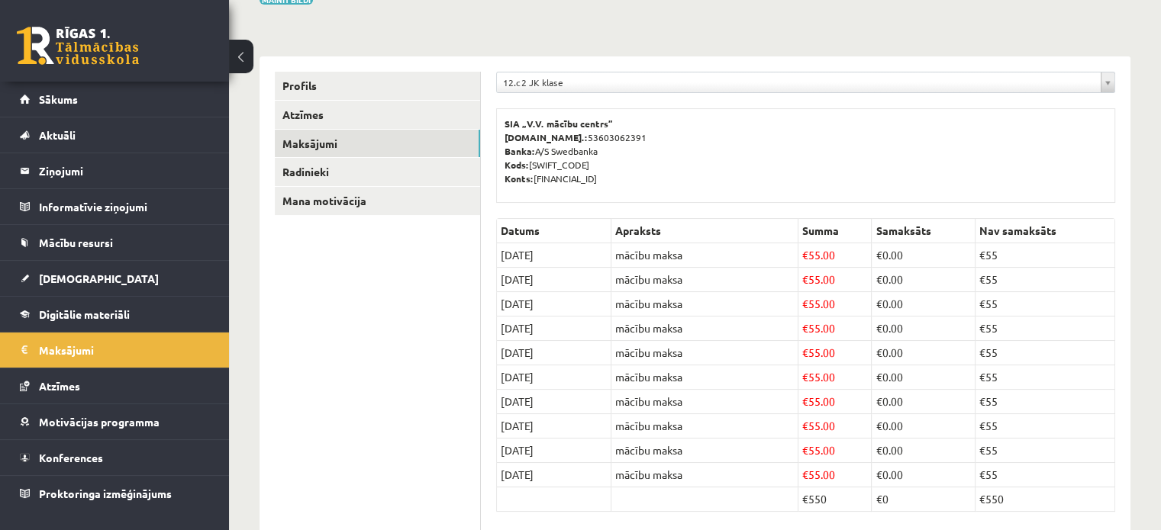
scroll to position [143, 0]
click at [545, 93] on div "**********" at bounding box center [805, 85] width 619 height 29
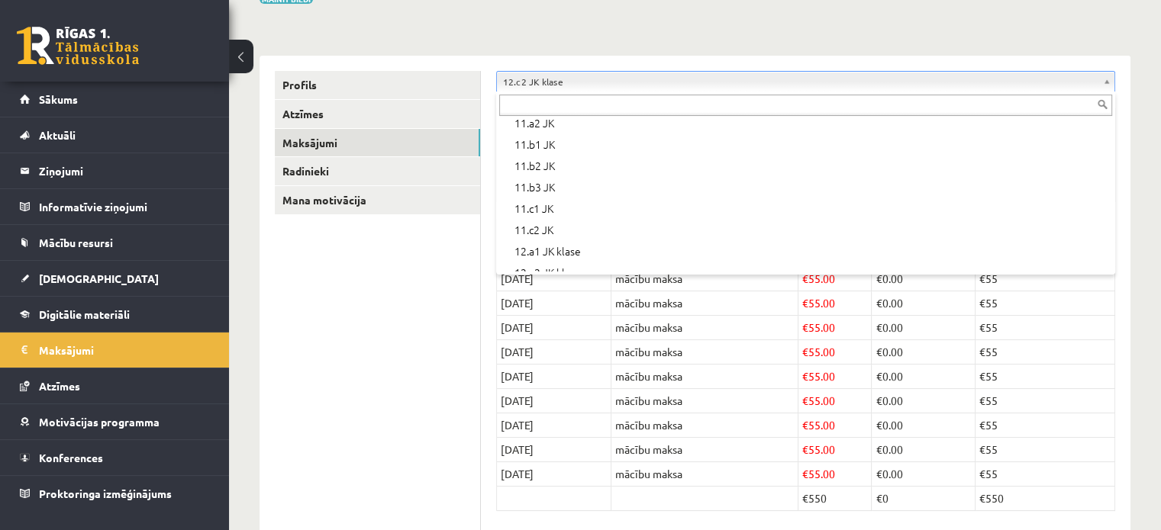
scroll to position [386, 0]
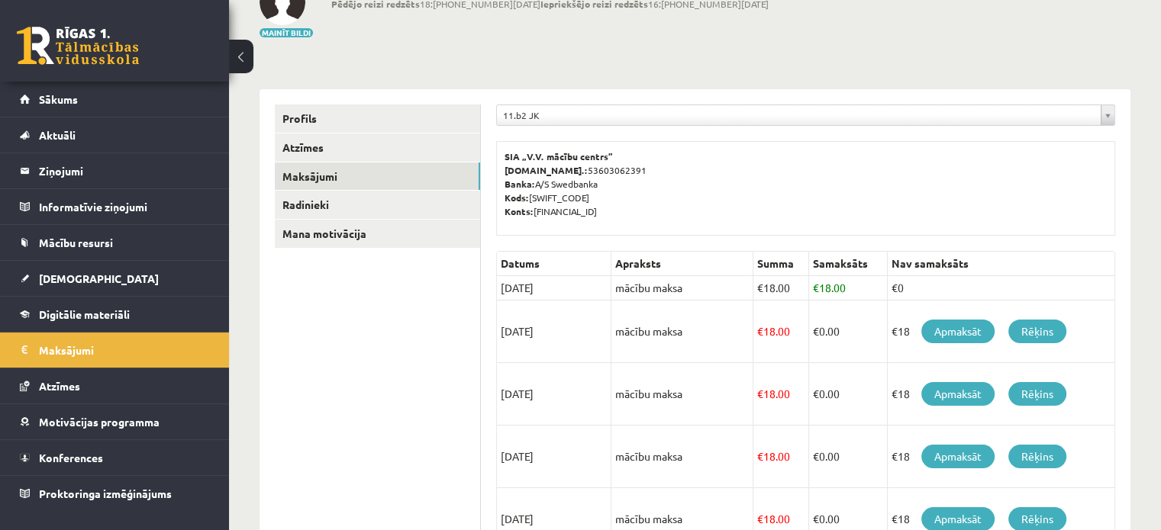
scroll to position [60, 0]
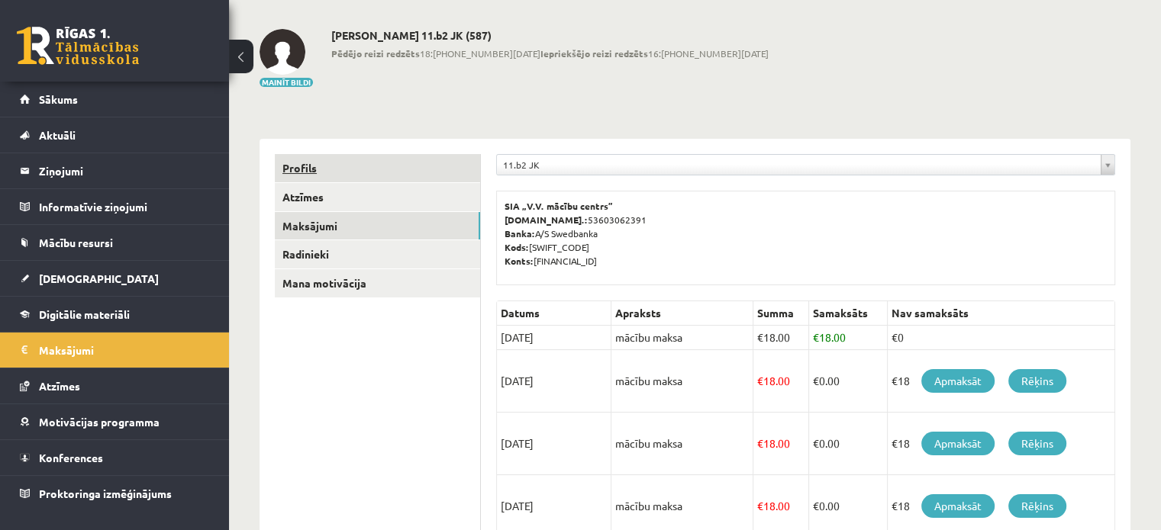
click at [357, 173] on link "Profils" at bounding box center [377, 168] width 205 height 28
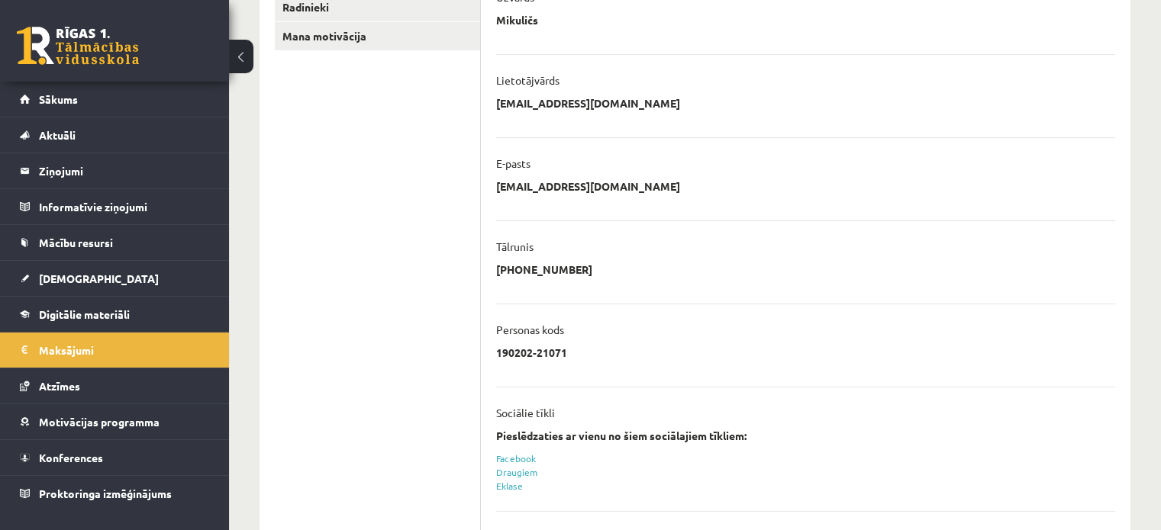
scroll to position [388, 0]
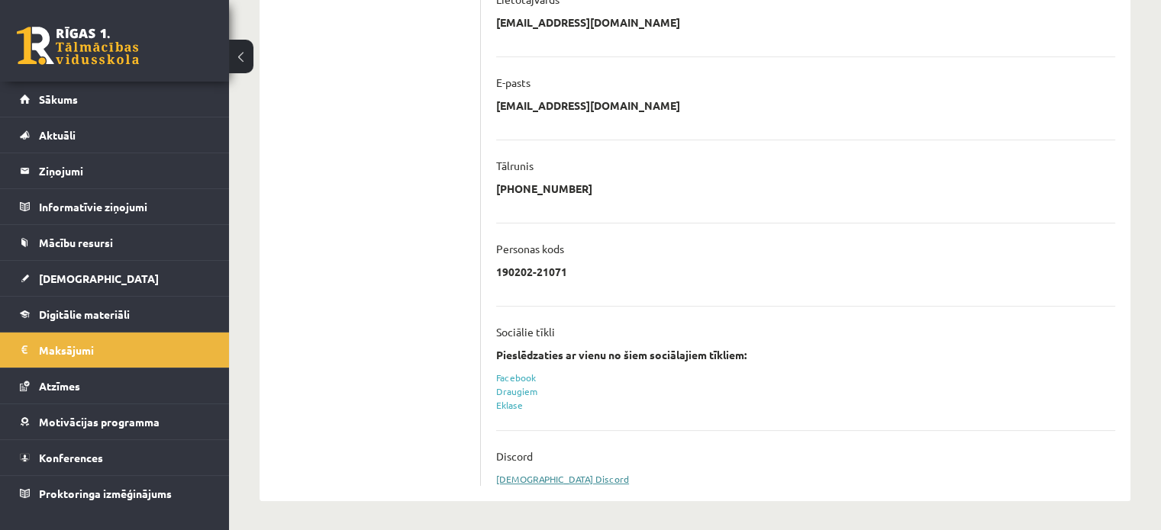
click at [555, 476] on link "Sasaistīt Discord" at bounding box center [562, 479] width 133 height 12
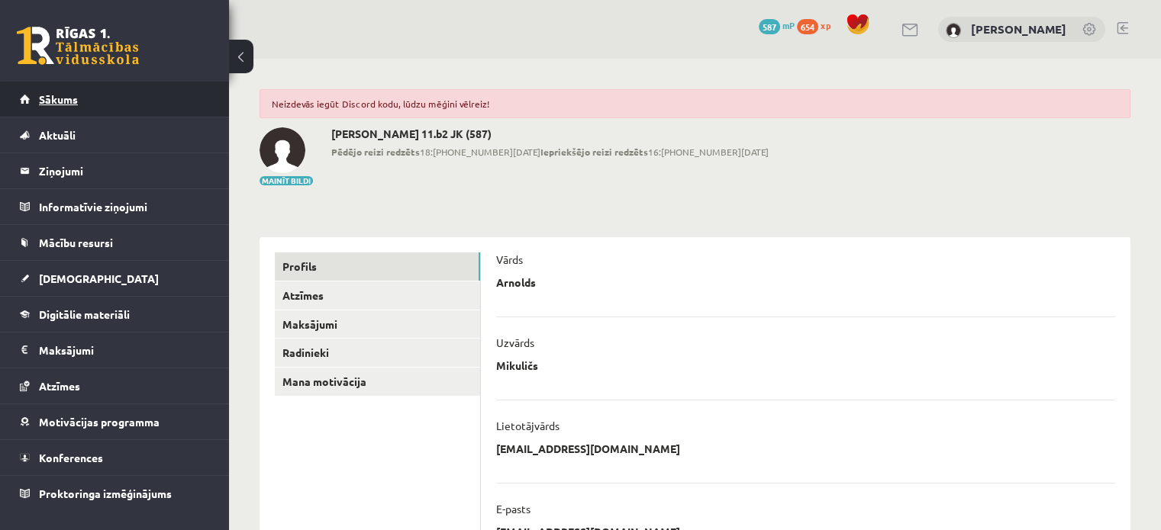
click at [66, 108] on link "Sākums" at bounding box center [115, 99] width 190 height 35
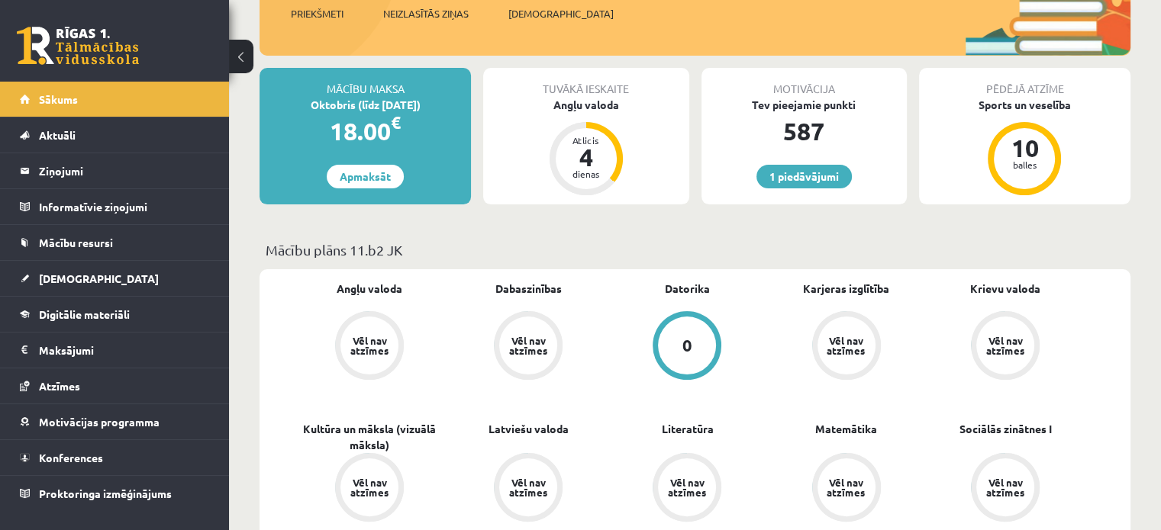
scroll to position [514, 0]
